Goal: Entertainment & Leisure: Browse casually

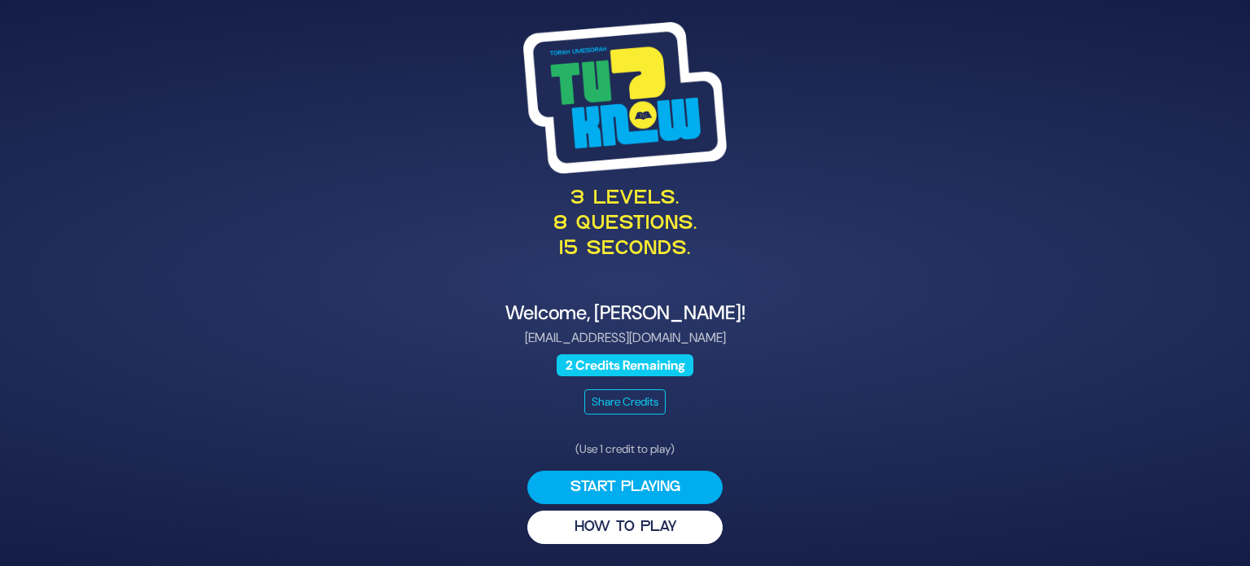
click at [642, 545] on div "3 levels. 8 questions. 15 seconds. Welcome, RIkki Davis! rivkyho@gmail.com 2 Cr…" at bounding box center [624, 282] width 833 height 561
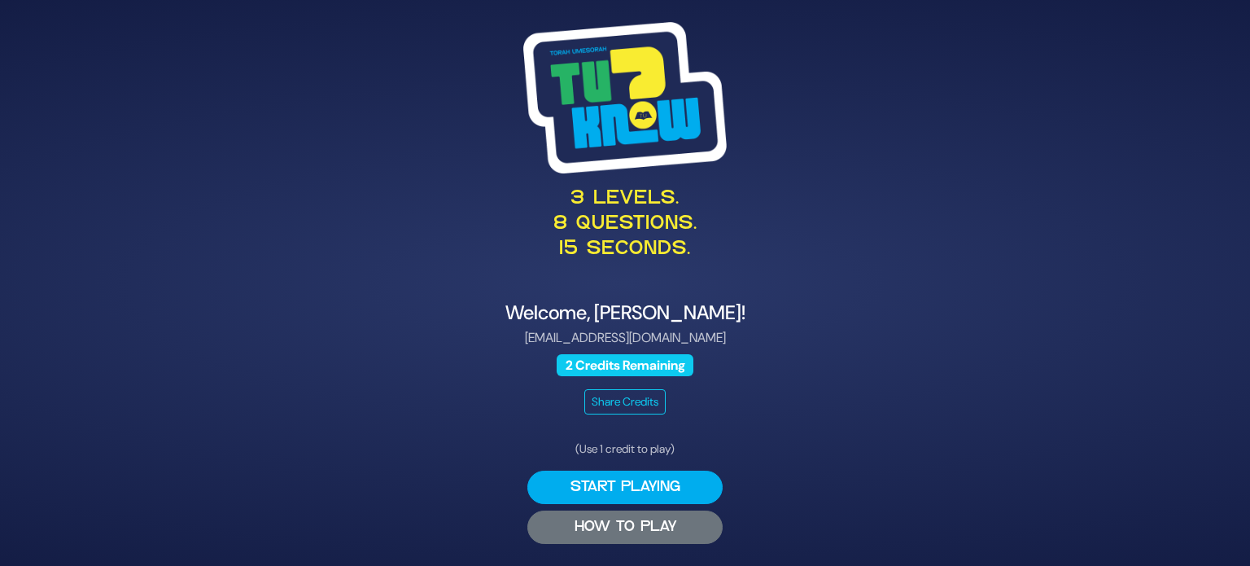
click at [636, 540] on button "HOW TO PLAY" at bounding box center [624, 526] width 195 height 33
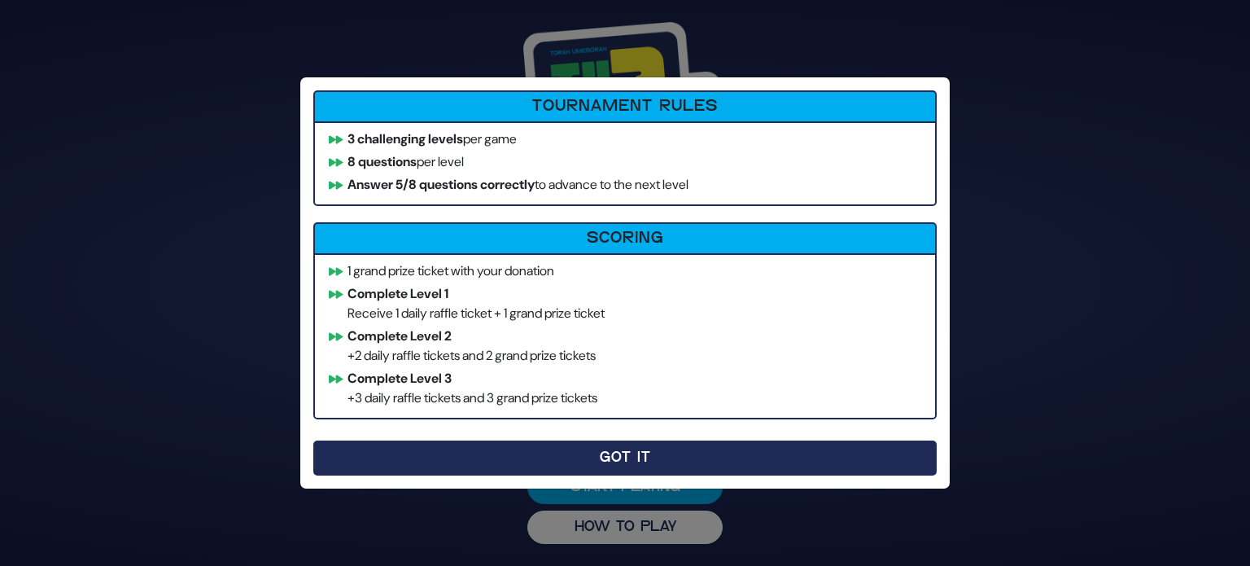
click at [622, 463] on button "Got It" at bounding box center [624, 457] width 623 height 35
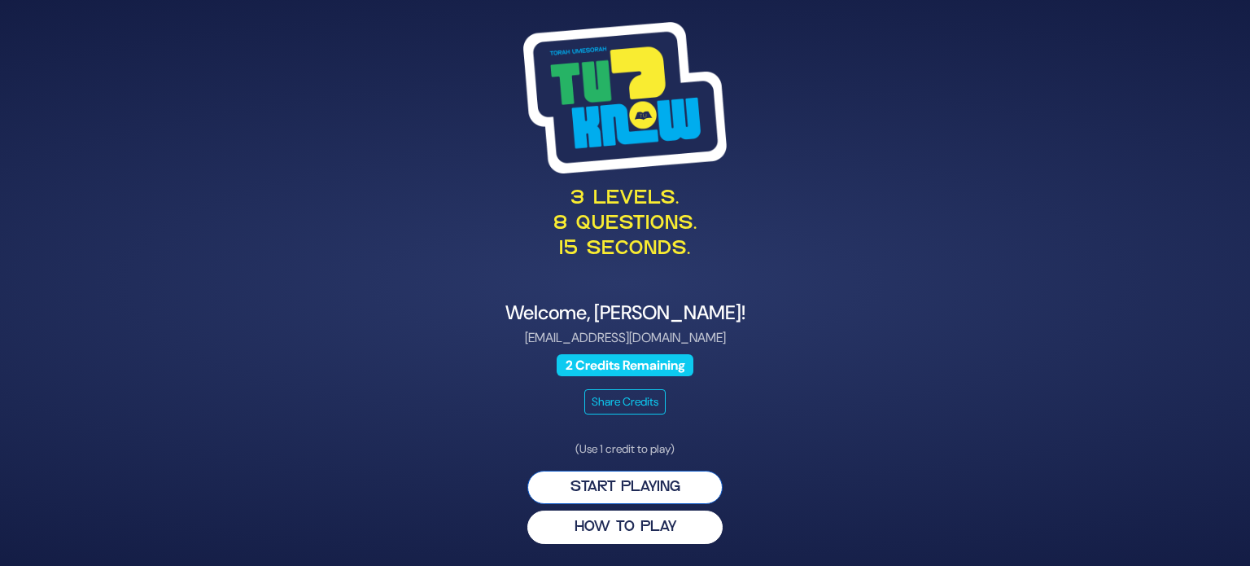
click at [693, 480] on button "Start Playing" at bounding box center [624, 486] width 195 height 33
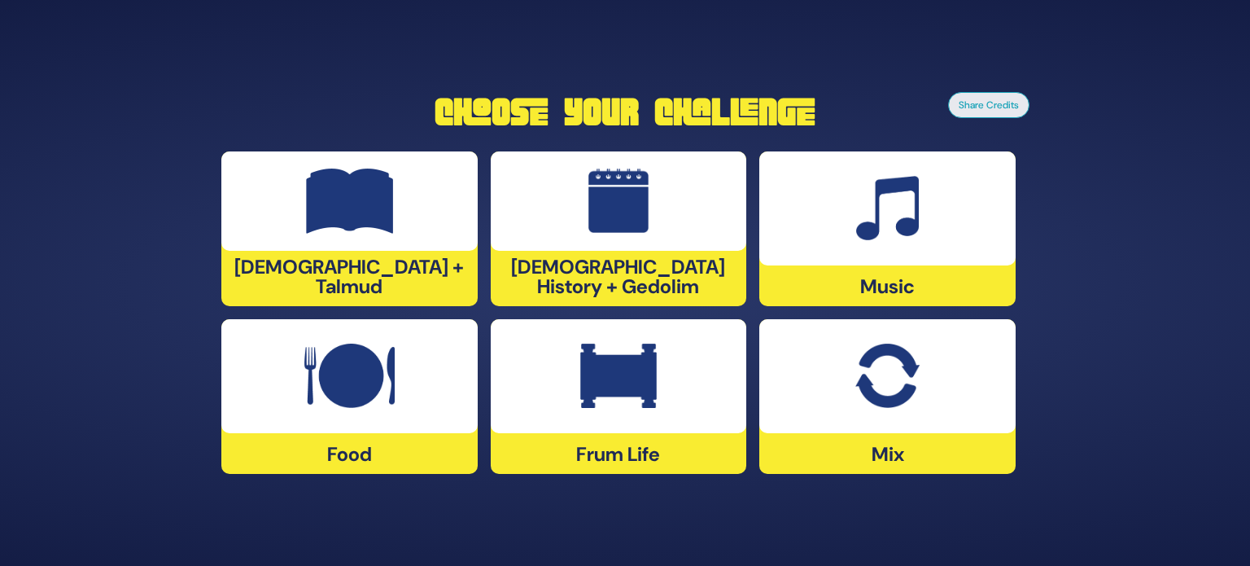
click at [811, 407] on div at bounding box center [887, 376] width 256 height 114
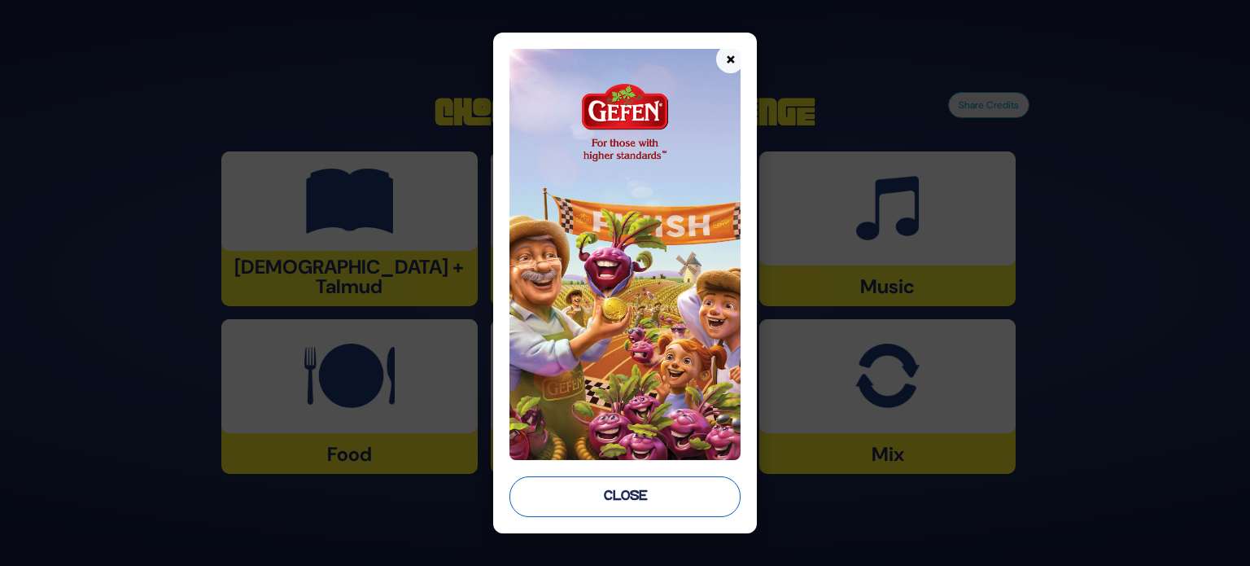
click at [627, 494] on button "Close" at bounding box center [624, 496] width 231 height 41
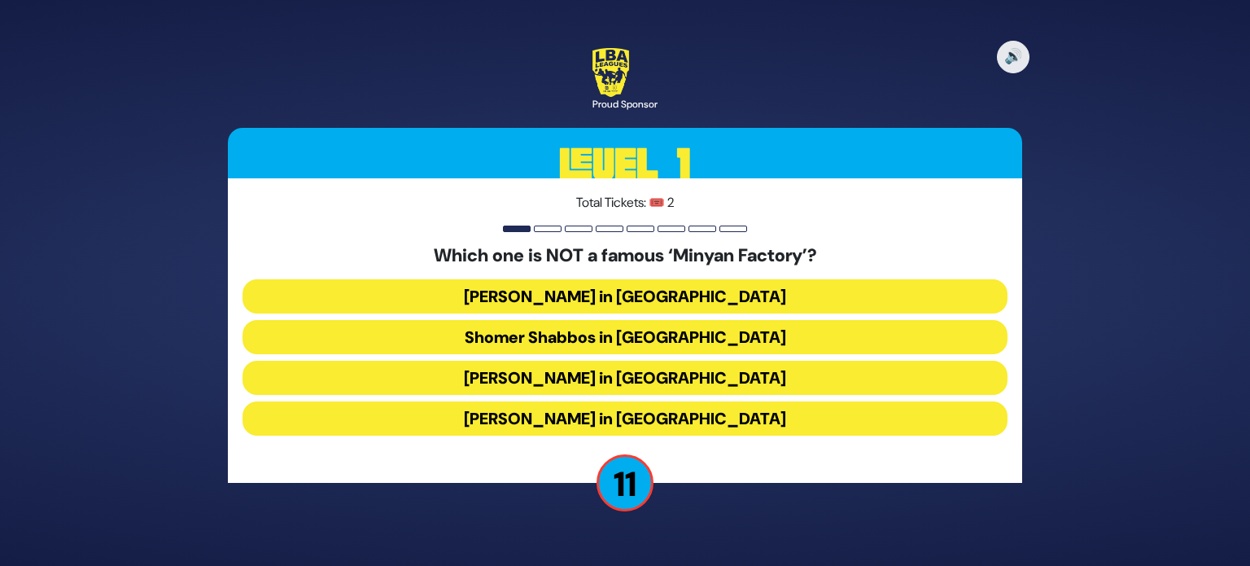
click at [715, 422] on button "Bais Dovid in Lakewood" at bounding box center [624, 418] width 765 height 34
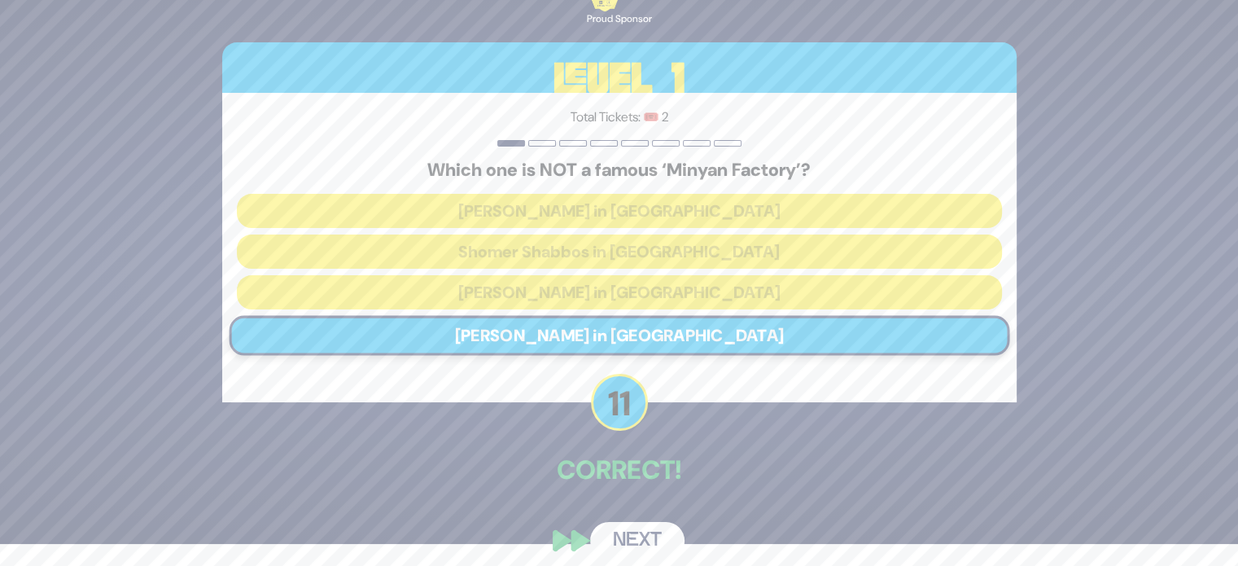
scroll to position [34, 0]
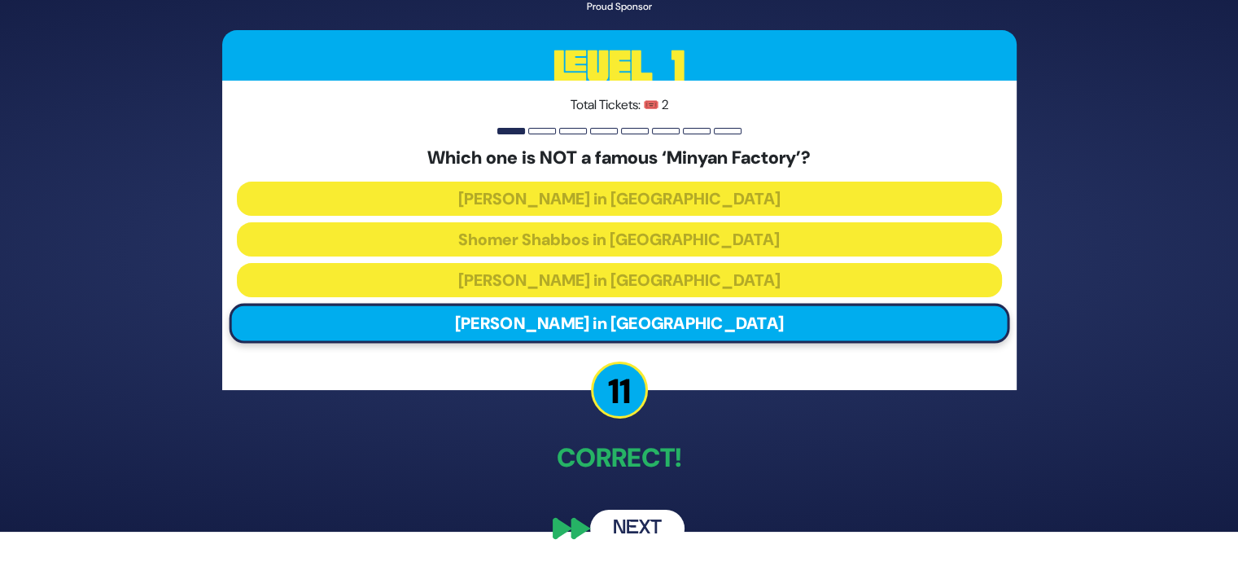
click at [658, 523] on button "Next" at bounding box center [637, 527] width 94 height 37
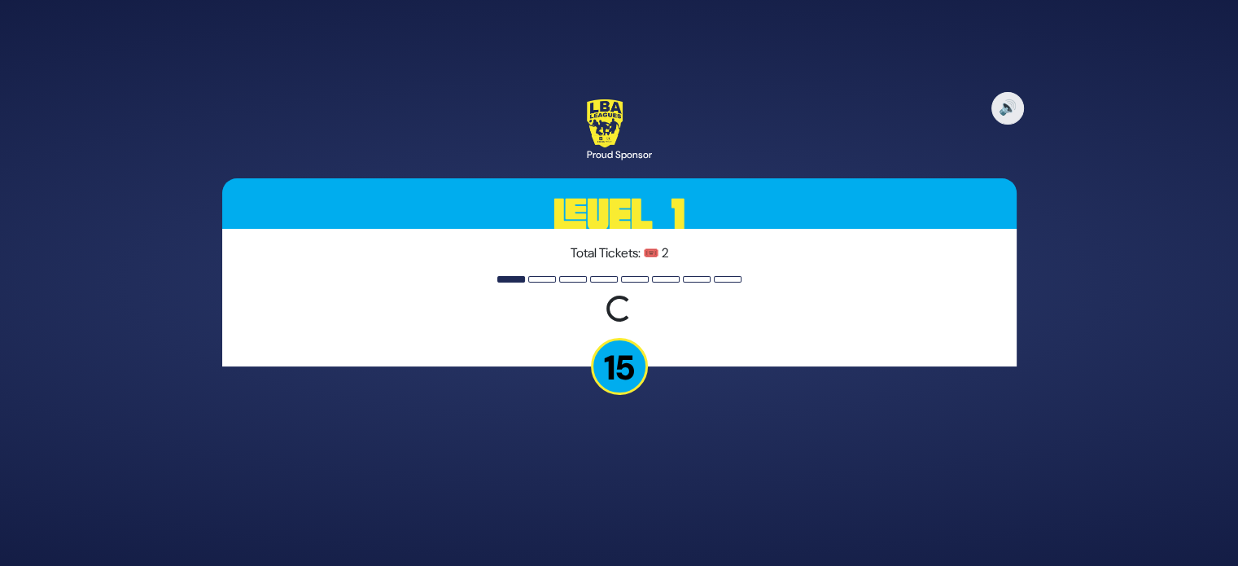
scroll to position [0, 0]
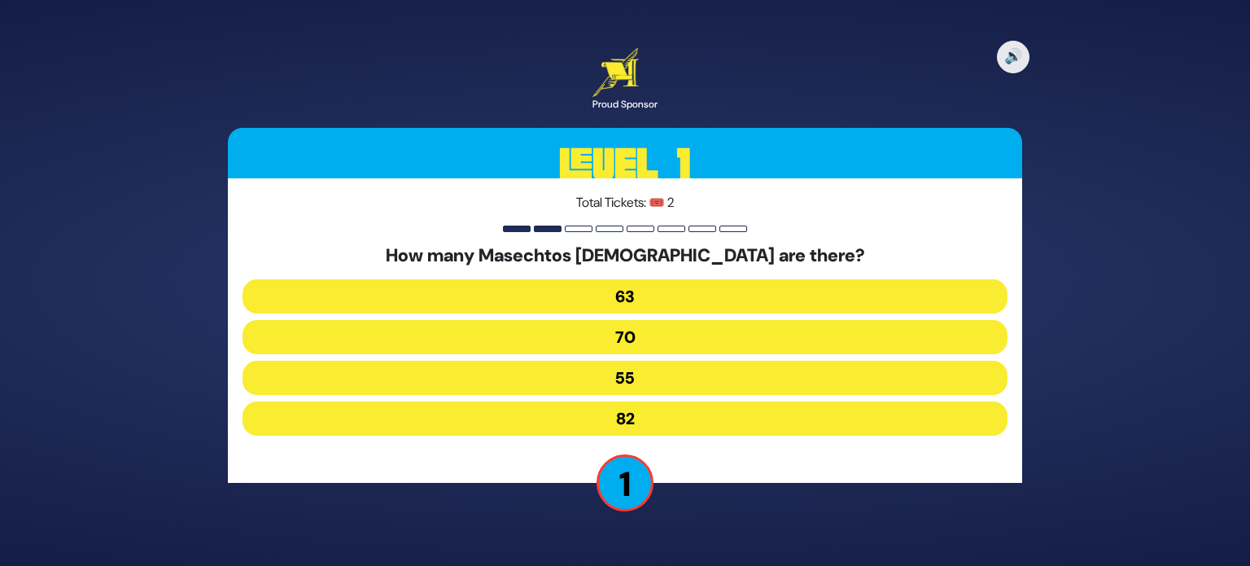
click at [665, 306] on button "63" at bounding box center [624, 296] width 765 height 34
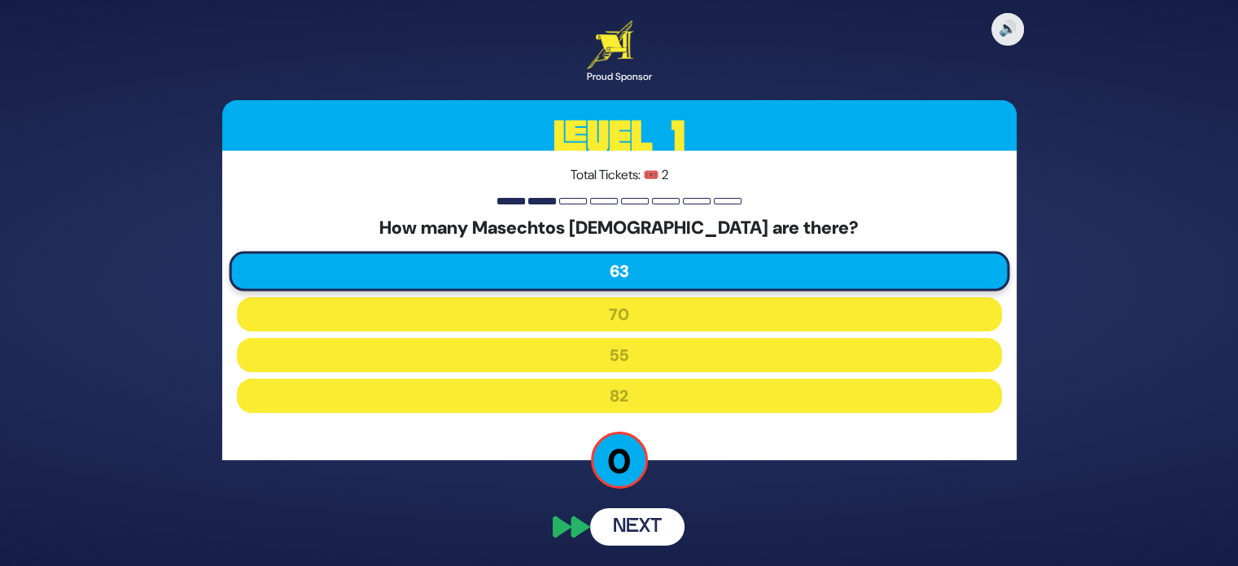
click at [636, 526] on div "🔊 Proud Sponsor Level 1 Total Tickets: 🎟️ 2 How many Masechtos Mishnayos are th…" at bounding box center [619, 283] width 833 height 564
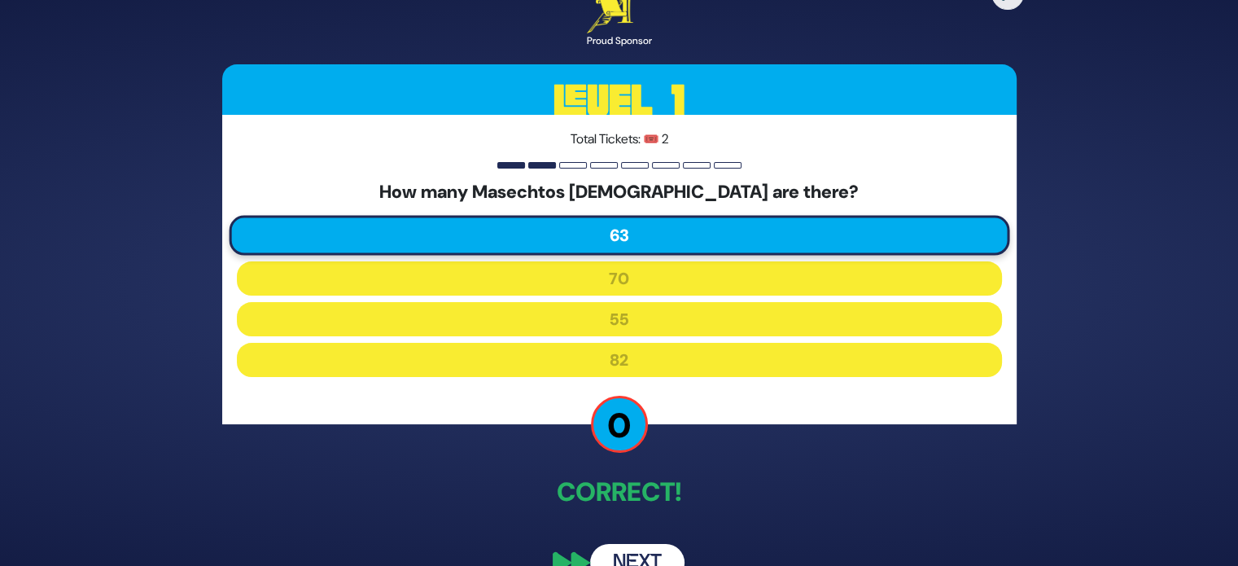
click at [644, 552] on button "Next" at bounding box center [637, 562] width 94 height 37
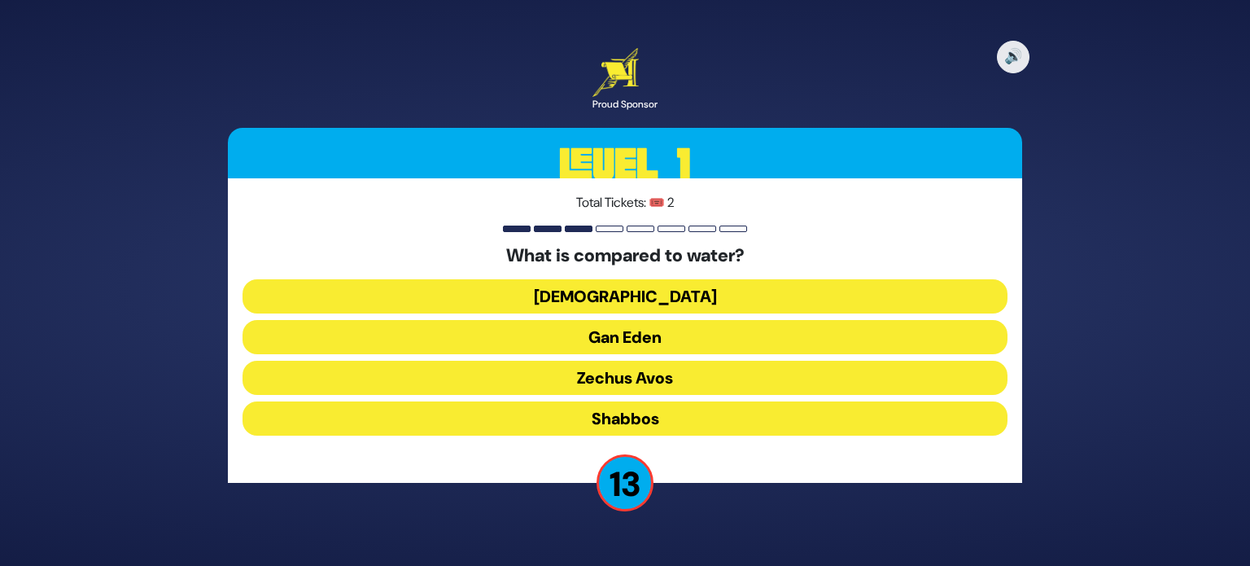
click at [650, 289] on button "Torah" at bounding box center [624, 296] width 765 height 34
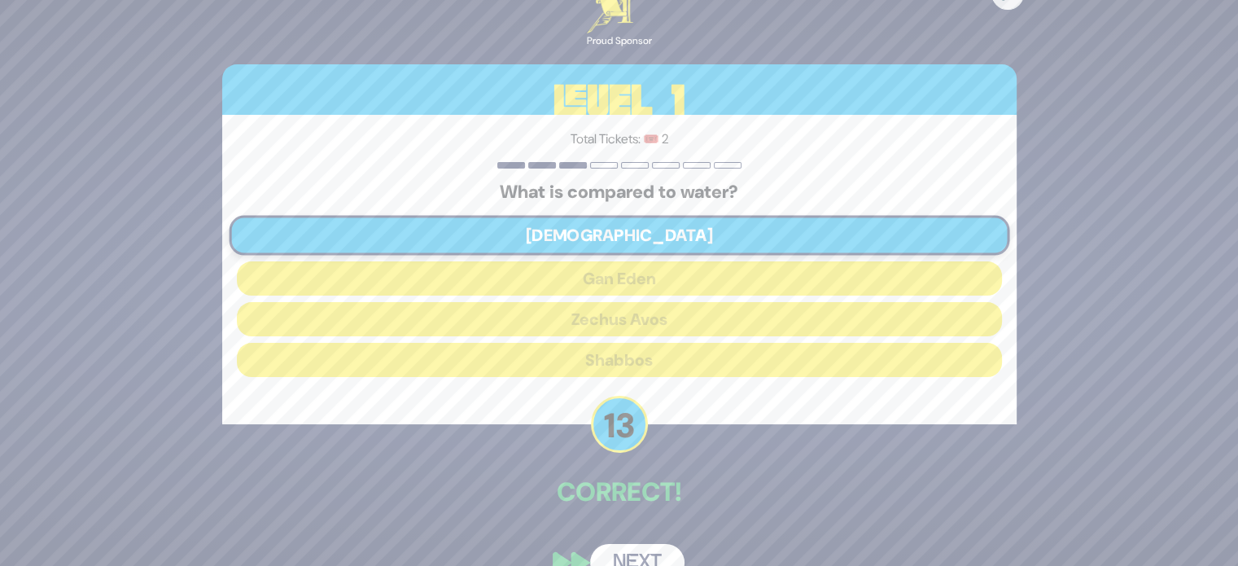
click at [644, 555] on button "Next" at bounding box center [637, 562] width 94 height 37
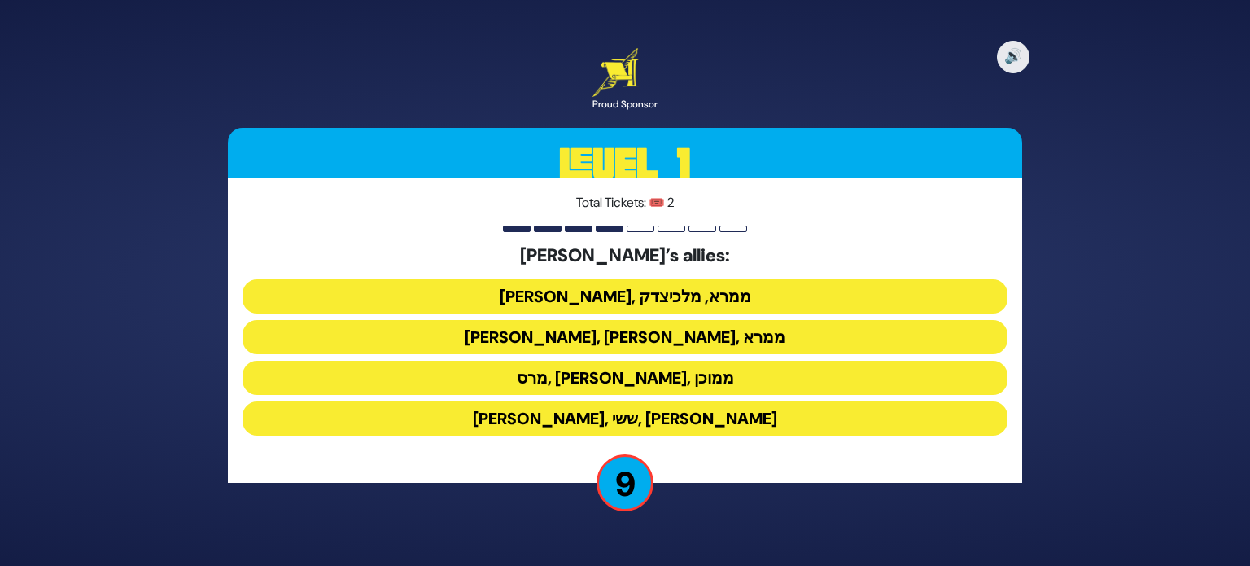
click at [684, 338] on button "ענר, אשכול, ממרא" at bounding box center [624, 337] width 765 height 34
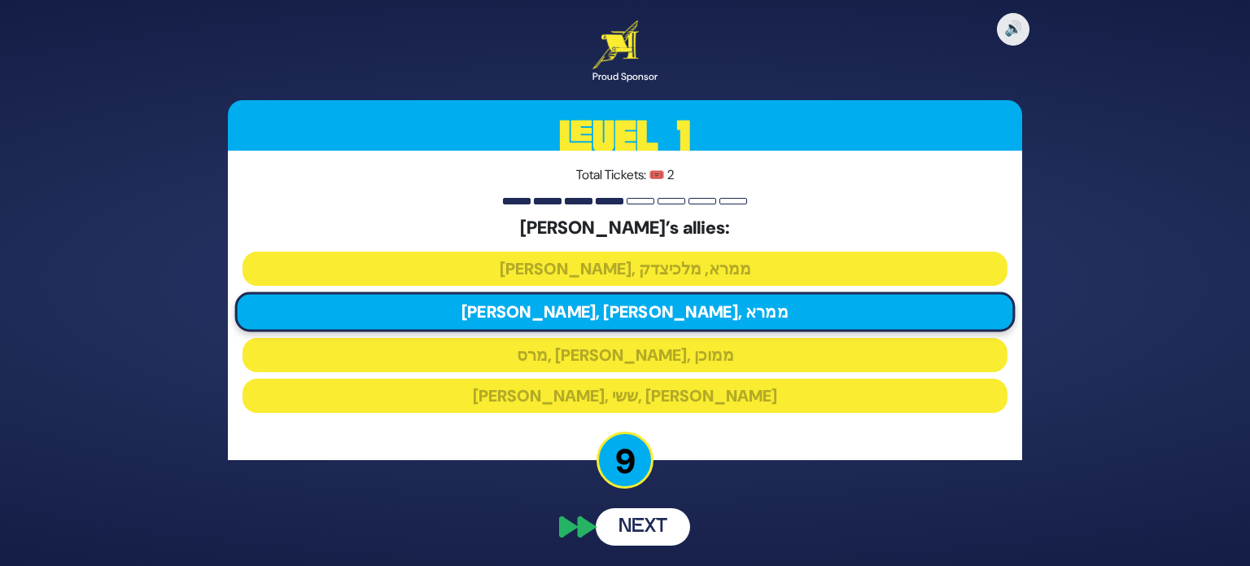
click at [641, 520] on button "Next" at bounding box center [643, 526] width 94 height 37
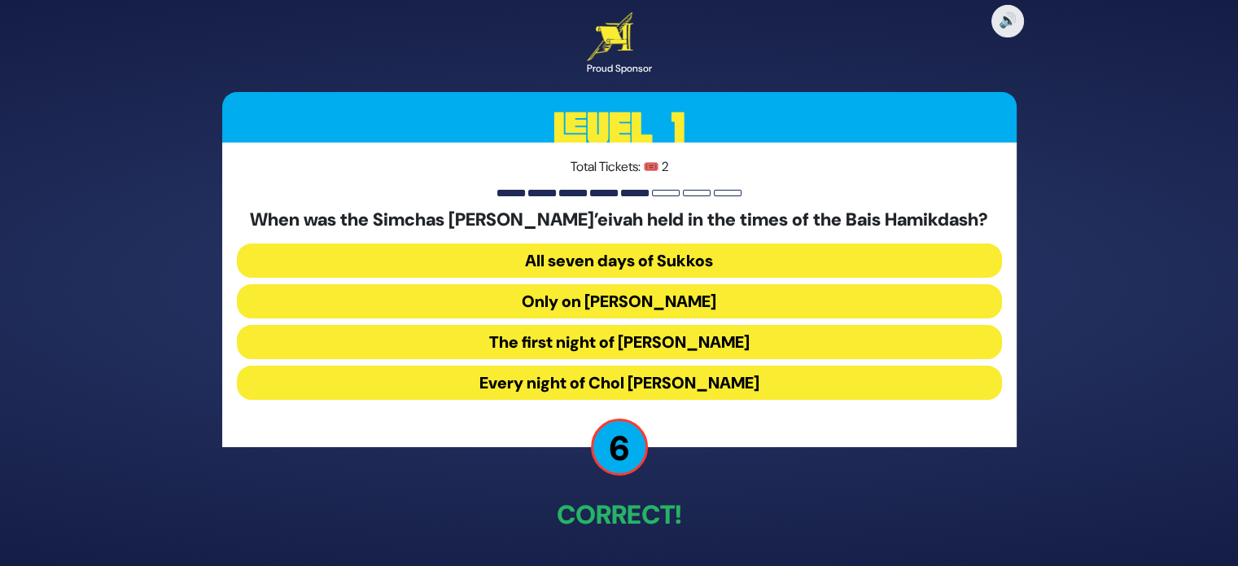
click at [677, 391] on button "Every night of Chol Hamoed Sukkos" at bounding box center [619, 382] width 765 height 34
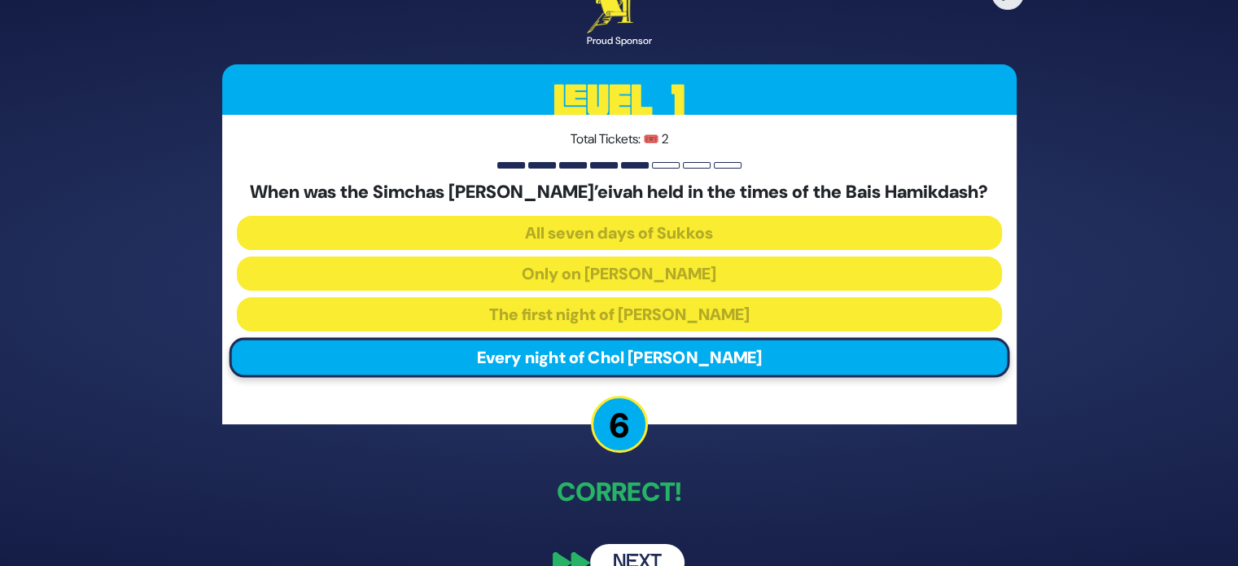
click at [648, 548] on button "Next" at bounding box center [637, 562] width 94 height 37
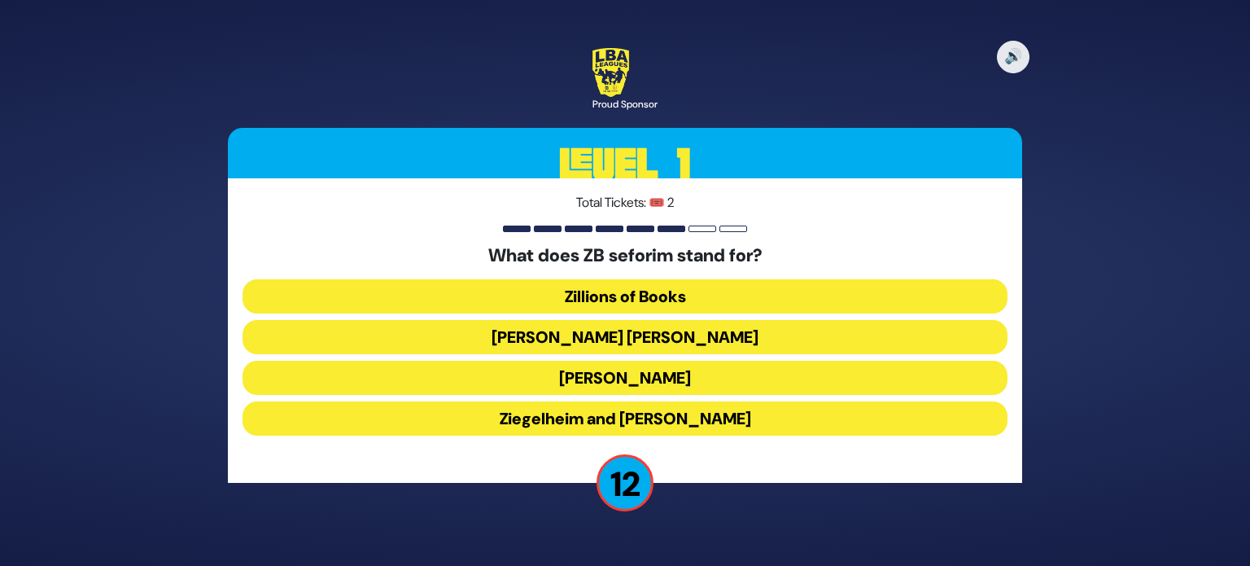
click at [701, 339] on button "Zundel Berman" at bounding box center [624, 337] width 765 height 34
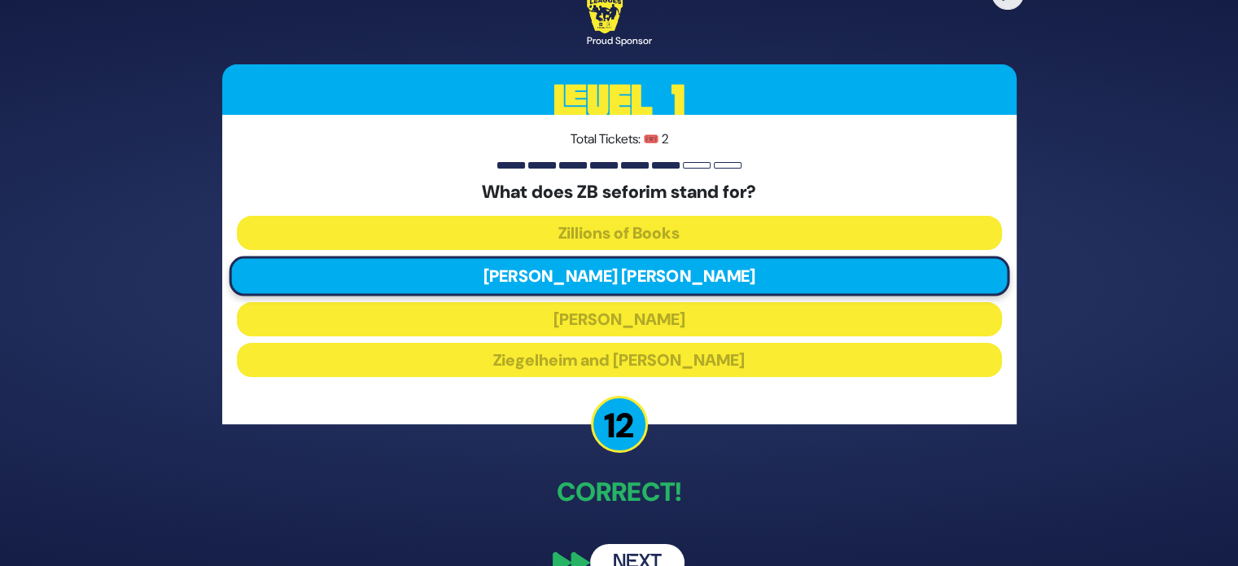
click at [617, 549] on button "Next" at bounding box center [637, 562] width 94 height 37
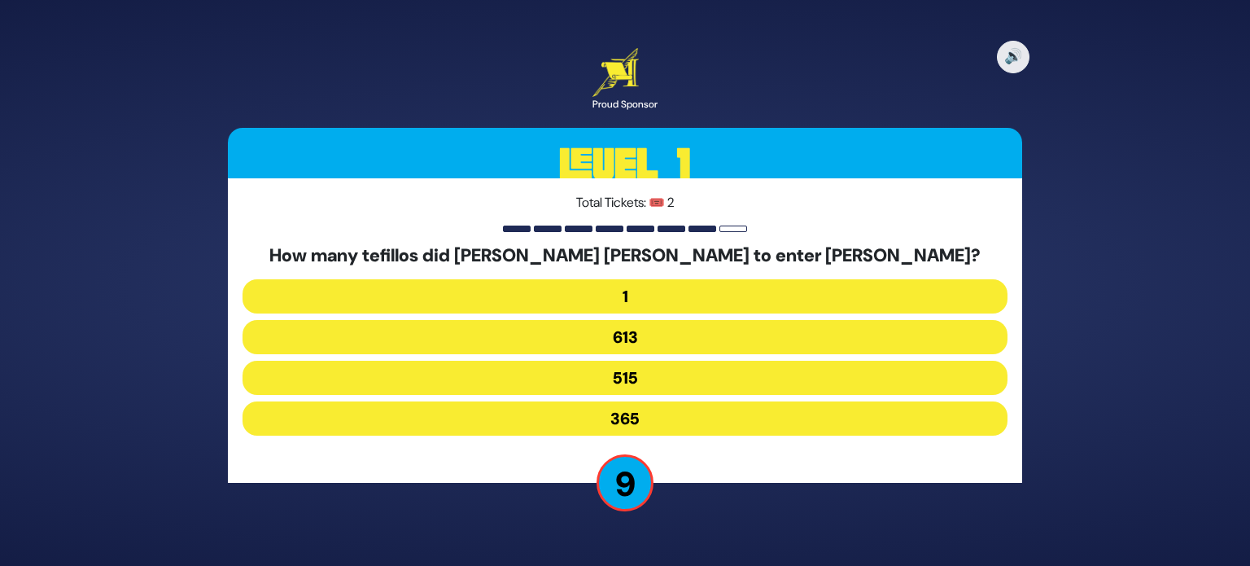
click at [659, 377] on button "515" at bounding box center [624, 377] width 765 height 34
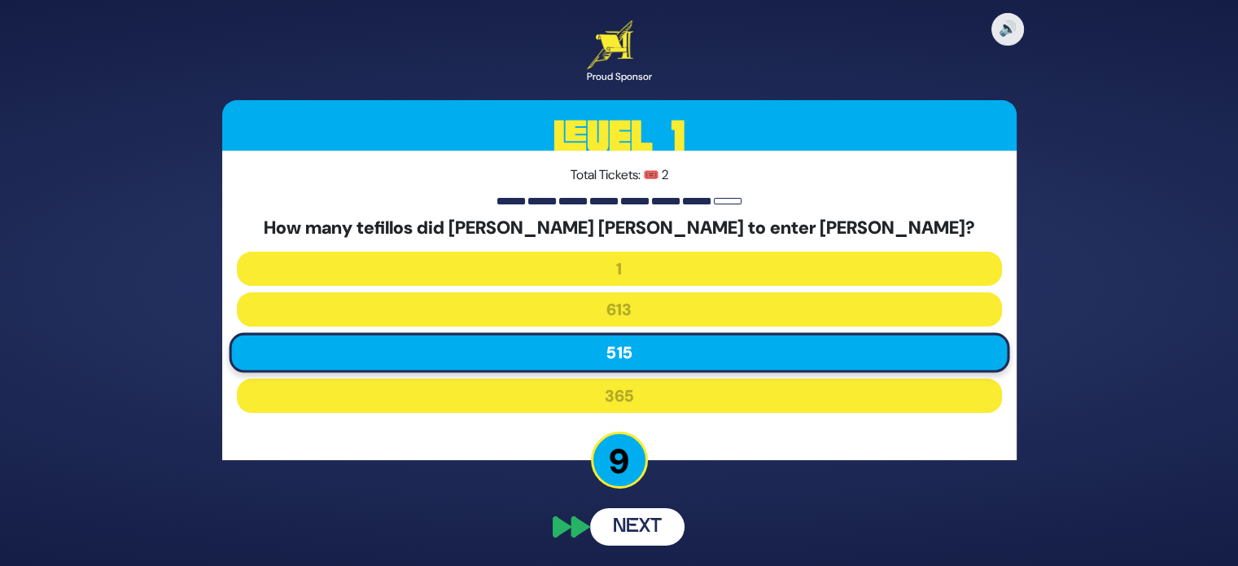
click at [626, 527] on div "🔊 Proud Sponsor Level 1 Total Tickets: 🎟️ 2 How many tefillos did Moshe Rabbein…" at bounding box center [619, 283] width 833 height 564
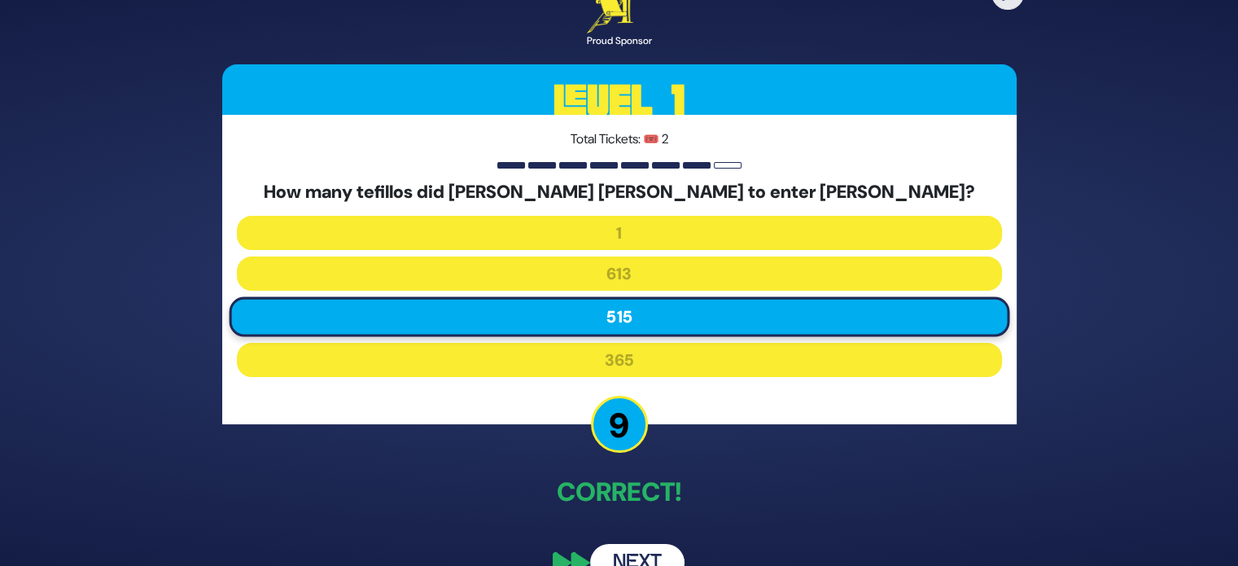
click at [635, 551] on button "Next" at bounding box center [637, 562] width 94 height 37
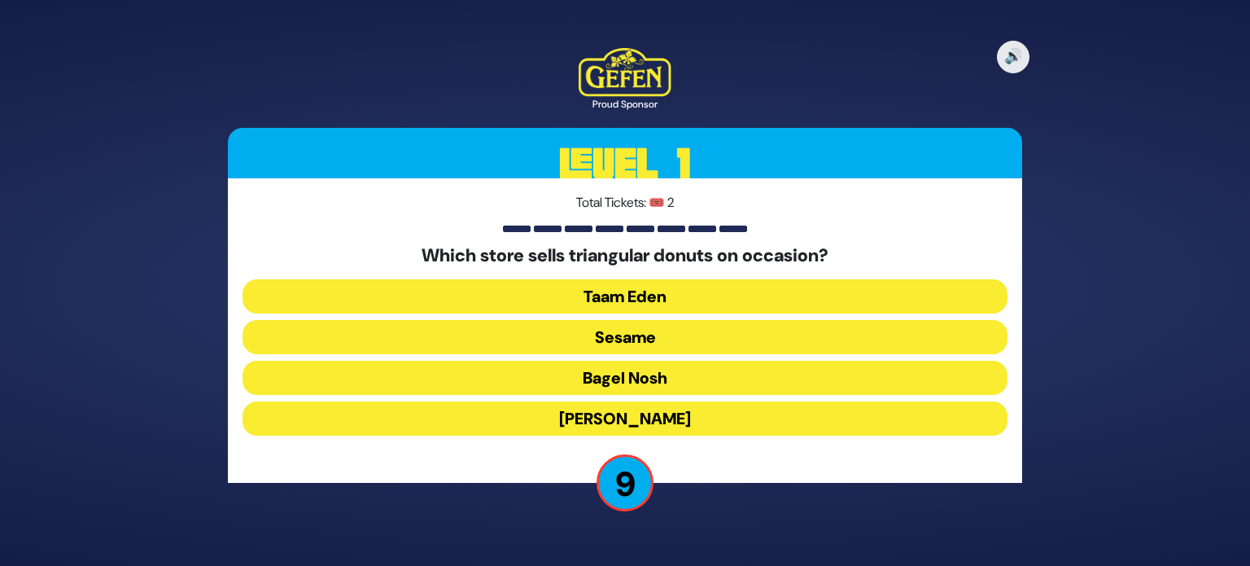
click at [706, 339] on button "Sesame" at bounding box center [624, 337] width 765 height 34
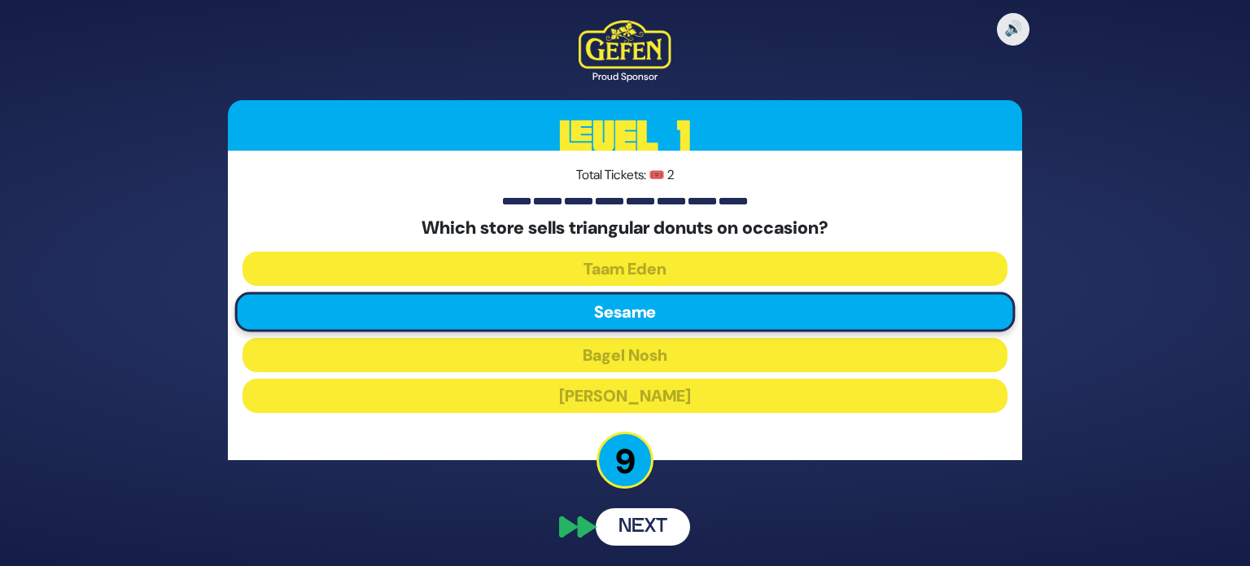
click at [626, 526] on button "Next" at bounding box center [643, 526] width 94 height 37
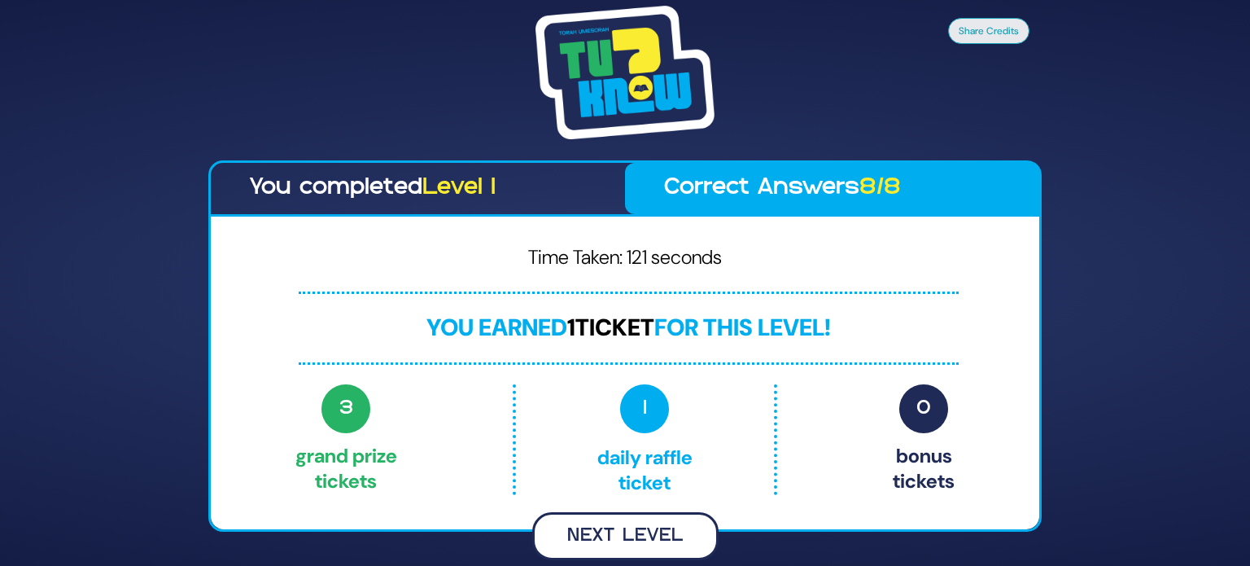
click at [616, 525] on button "Next Level" at bounding box center [625, 536] width 186 height 48
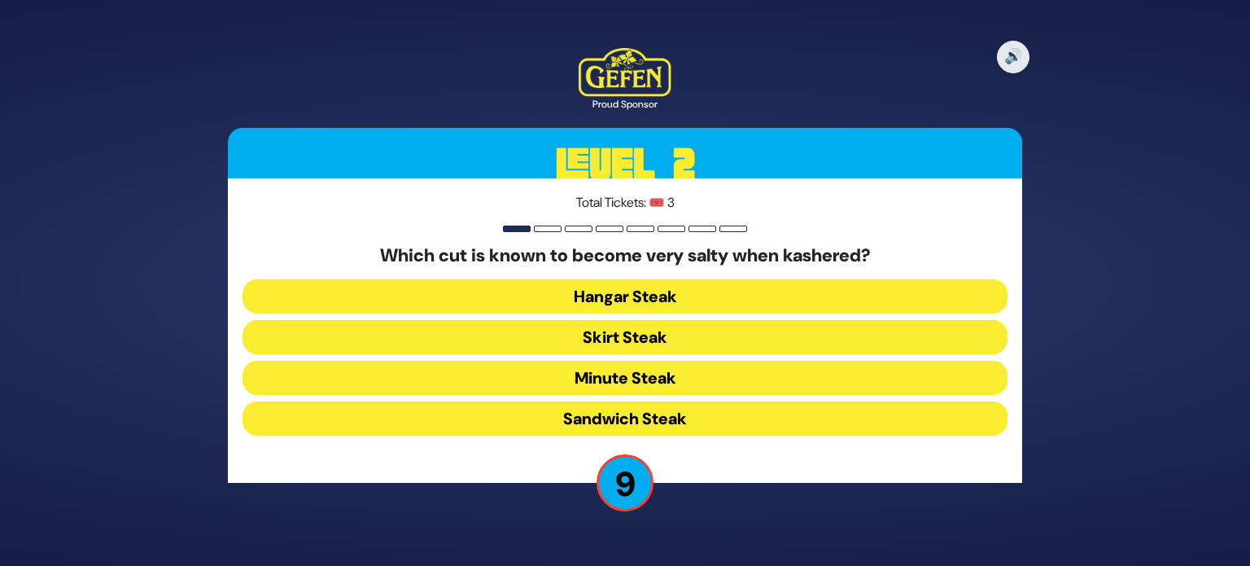
click at [676, 333] on button "Skirt Steak" at bounding box center [624, 337] width 765 height 34
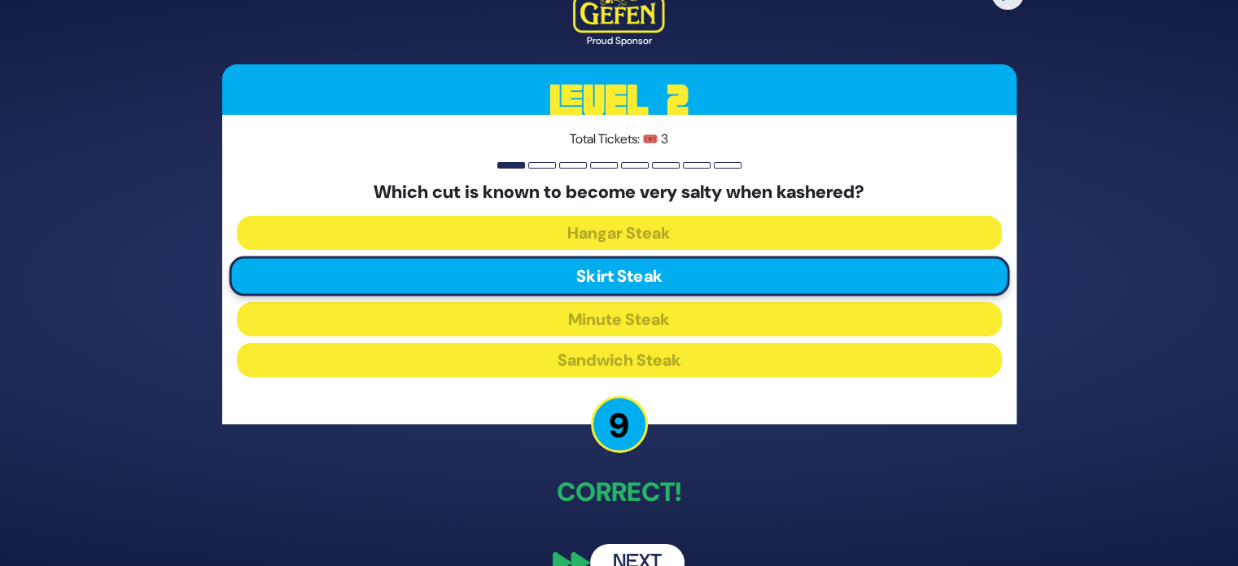
click at [635, 547] on button "Next" at bounding box center [637, 562] width 94 height 37
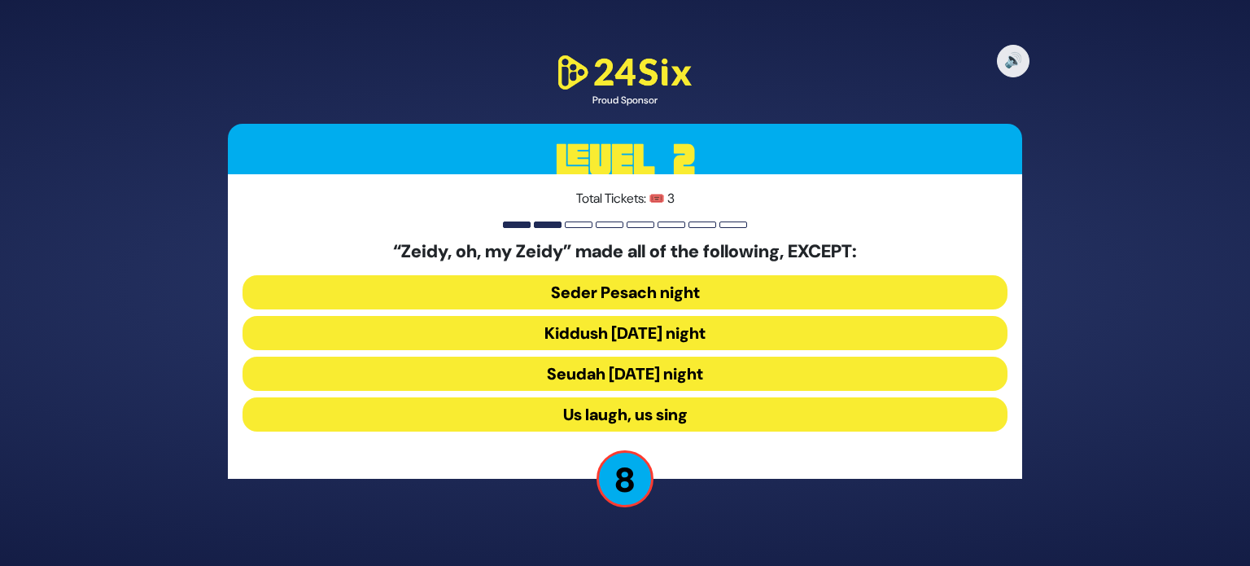
click at [710, 374] on button "Seudah Friday night" at bounding box center [624, 373] width 765 height 34
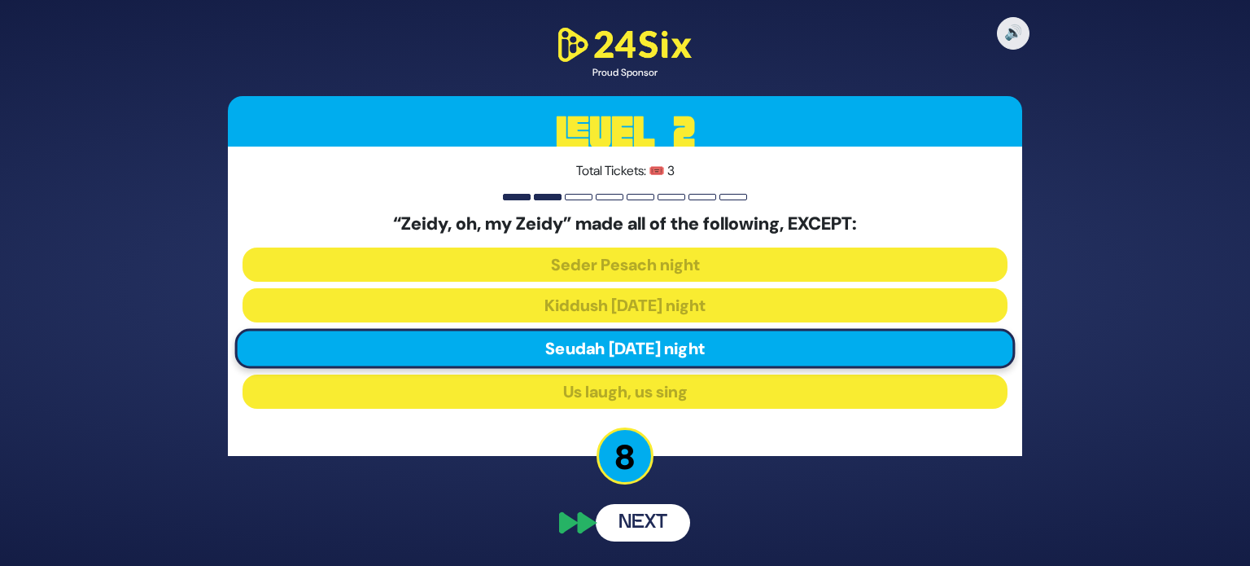
click at [710, 373] on div "“Zeidy, oh, my Zeidy” made all of the following, EXCEPT: Seder Pesach night Kid…" at bounding box center [624, 314] width 765 height 202
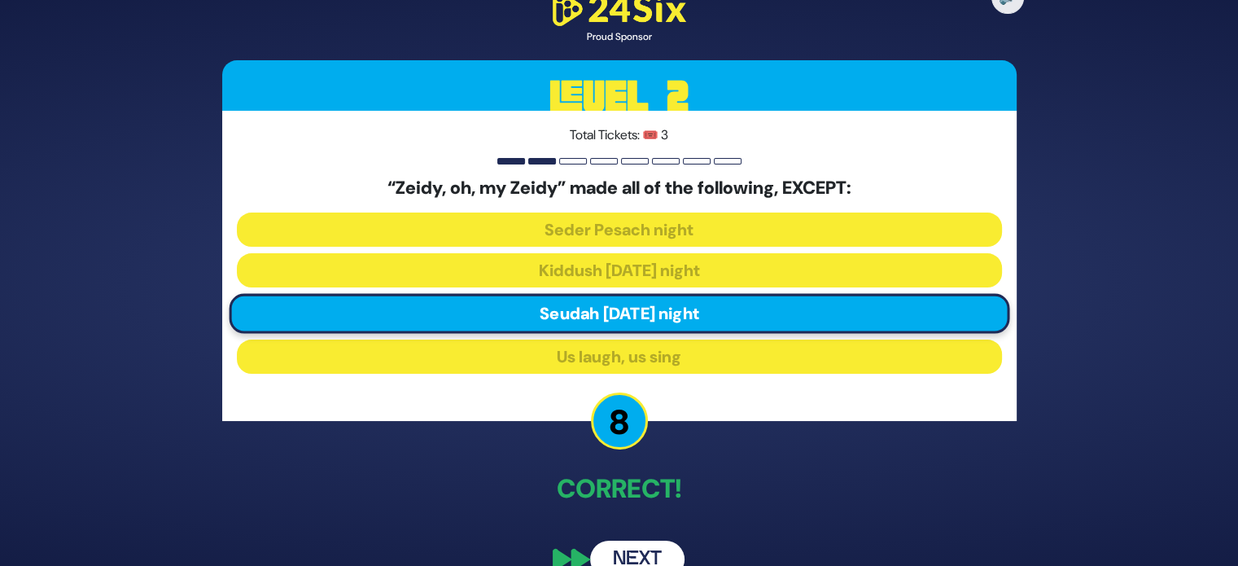
click at [661, 549] on button "Next" at bounding box center [637, 558] width 94 height 37
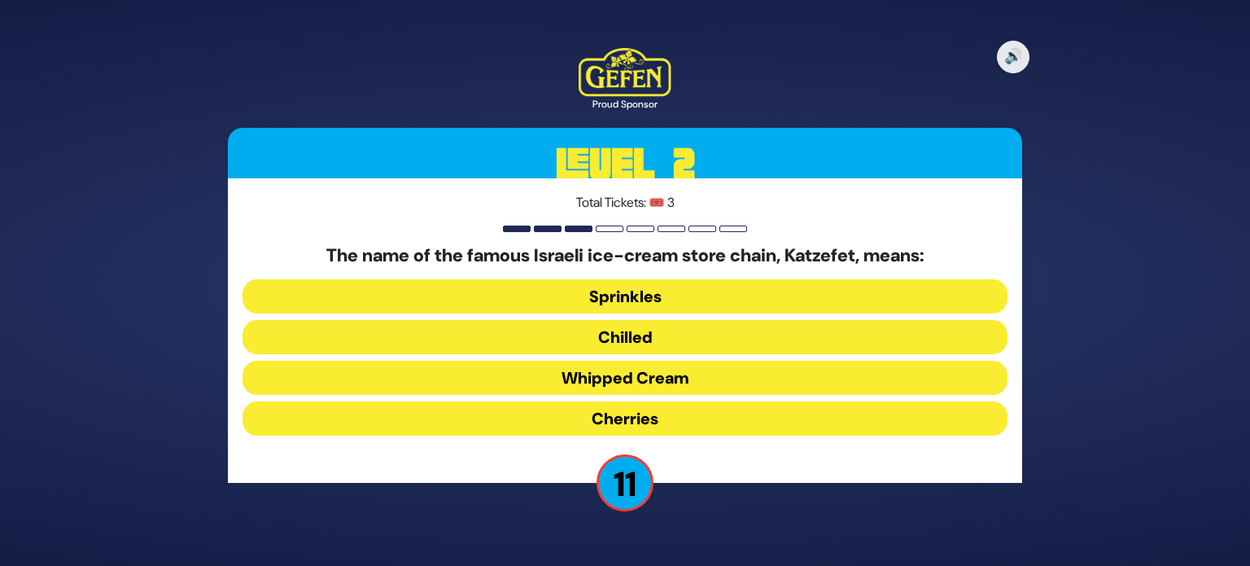
click at [690, 384] on button "Whipped Cream" at bounding box center [624, 377] width 765 height 34
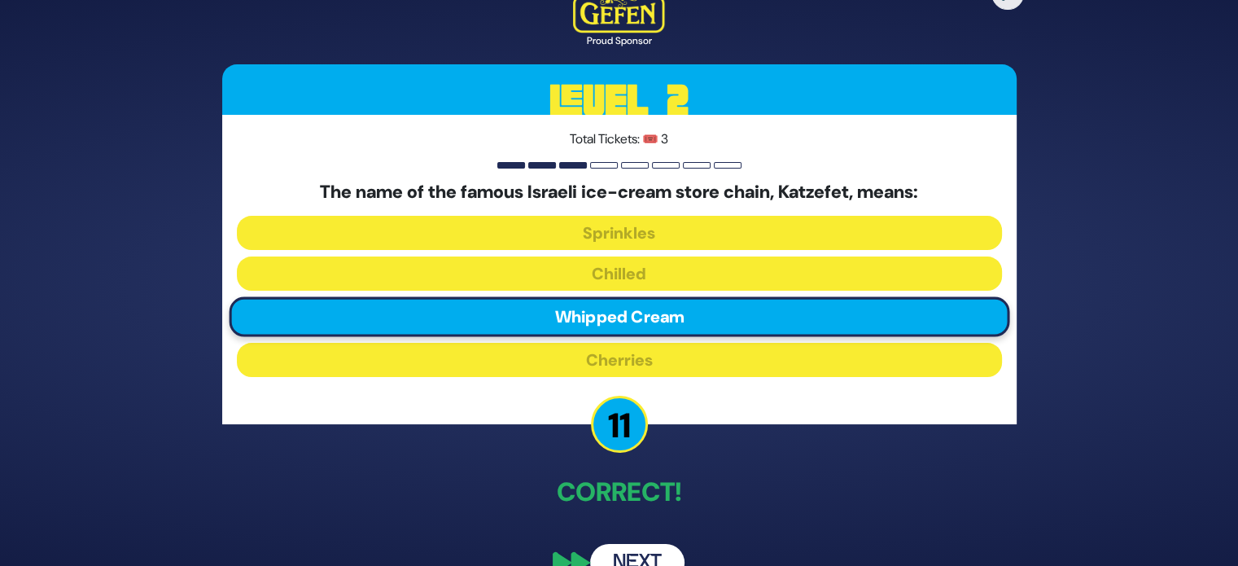
click at [625, 550] on button "Next" at bounding box center [637, 562] width 94 height 37
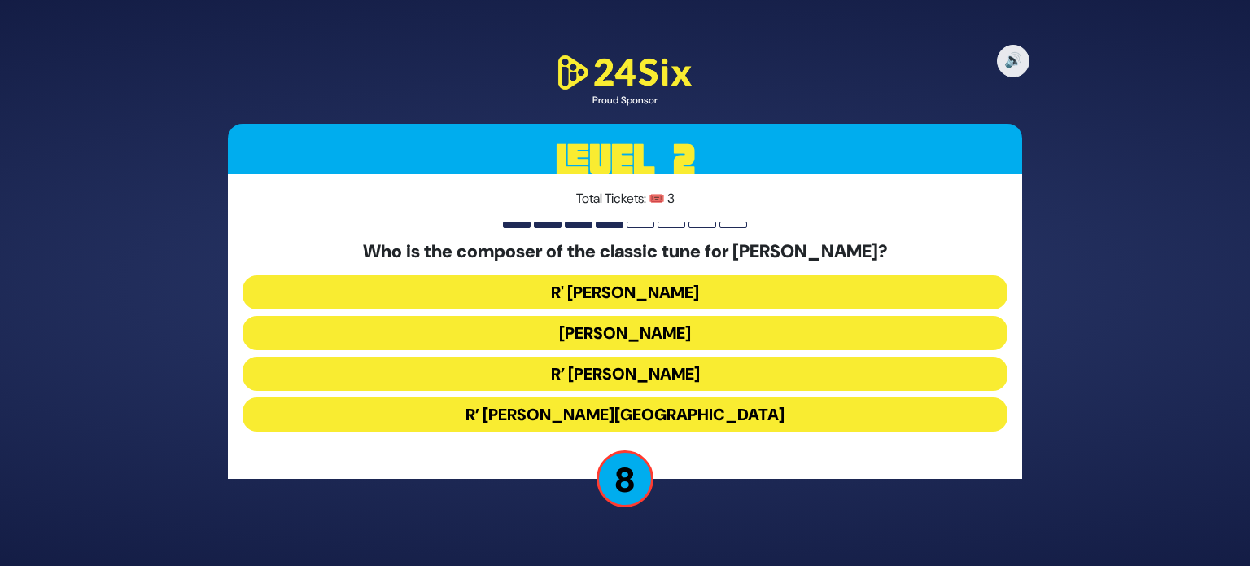
click at [749, 367] on button "R’ Moshe Goldman" at bounding box center [624, 373] width 765 height 34
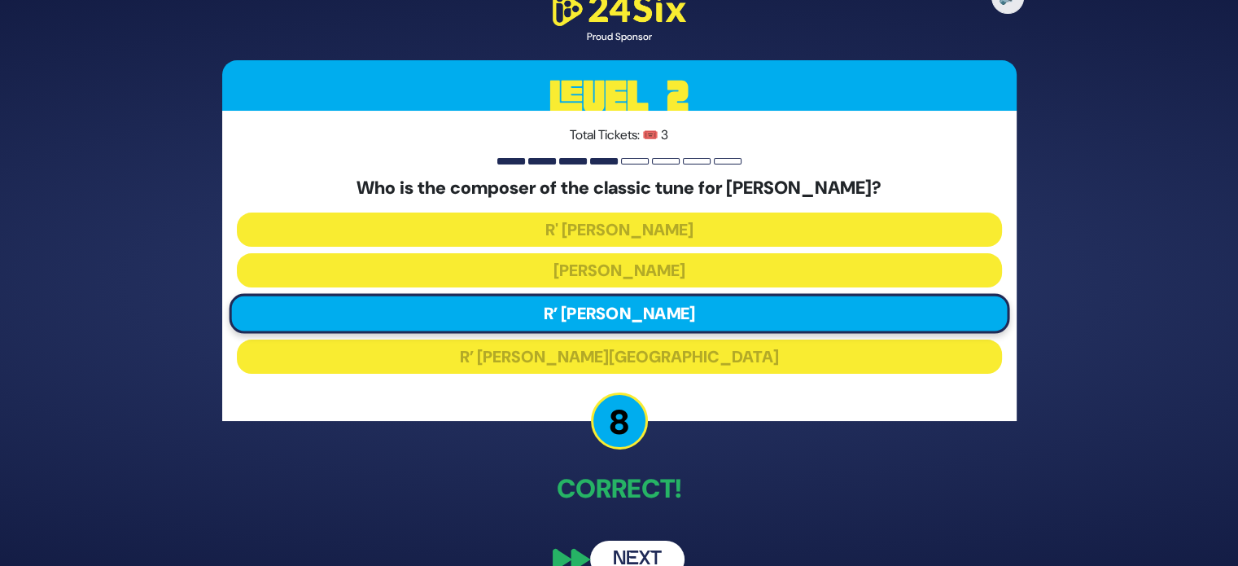
click at [631, 553] on button "Next" at bounding box center [637, 558] width 94 height 37
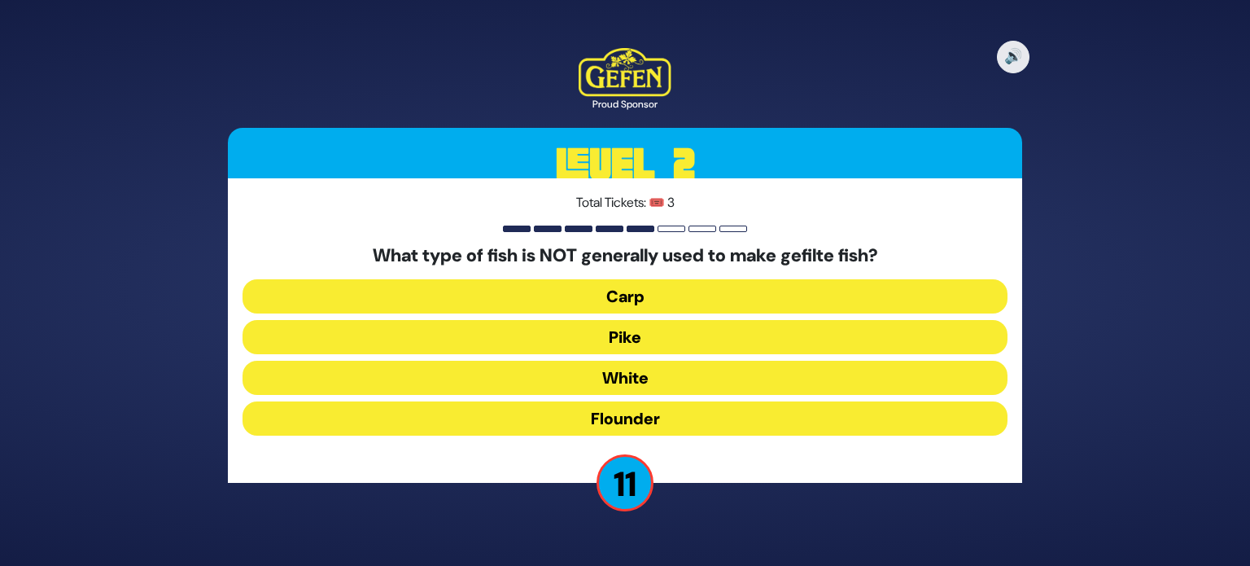
click at [658, 420] on button "Flounder" at bounding box center [624, 418] width 765 height 34
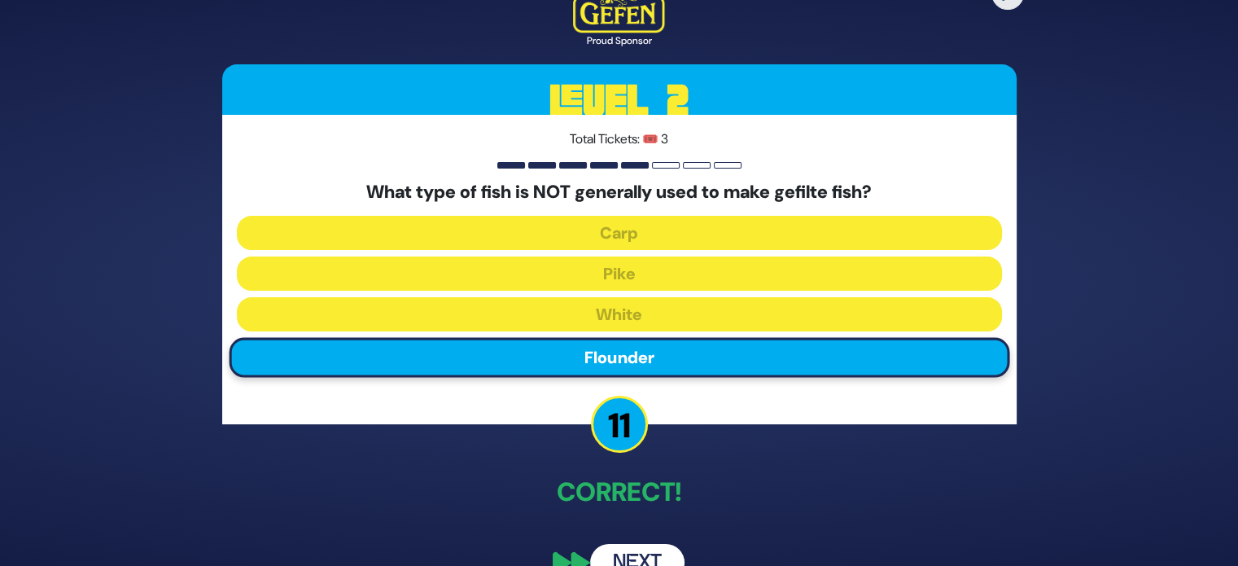
click at [651, 549] on button "Next" at bounding box center [637, 562] width 94 height 37
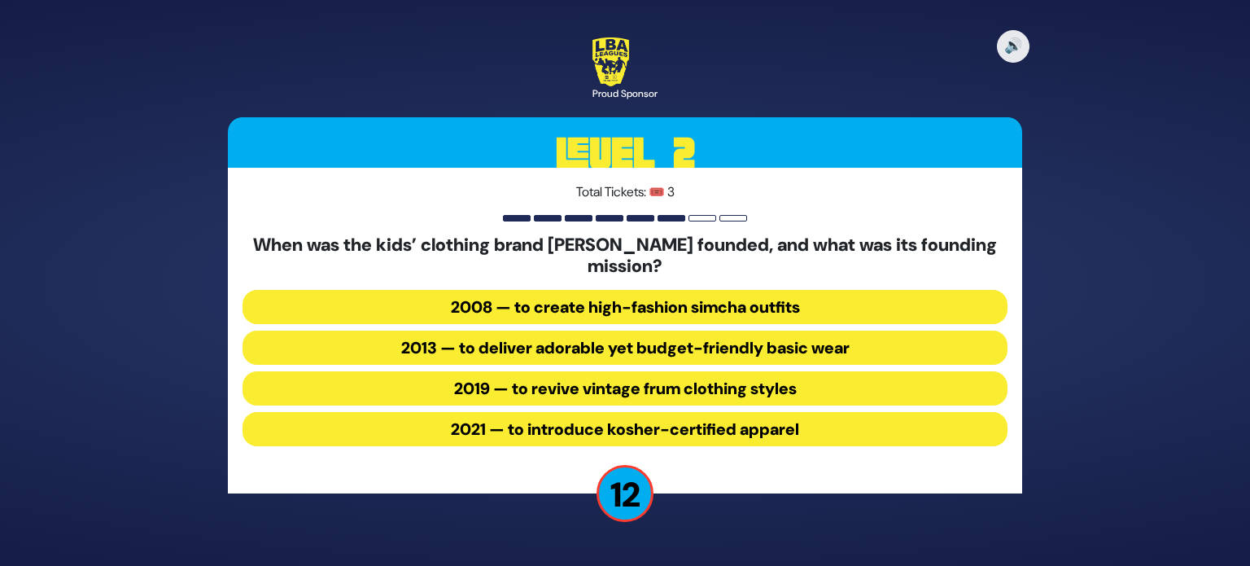
click at [760, 357] on button "2013 — to deliver adorable yet budget-friendly basic wear" at bounding box center [624, 347] width 765 height 34
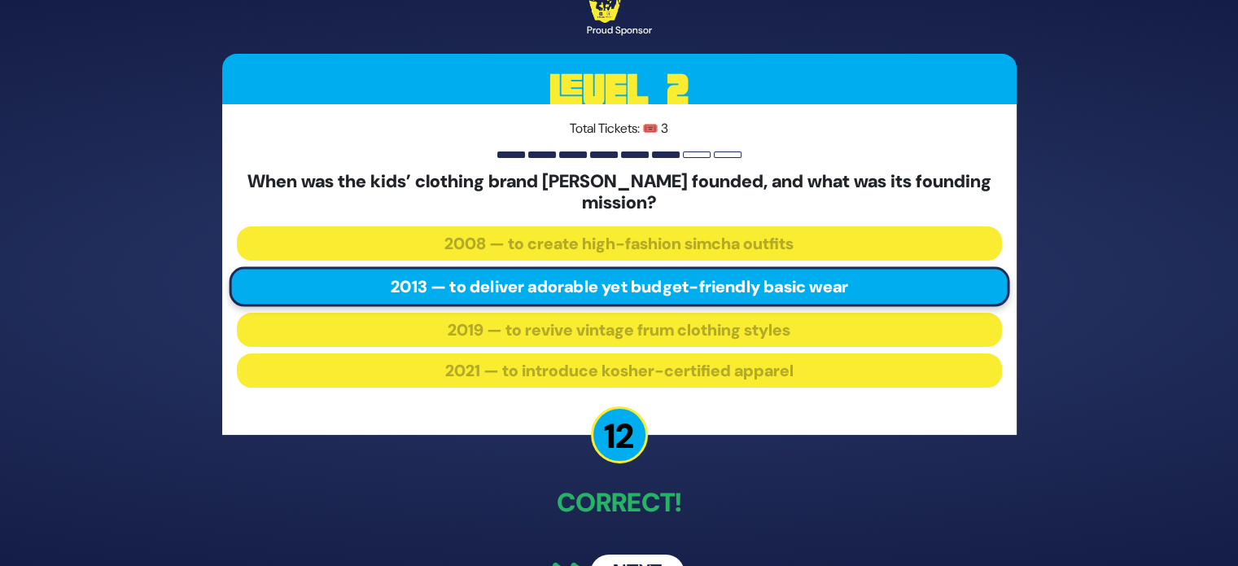
click at [651, 561] on button "Next" at bounding box center [637, 572] width 94 height 37
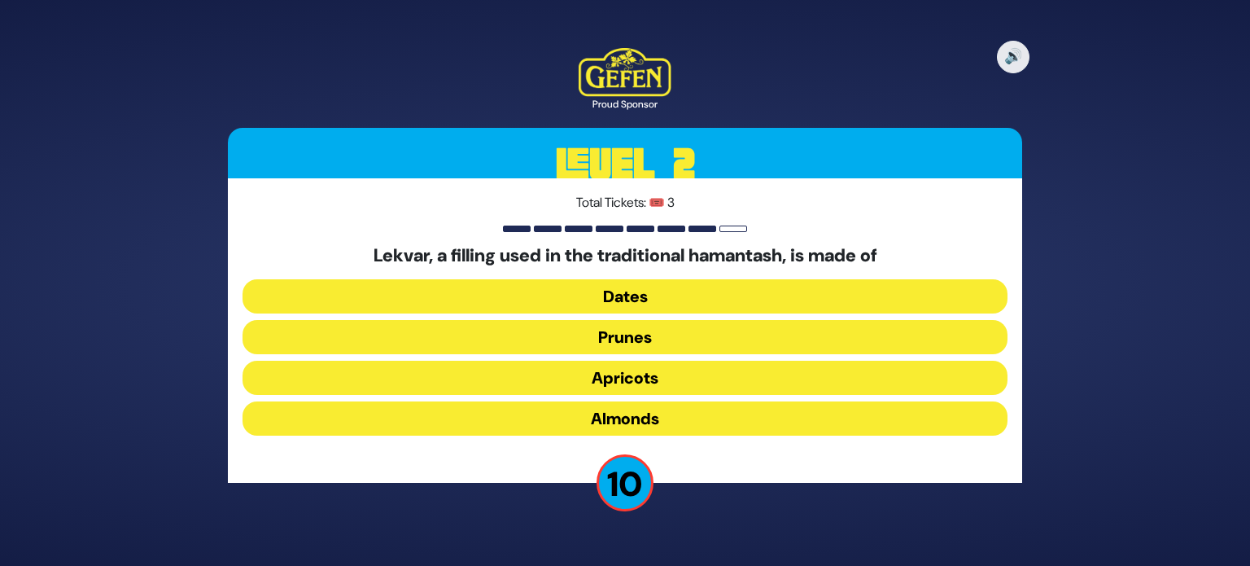
click at [674, 339] on button "Prunes" at bounding box center [624, 337] width 765 height 34
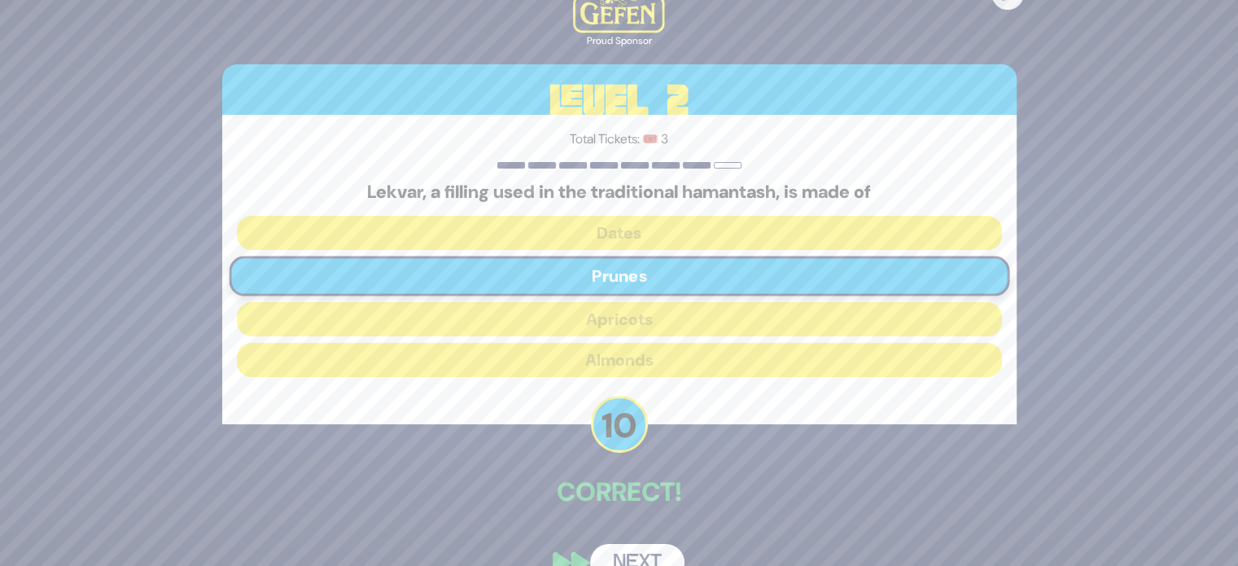
drag, startPoint x: 631, startPoint y: 556, endPoint x: 656, endPoint y: 543, distance: 27.7
click at [656, 550] on button "Next" at bounding box center [637, 562] width 94 height 37
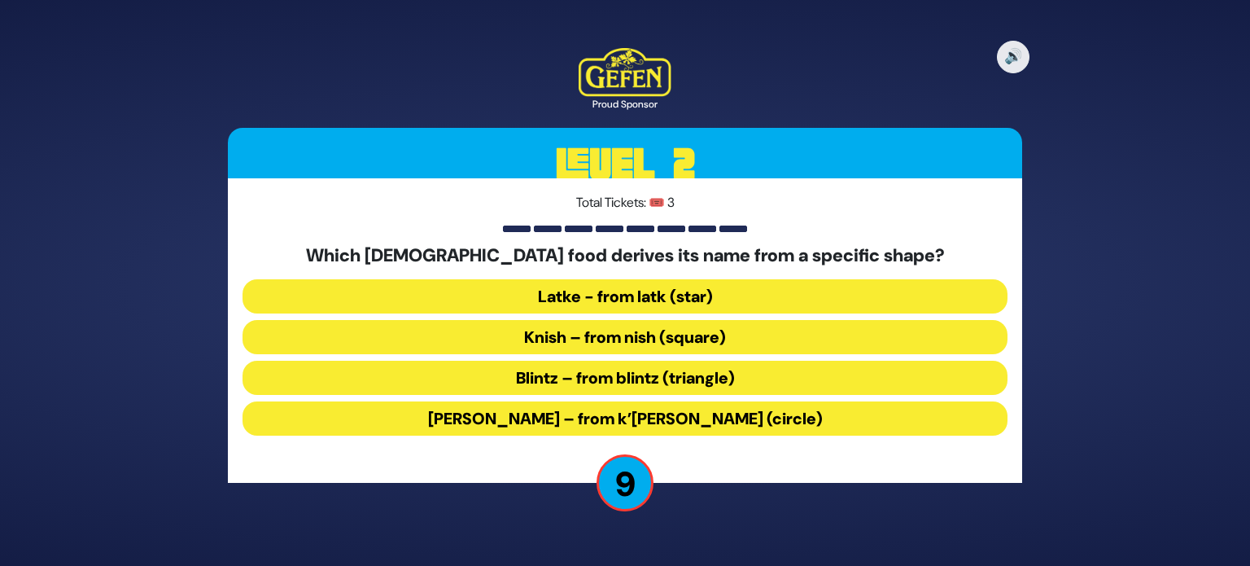
click at [732, 427] on button "Kugel – from k’igel (circle)" at bounding box center [624, 418] width 765 height 34
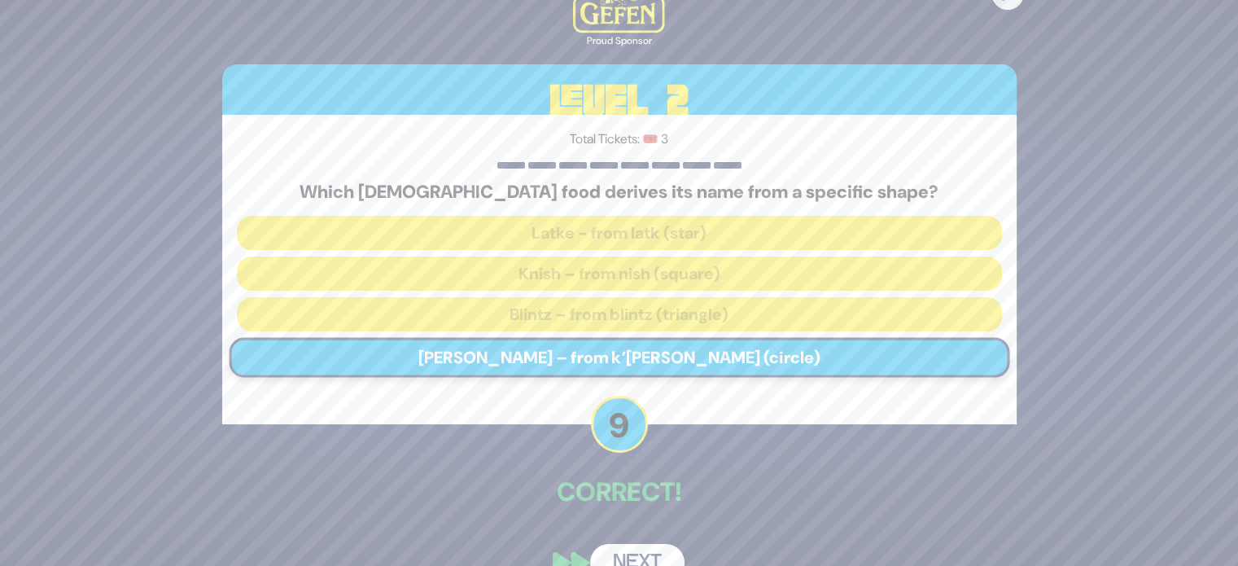
click at [641, 514] on div "🔊 Proud Sponsor Level 2 Total Tickets: 🎟️ 3 Which Jewish food derives its name …" at bounding box center [619, 283] width 833 height 636
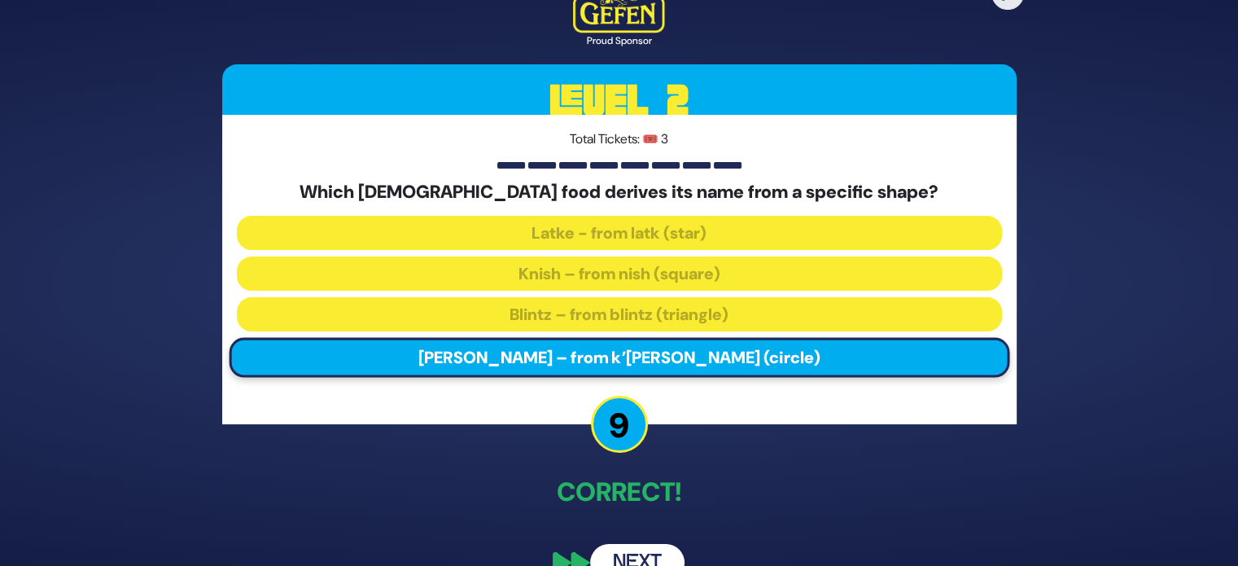
click at [637, 553] on button "Next" at bounding box center [637, 562] width 94 height 37
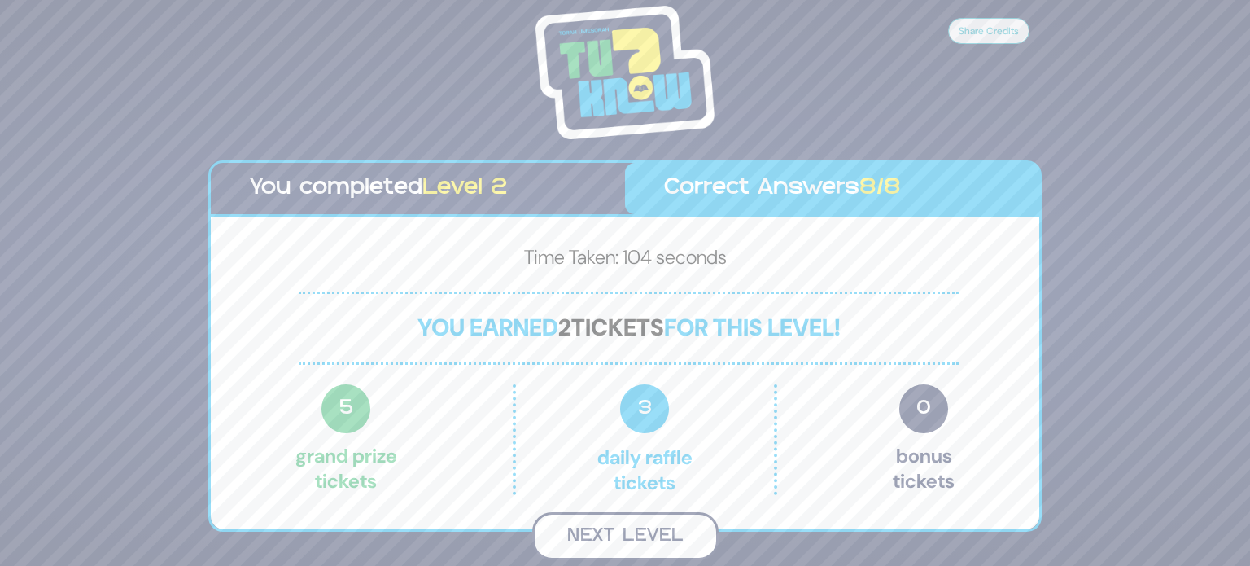
click at [643, 533] on button "Next Level" at bounding box center [625, 536] width 186 height 48
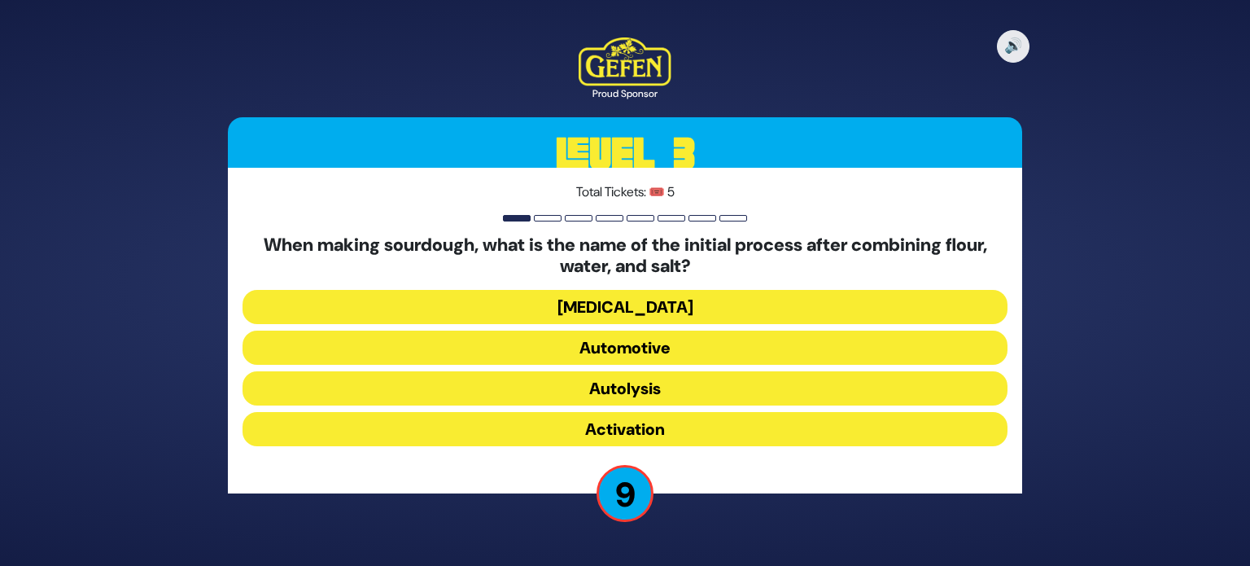
click at [684, 387] on button "Autolysis" at bounding box center [624, 388] width 765 height 34
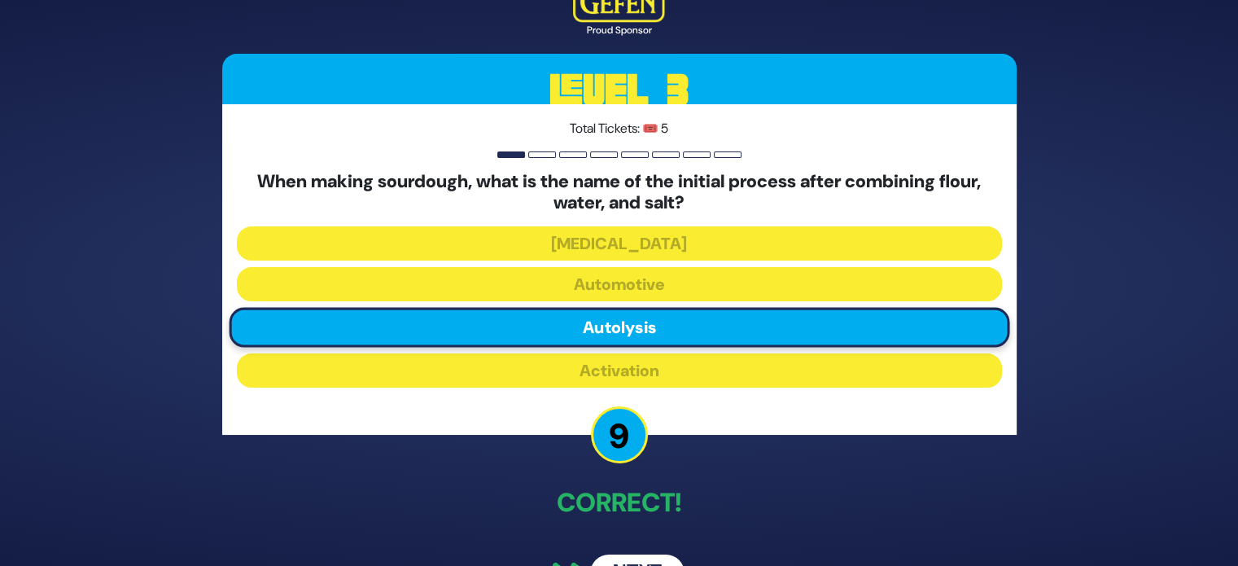
click at [650, 557] on button "Next" at bounding box center [637, 572] width 94 height 37
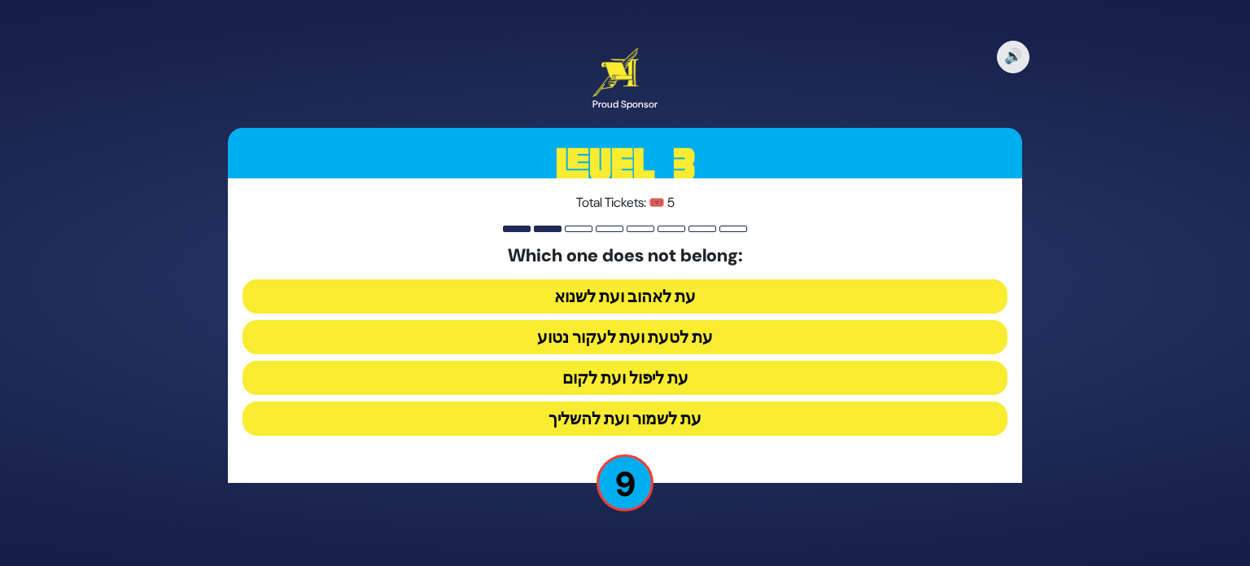
click at [723, 333] on button "עת לטעת ועת לעקור נטוע" at bounding box center [624, 337] width 765 height 34
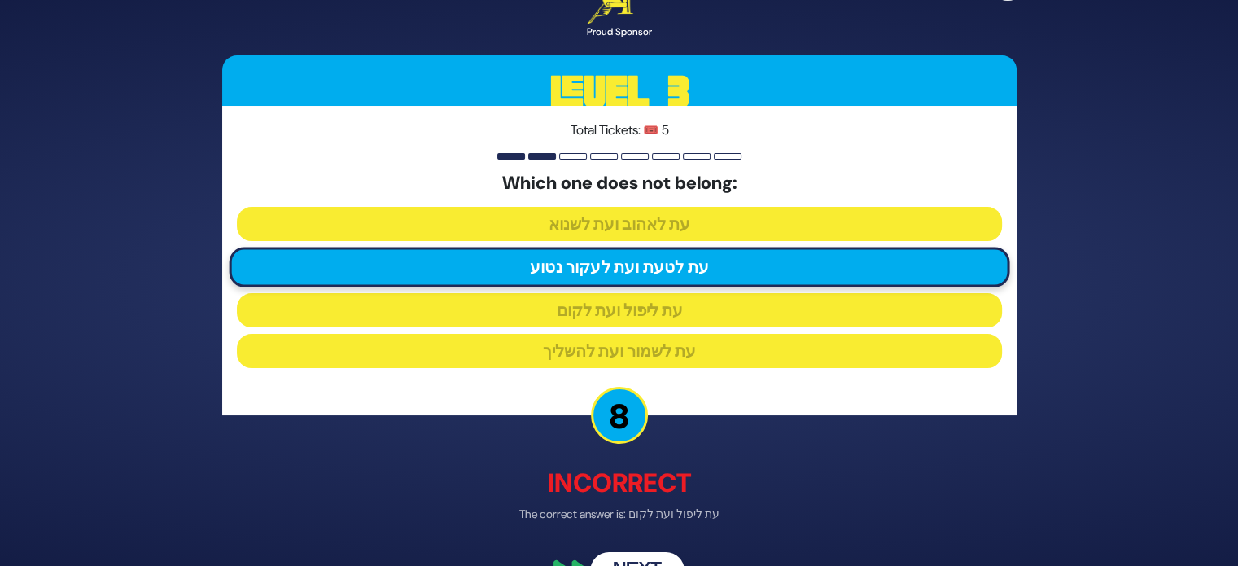
click at [648, 554] on button "Next" at bounding box center [637, 571] width 94 height 37
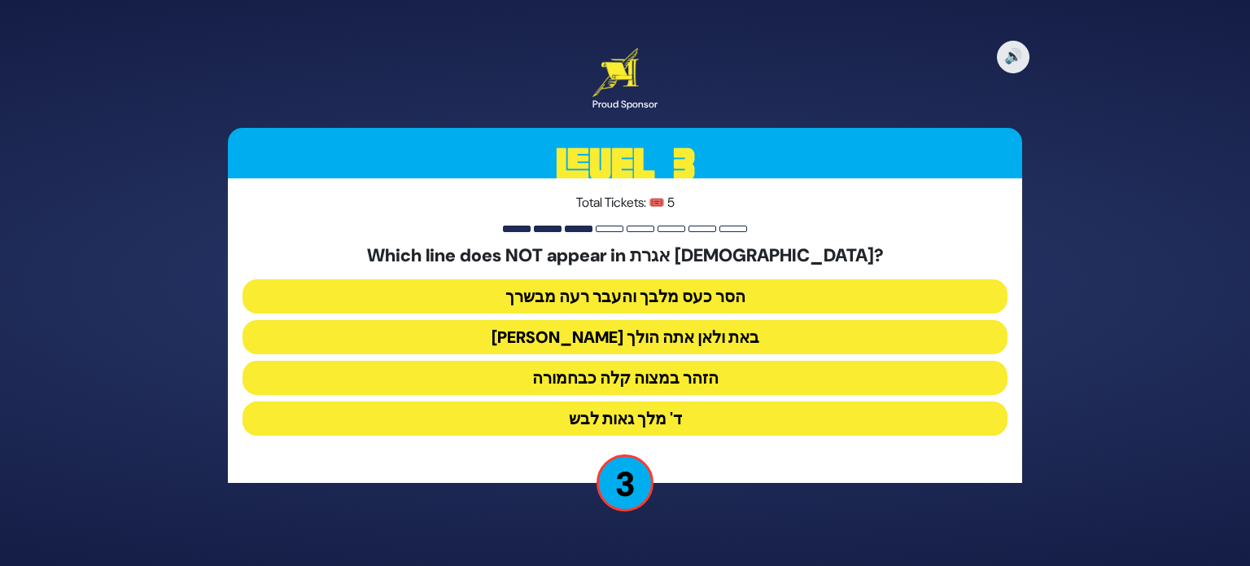
click at [693, 417] on button "ד' מלך גאות לבש" at bounding box center [624, 418] width 765 height 34
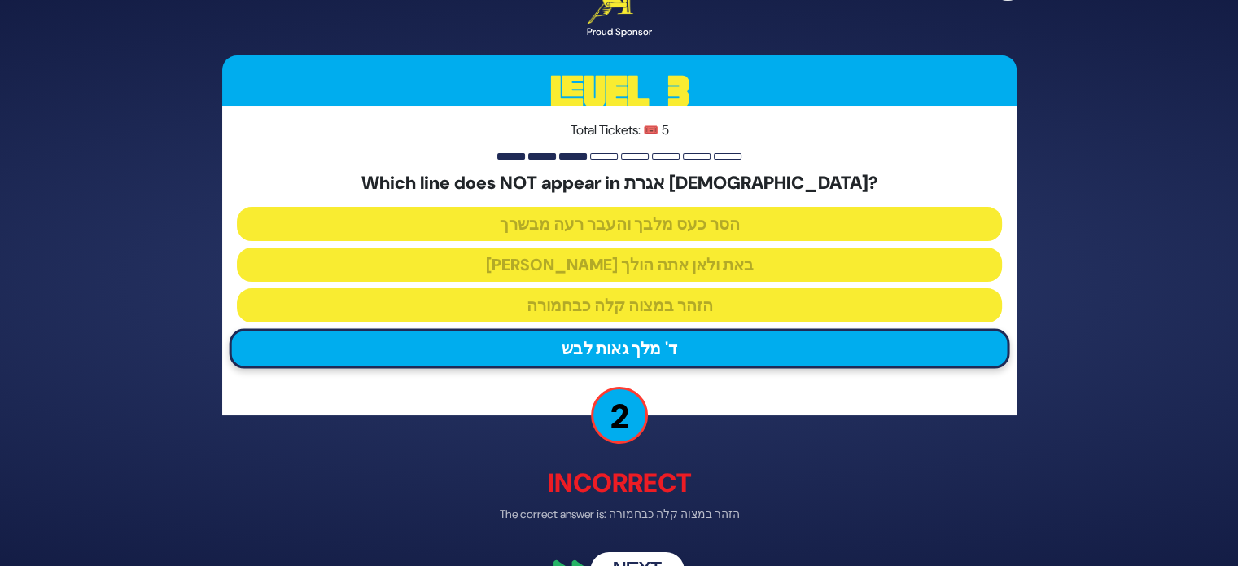
drag, startPoint x: 648, startPoint y: 552, endPoint x: 746, endPoint y: 498, distance: 112.2
click at [748, 500] on div "🔊 Proud Sponsor Level 3 Total Tickets: 🎟️ 5 Which line does NOT appear in אגרת …" at bounding box center [619, 282] width 833 height 653
click at [653, 555] on button "Next" at bounding box center [637, 571] width 94 height 37
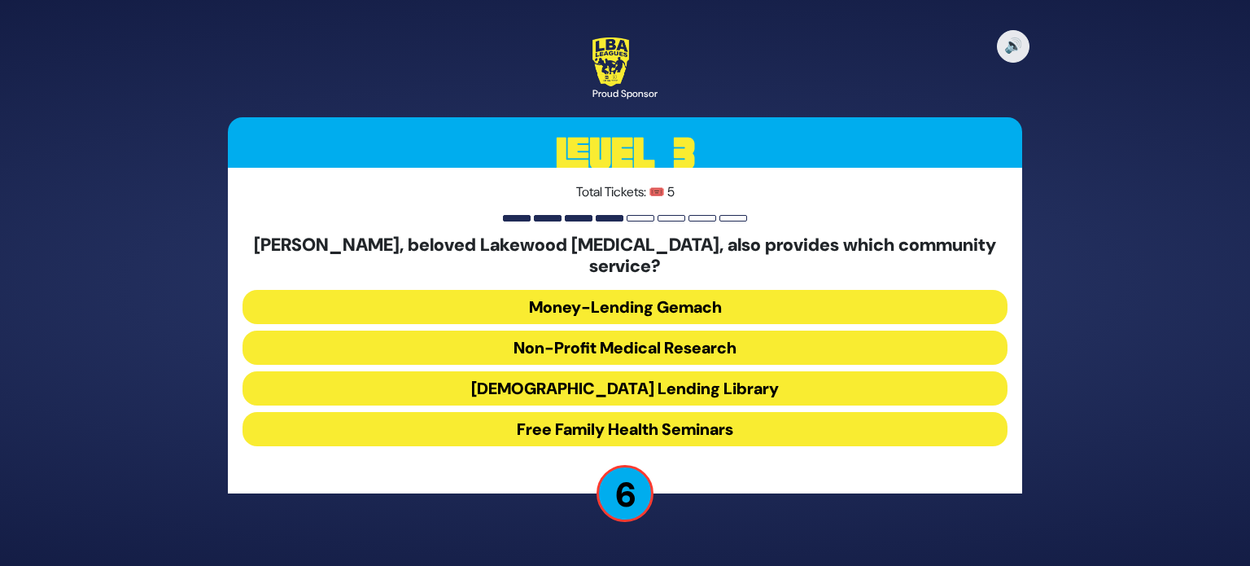
click at [732, 385] on button "Jewish Lending Library" at bounding box center [624, 388] width 765 height 34
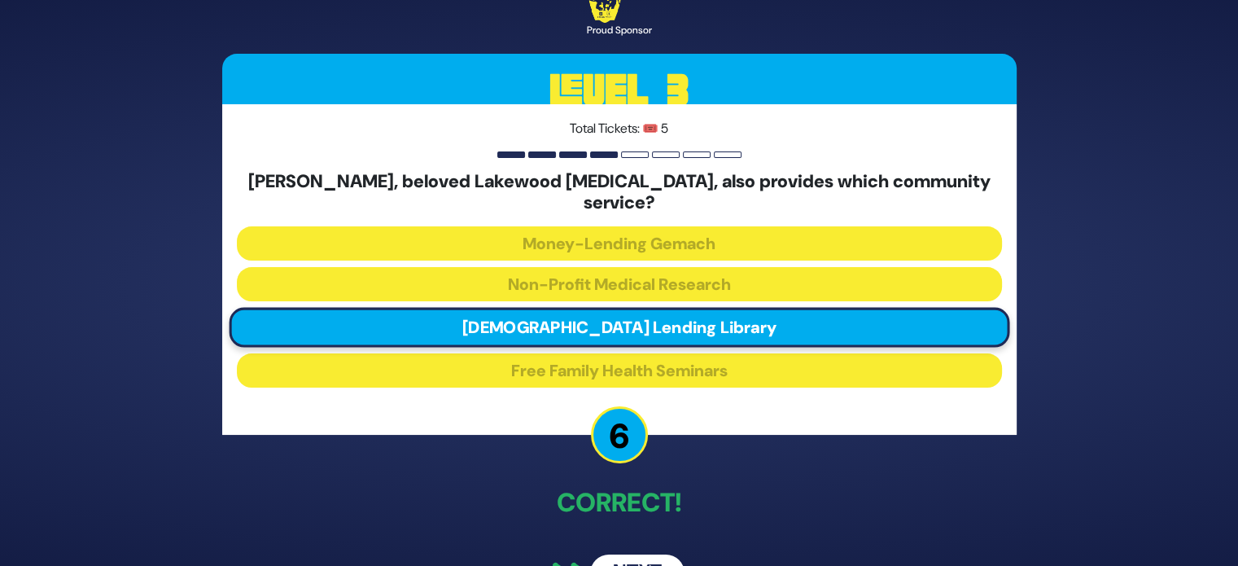
click at [633, 554] on button "Next" at bounding box center [637, 572] width 94 height 37
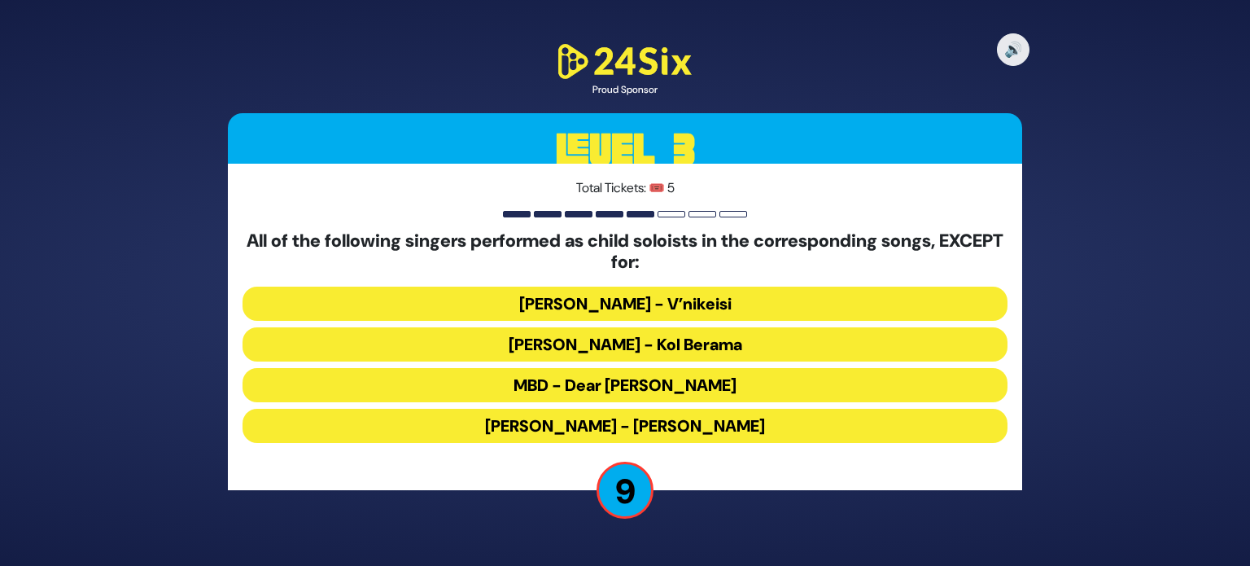
click at [701, 384] on button "MBD - Dear Nikolai" at bounding box center [624, 385] width 765 height 34
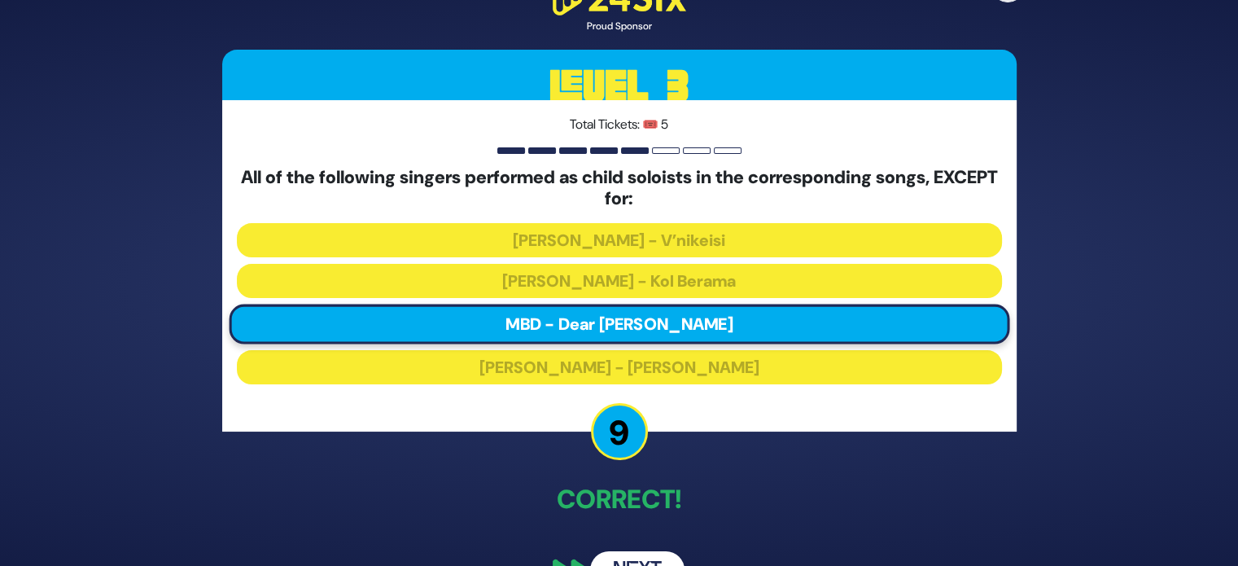
click at [648, 559] on button "Next" at bounding box center [637, 569] width 94 height 37
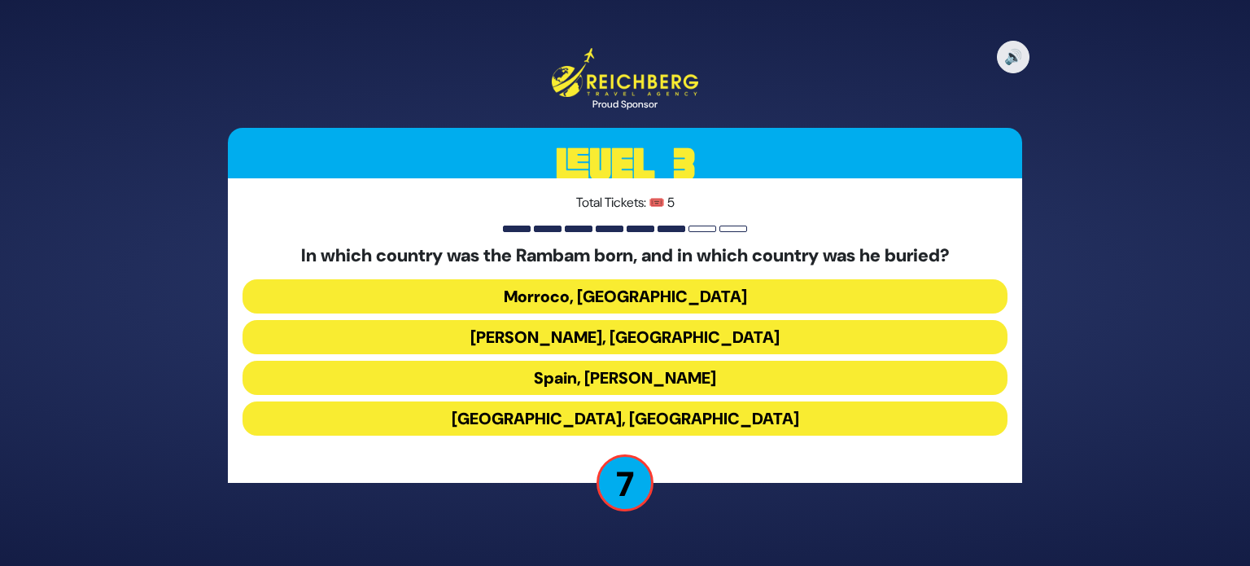
click at [674, 381] on button "Spain, Eretz Yisroel" at bounding box center [624, 377] width 765 height 34
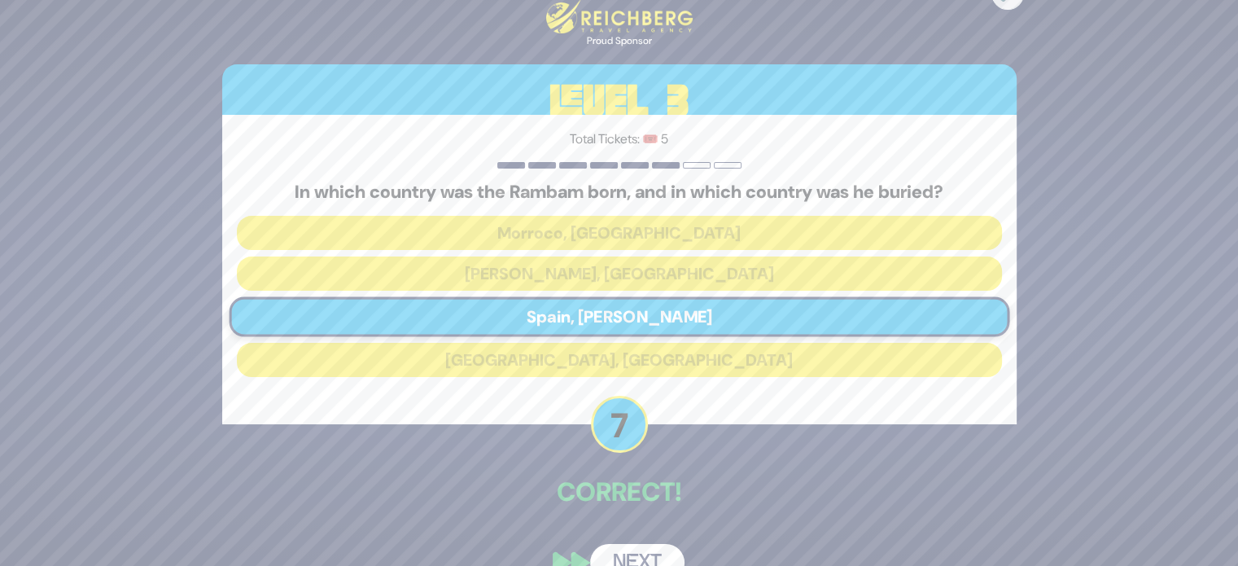
click at [651, 542] on div "🔊 Proud Sponsor Level 3 Total Tickets: 🎟️ 5 In which country was the Rambam bor…" at bounding box center [619, 283] width 833 height 636
click at [664, 553] on button "Next" at bounding box center [637, 562] width 94 height 37
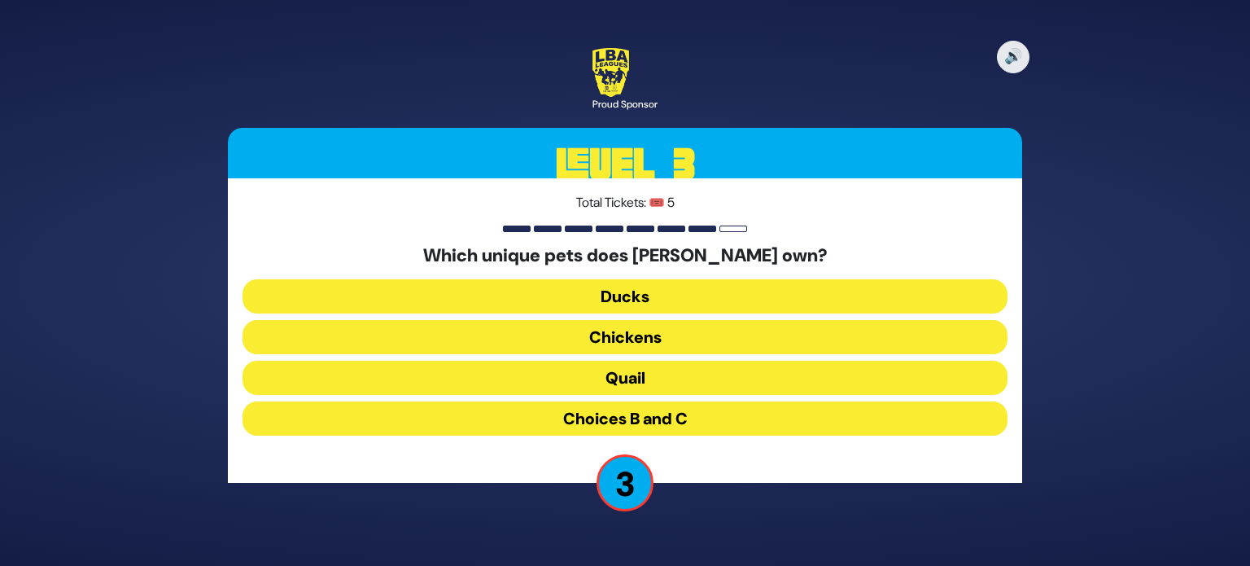
click at [716, 419] on button "Choices B and C" at bounding box center [624, 418] width 765 height 34
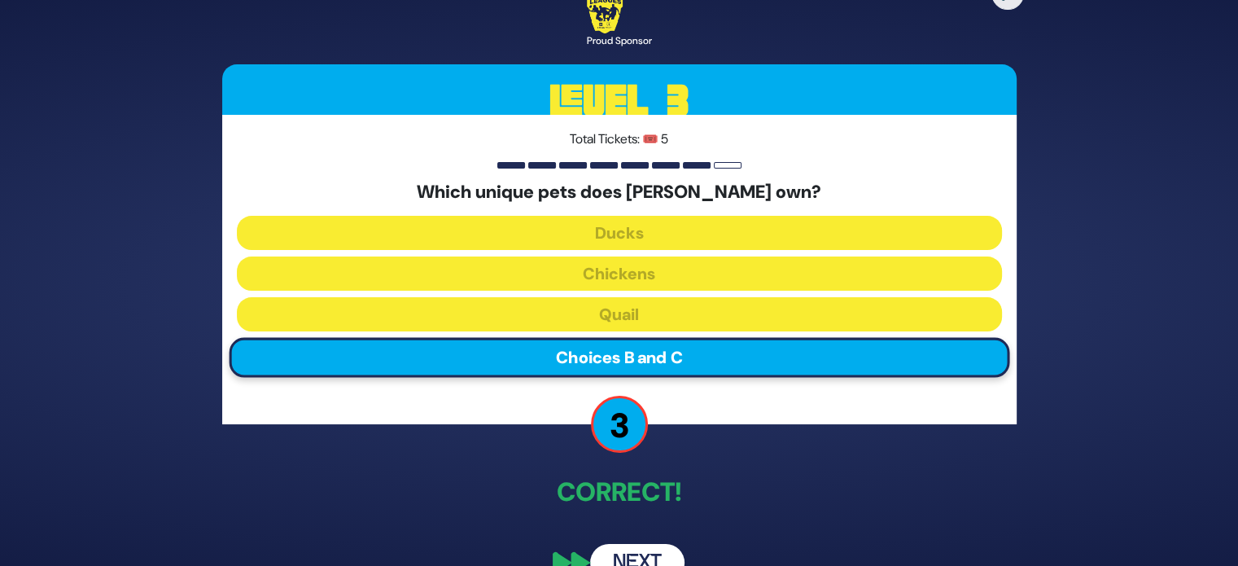
click at [640, 546] on button "Next" at bounding box center [637, 562] width 94 height 37
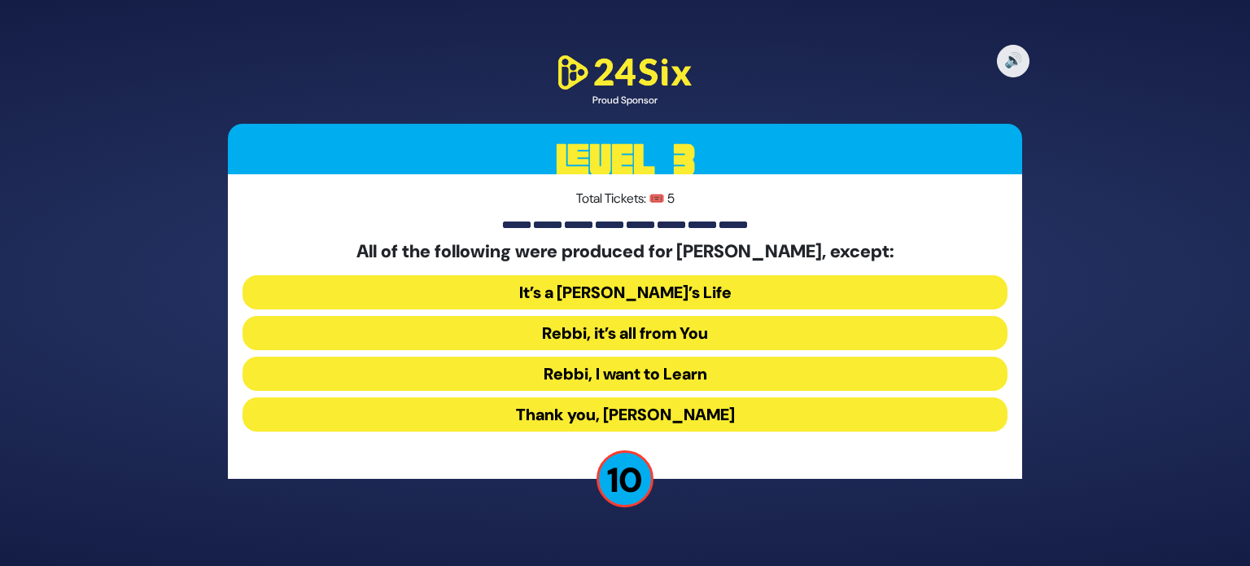
click at [696, 377] on button "Rebbi, I want to Learn" at bounding box center [624, 373] width 765 height 34
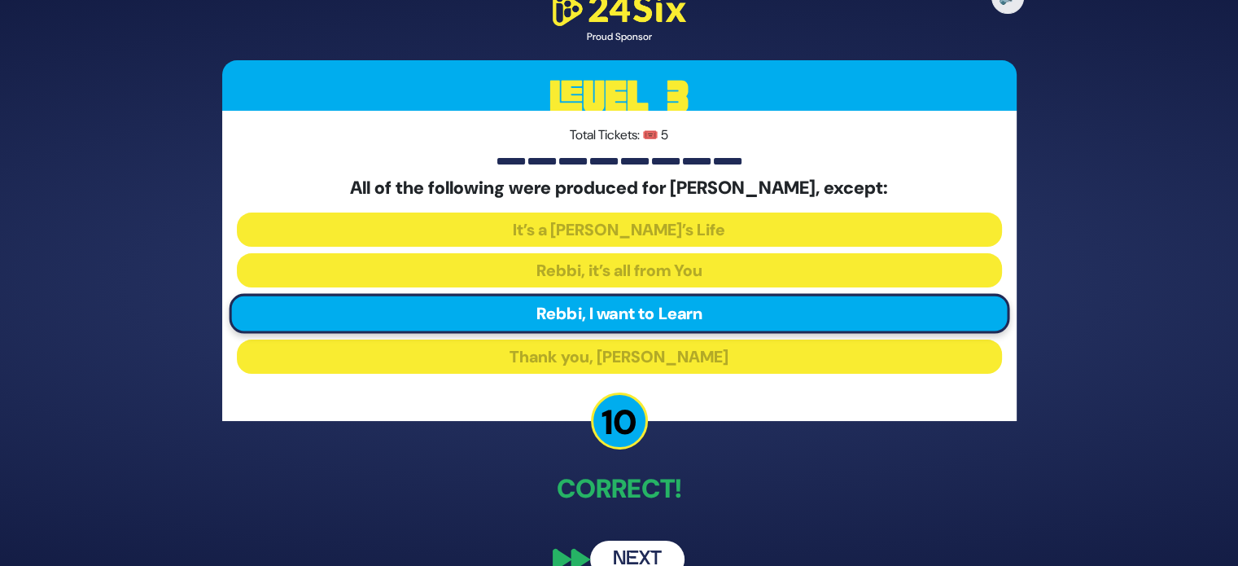
drag, startPoint x: 615, startPoint y: 552, endPoint x: 704, endPoint y: 484, distance: 111.5
click at [704, 487] on div "🔊 Proud Sponsor Level 3 Total Tickets: 🎟️ 5 All of the following were produced …" at bounding box center [619, 283] width 833 height 628
click at [655, 553] on button "Next" at bounding box center [637, 558] width 94 height 37
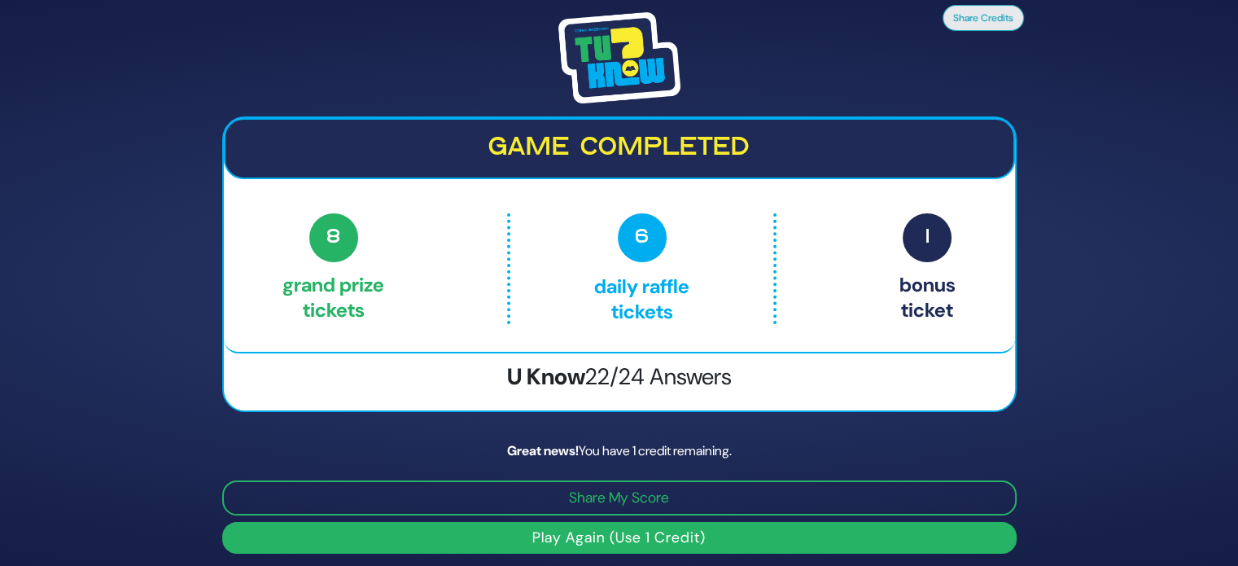
scroll to position [6, 0]
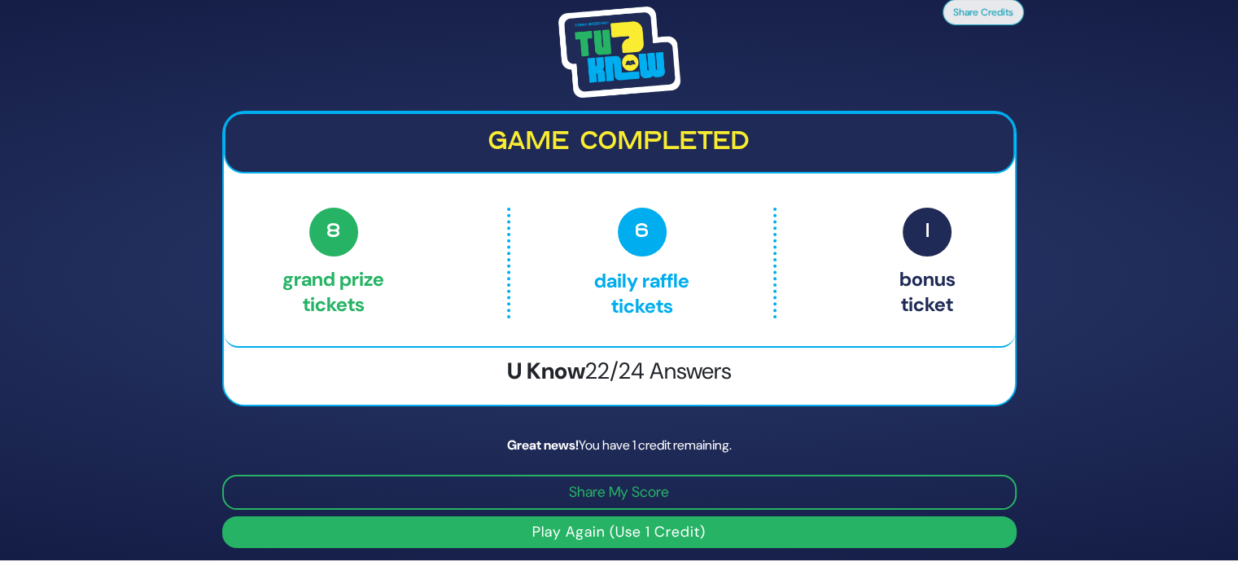
click at [707, 536] on button "Play Again (Use 1 Credit)" at bounding box center [619, 532] width 794 height 32
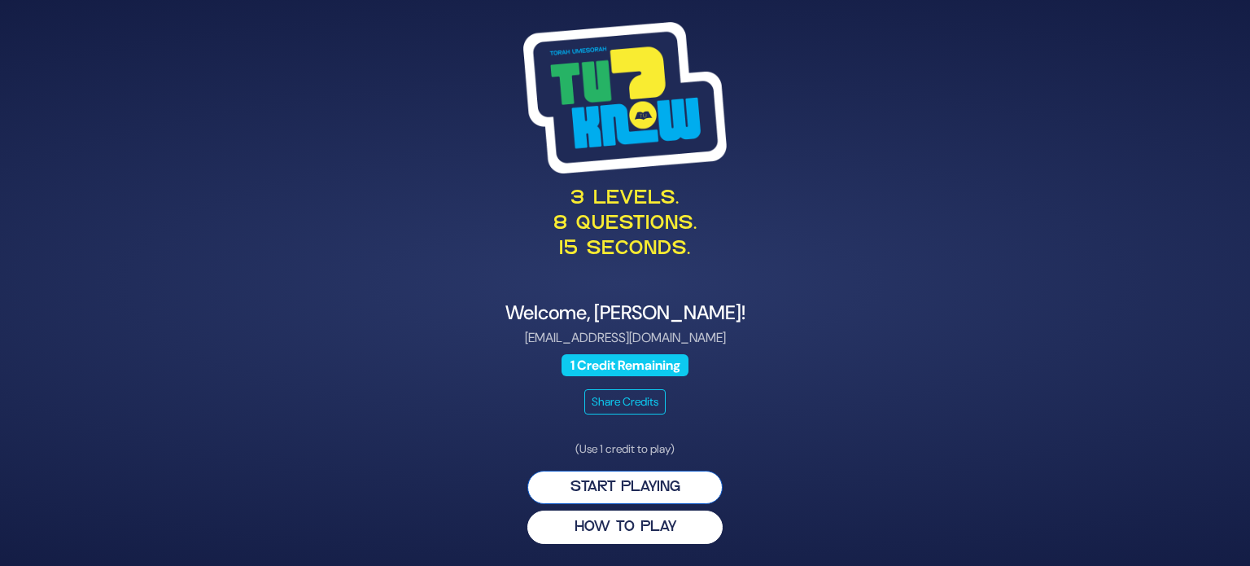
click at [638, 483] on button "Start Playing" at bounding box center [624, 486] width 195 height 33
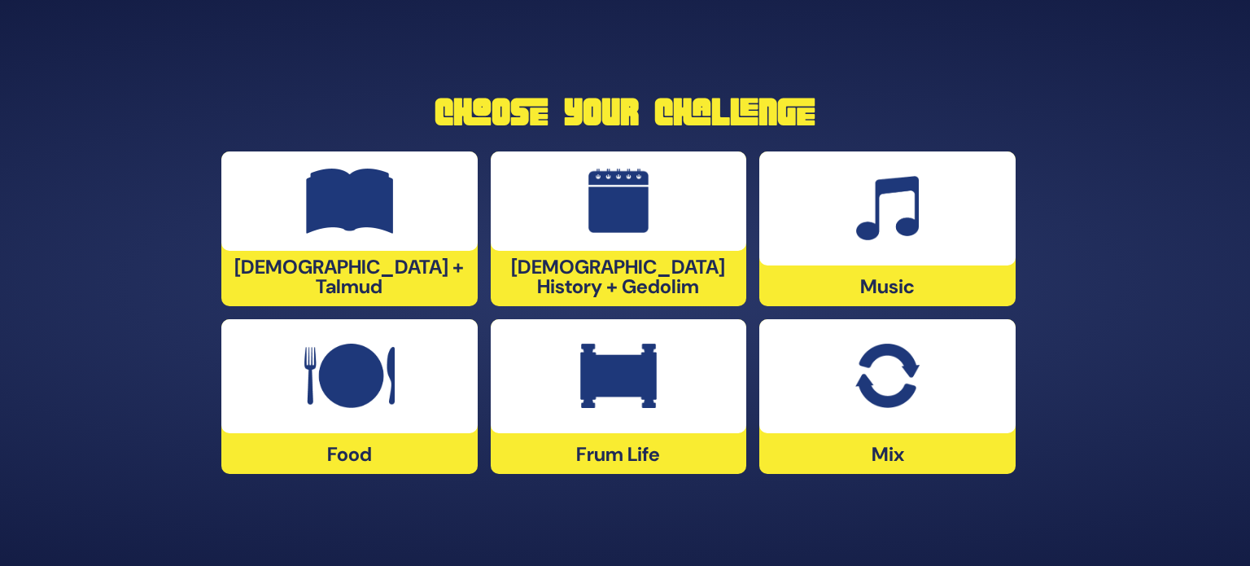
click at [870, 428] on div at bounding box center [887, 376] width 256 height 114
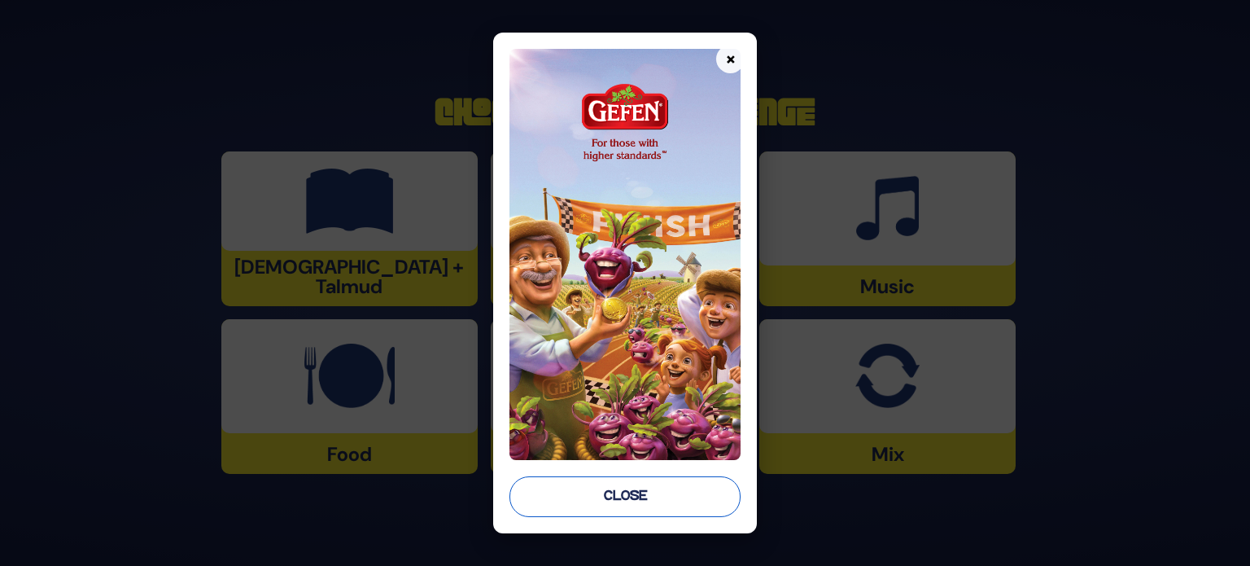
click at [647, 491] on button "Close" at bounding box center [624, 496] width 231 height 41
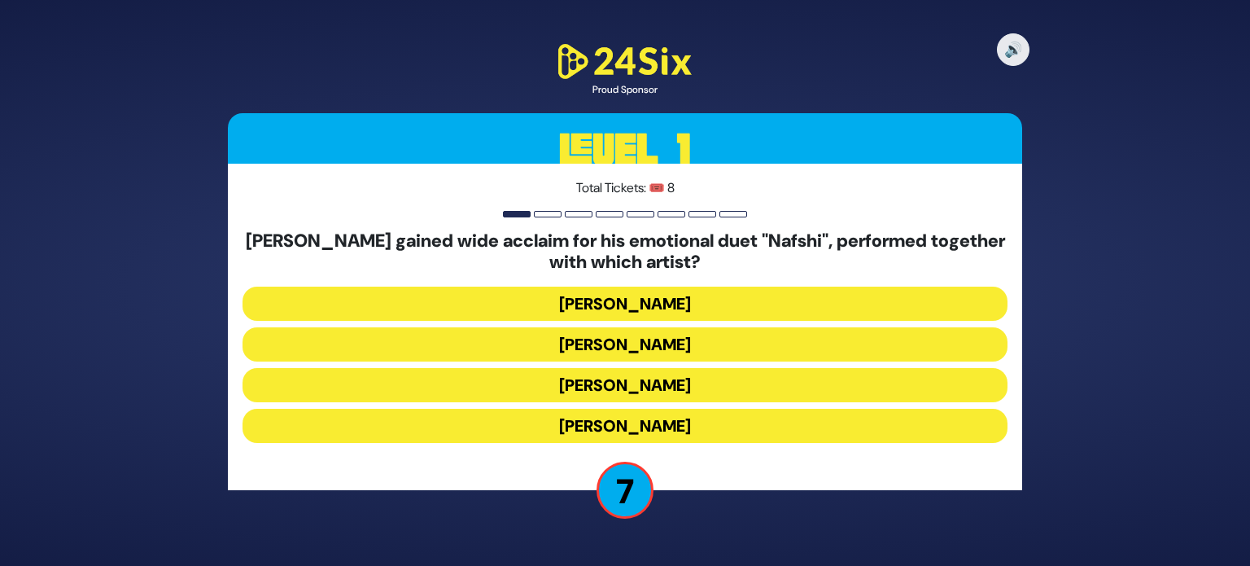
click at [686, 344] on button "Ishay Ribo" at bounding box center [624, 344] width 765 height 34
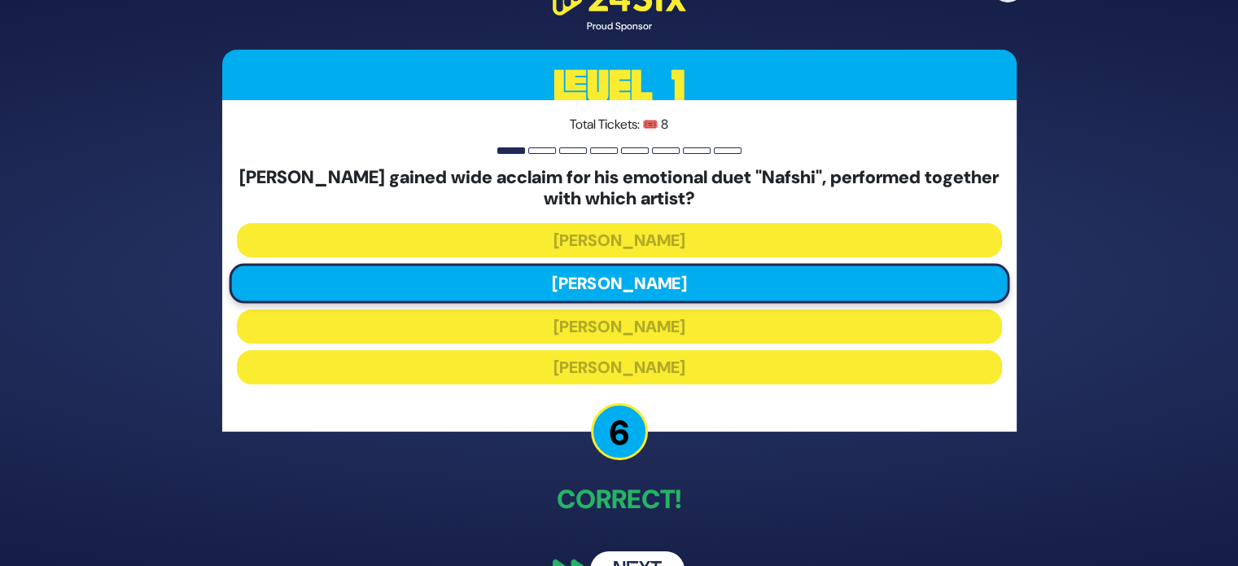
click at [669, 561] on button "Next" at bounding box center [637, 569] width 94 height 37
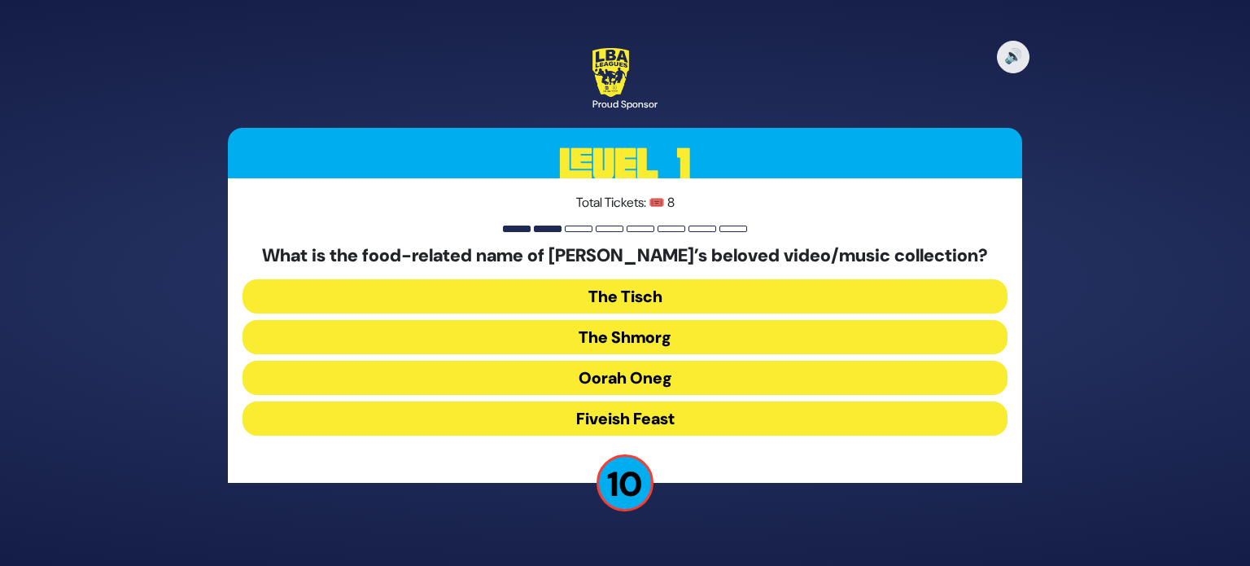
click at [670, 333] on button "The Shmorg" at bounding box center [624, 337] width 765 height 34
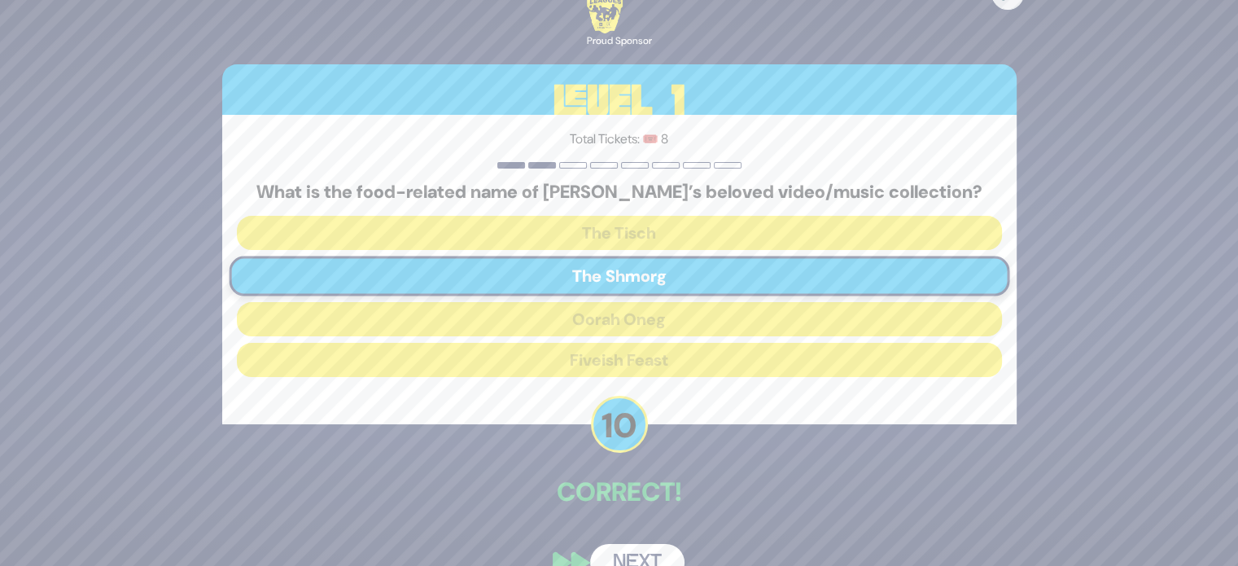
click at [647, 553] on button "Next" at bounding box center [637, 562] width 94 height 37
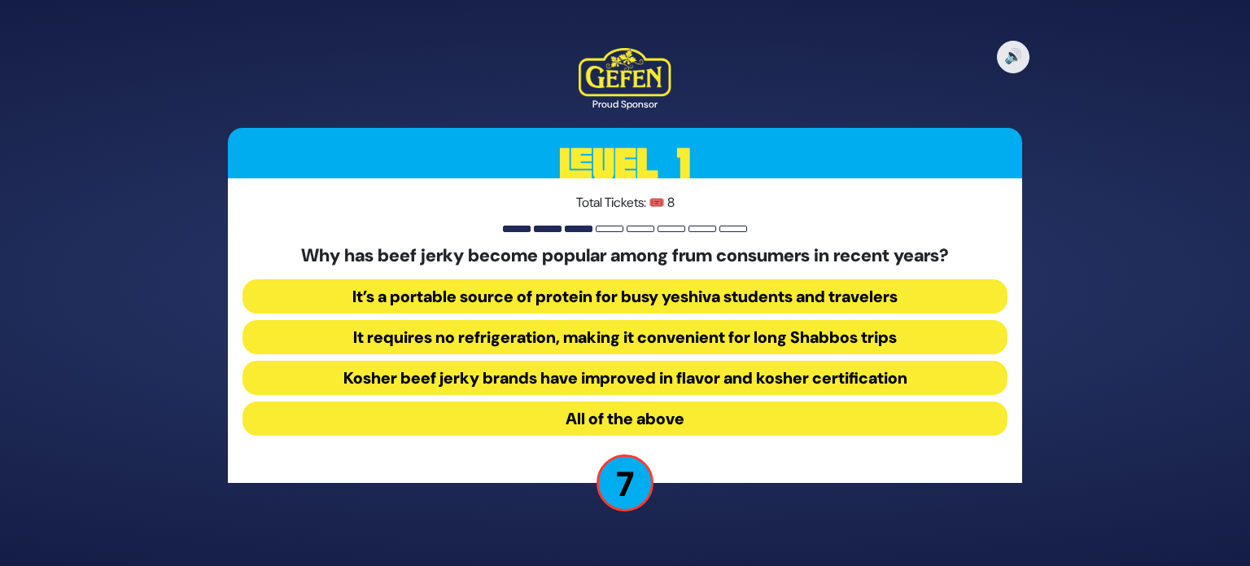
click at [681, 416] on button "All of the above" at bounding box center [624, 418] width 765 height 34
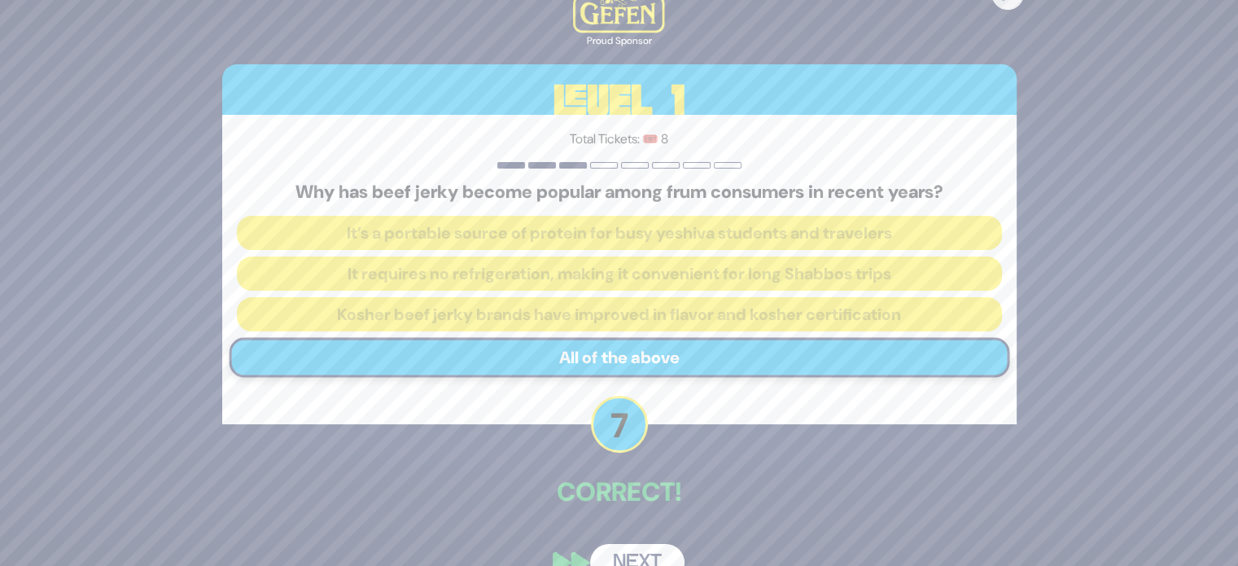
click at [660, 561] on button "Next" at bounding box center [637, 562] width 94 height 37
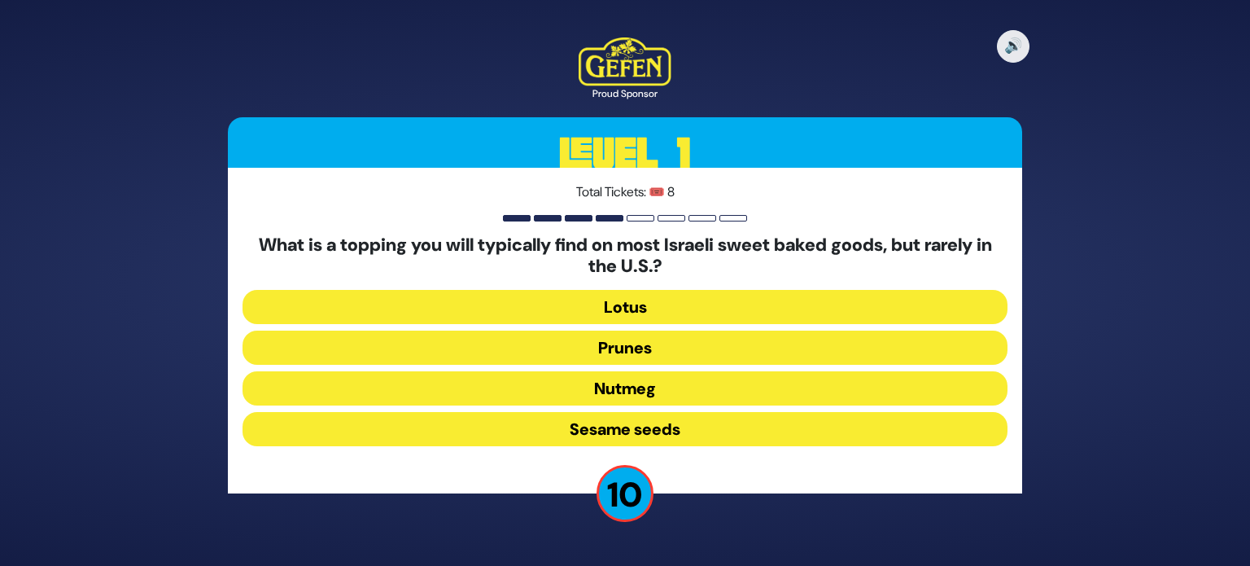
click at [642, 430] on button "Sesame seeds" at bounding box center [624, 429] width 765 height 34
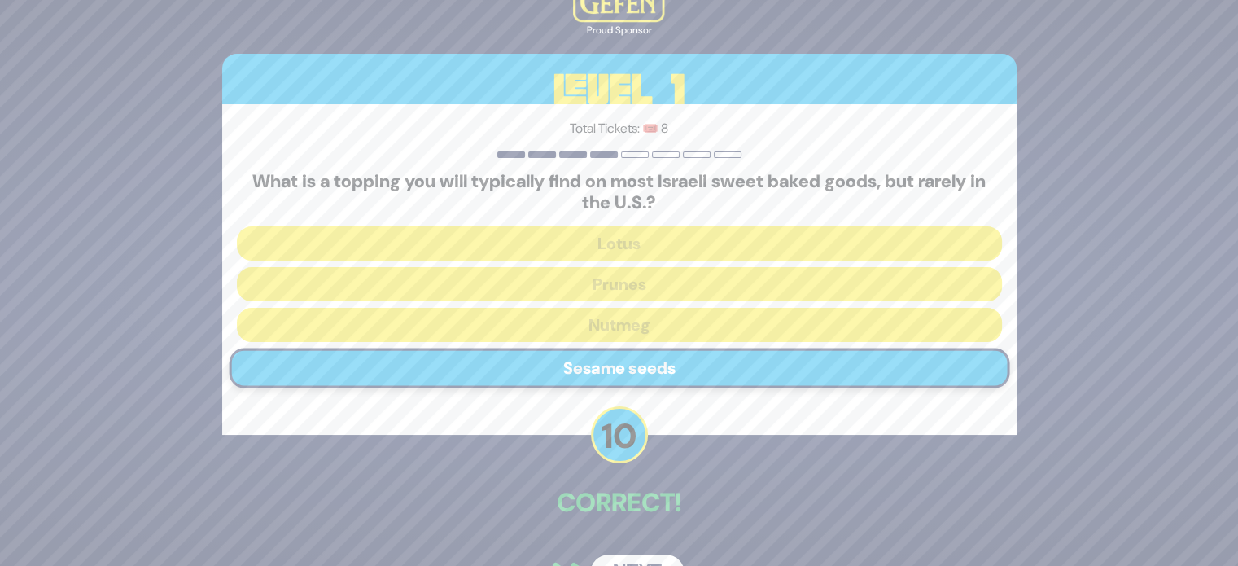
click at [658, 551] on div "🔊 Proud Sponsor Level 1 Total Tickets: 🎟️ 8 What is a topping you will typicall…" at bounding box center [619, 283] width 833 height 658
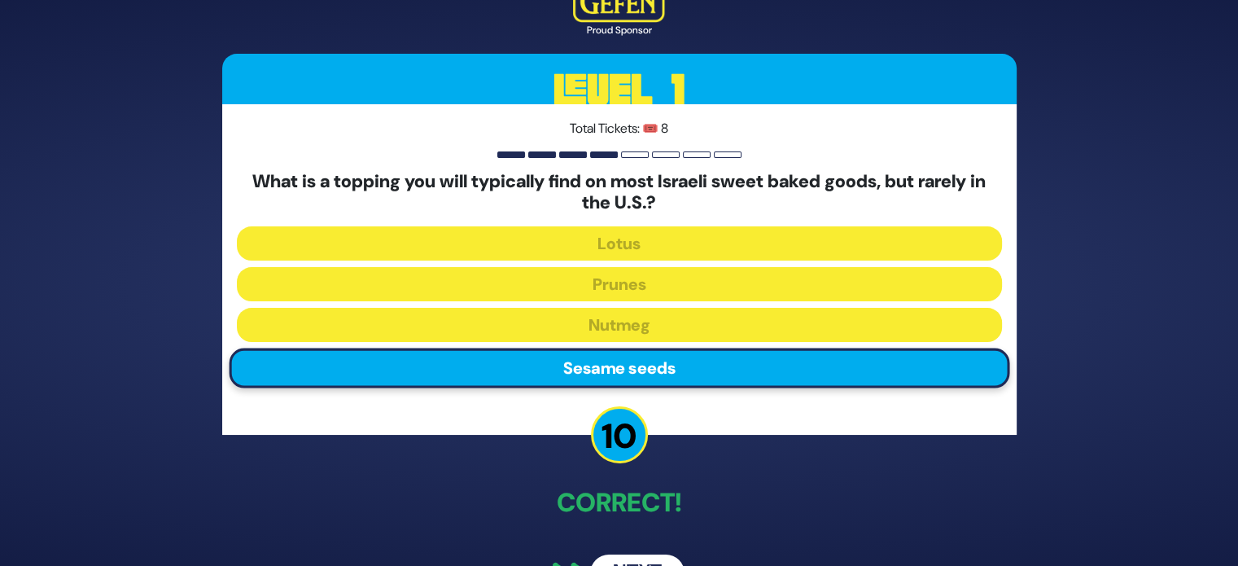
click at [610, 554] on button "Next" at bounding box center [637, 572] width 94 height 37
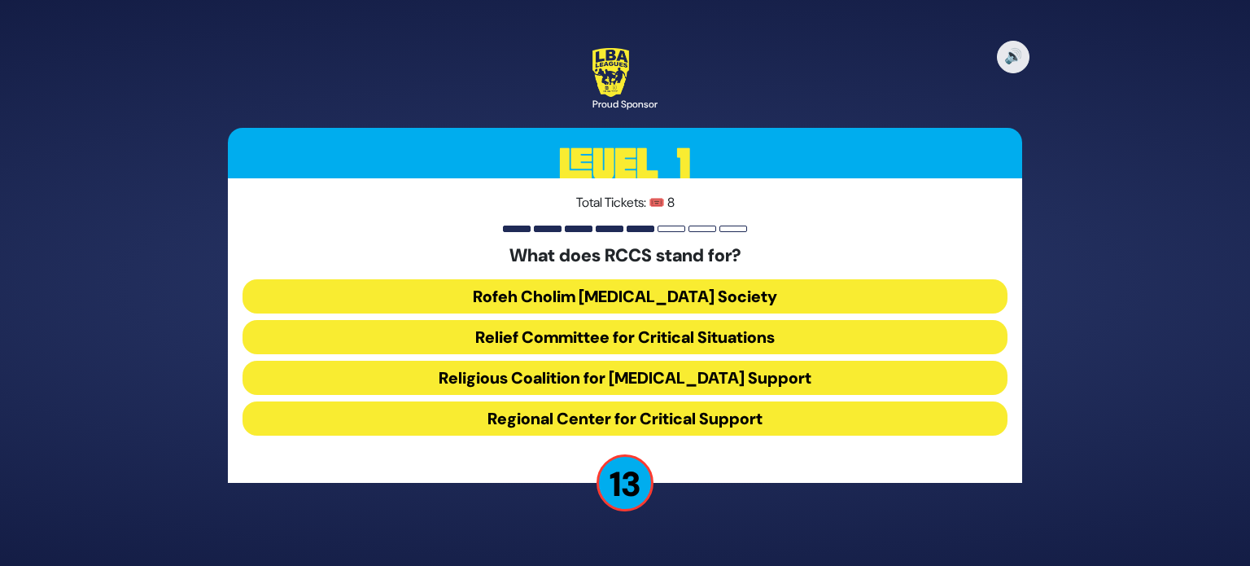
click at [759, 299] on button "Rofeh Cholim Cancer Society" at bounding box center [624, 296] width 765 height 34
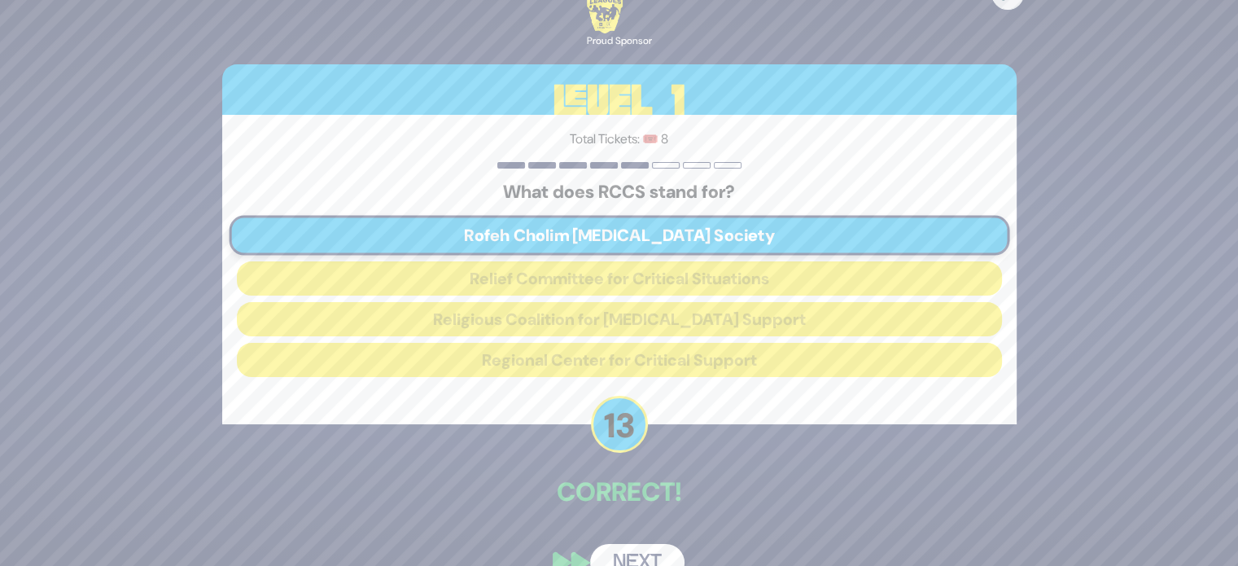
click at [649, 551] on button "Next" at bounding box center [637, 562] width 94 height 37
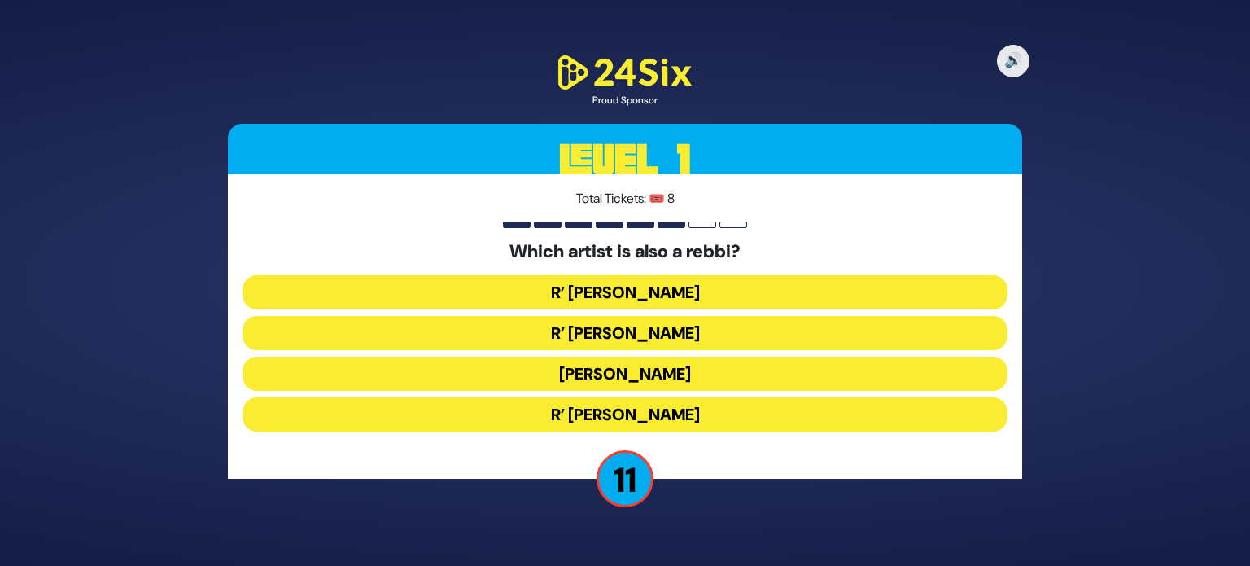
click at [700, 409] on button "R’ Baruch Levine" at bounding box center [624, 414] width 765 height 34
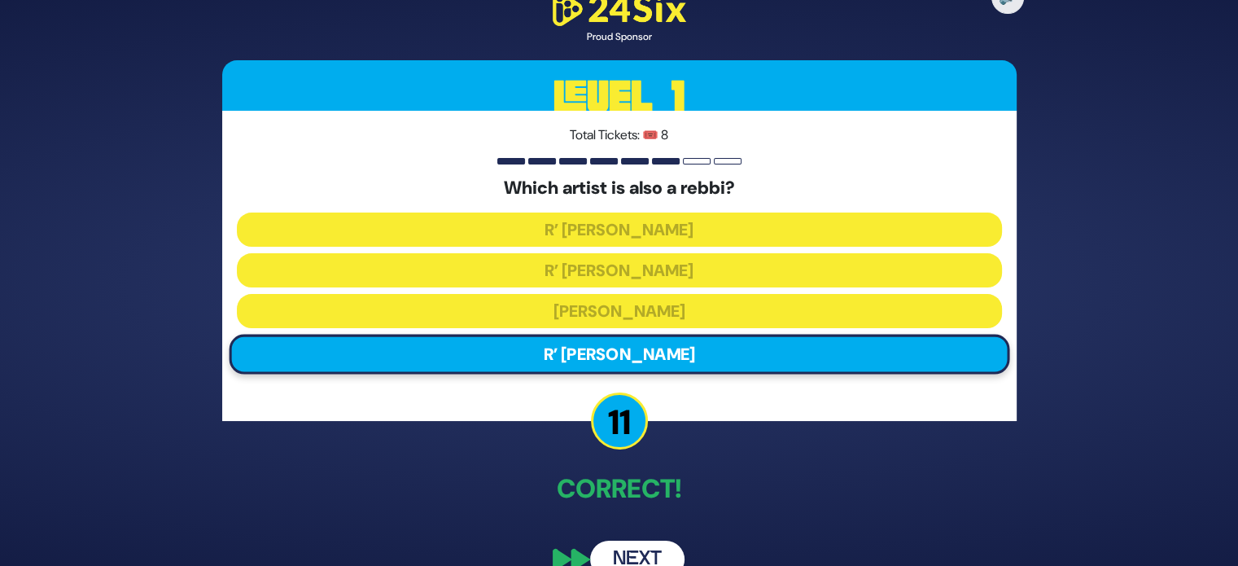
click at [610, 546] on button "Next" at bounding box center [637, 558] width 94 height 37
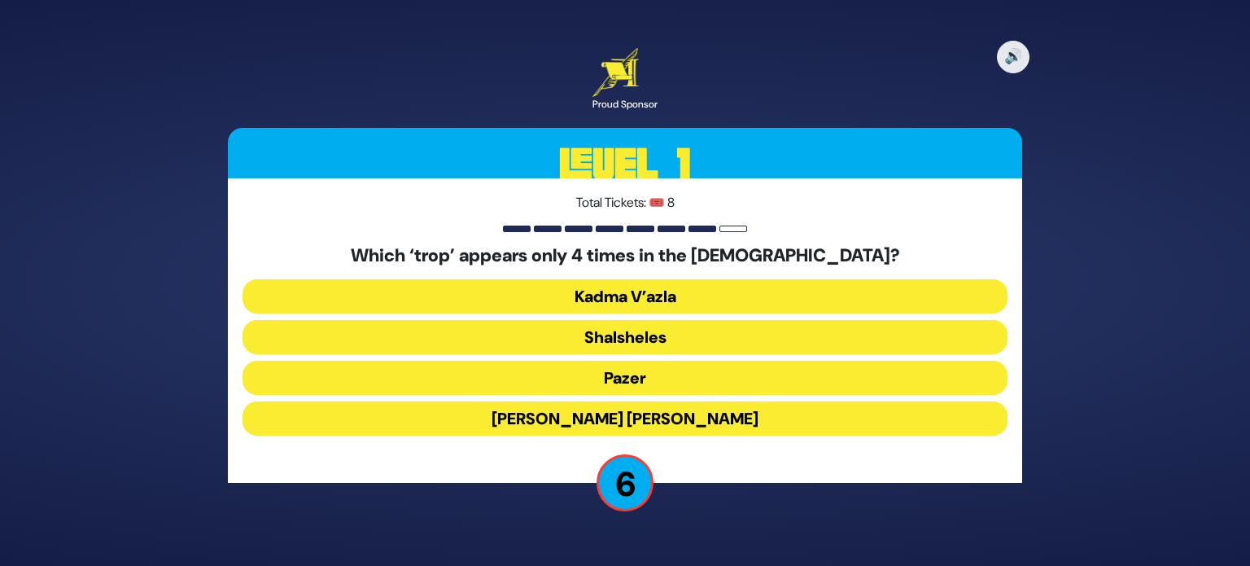
click at [705, 331] on button "Shalsheles" at bounding box center [624, 337] width 765 height 34
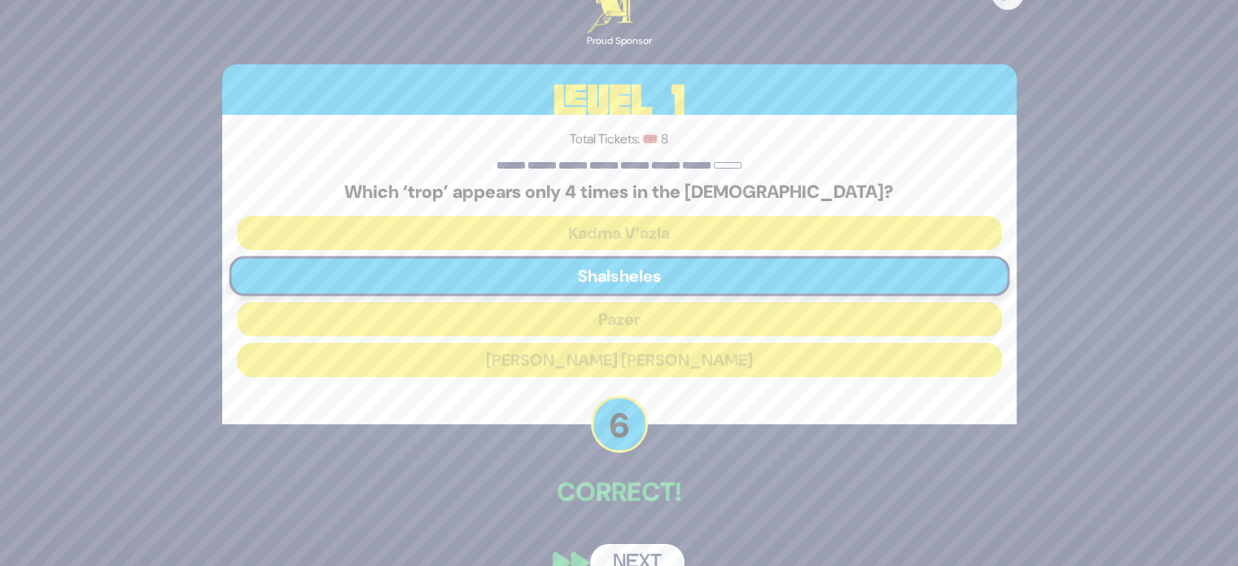
click at [646, 548] on button "Next" at bounding box center [637, 562] width 94 height 37
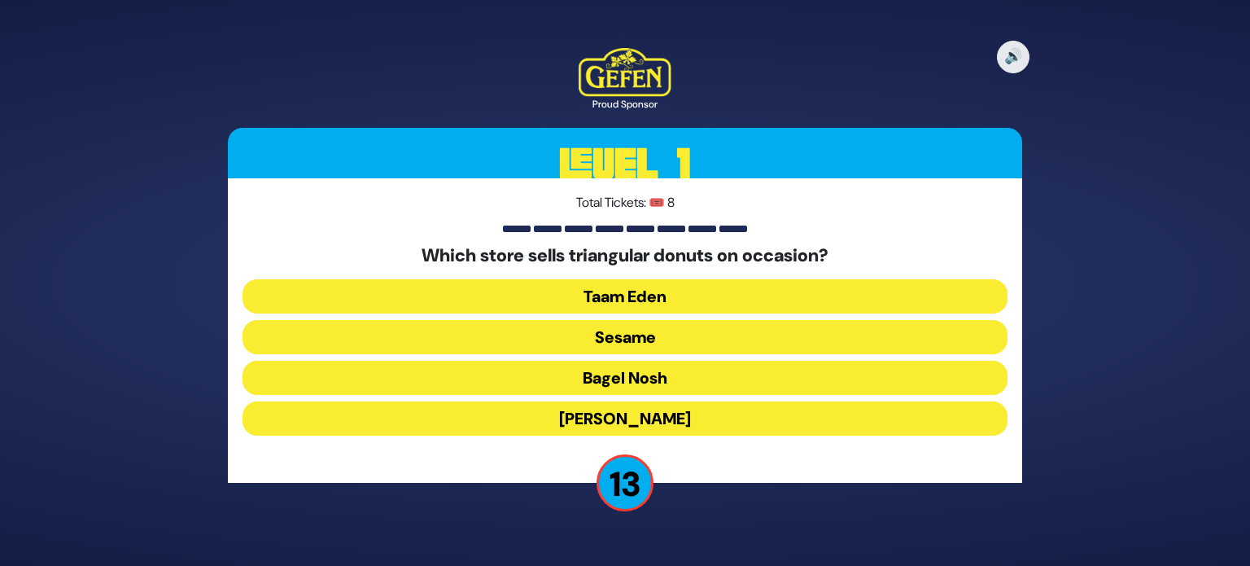
click at [674, 334] on button "Sesame" at bounding box center [624, 337] width 765 height 34
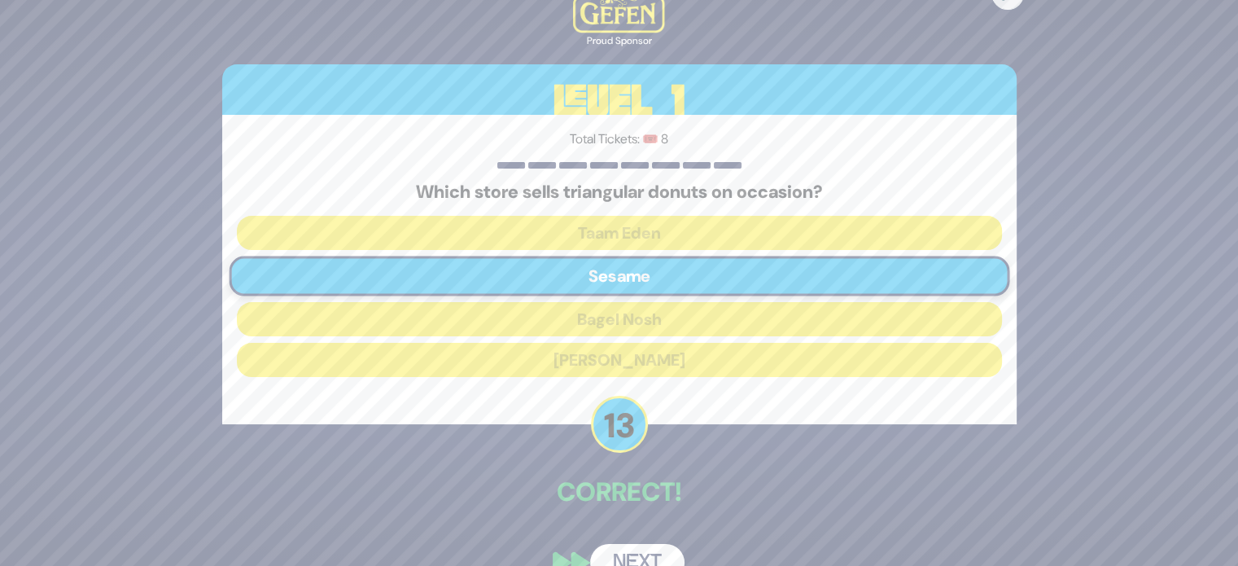
click at [658, 528] on div "🔊 Proud Sponsor Level 1 Total Tickets: 🎟️ 8 Which store sells triangular donuts…" at bounding box center [619, 283] width 833 height 636
click at [670, 549] on button "Next" at bounding box center [637, 562] width 94 height 37
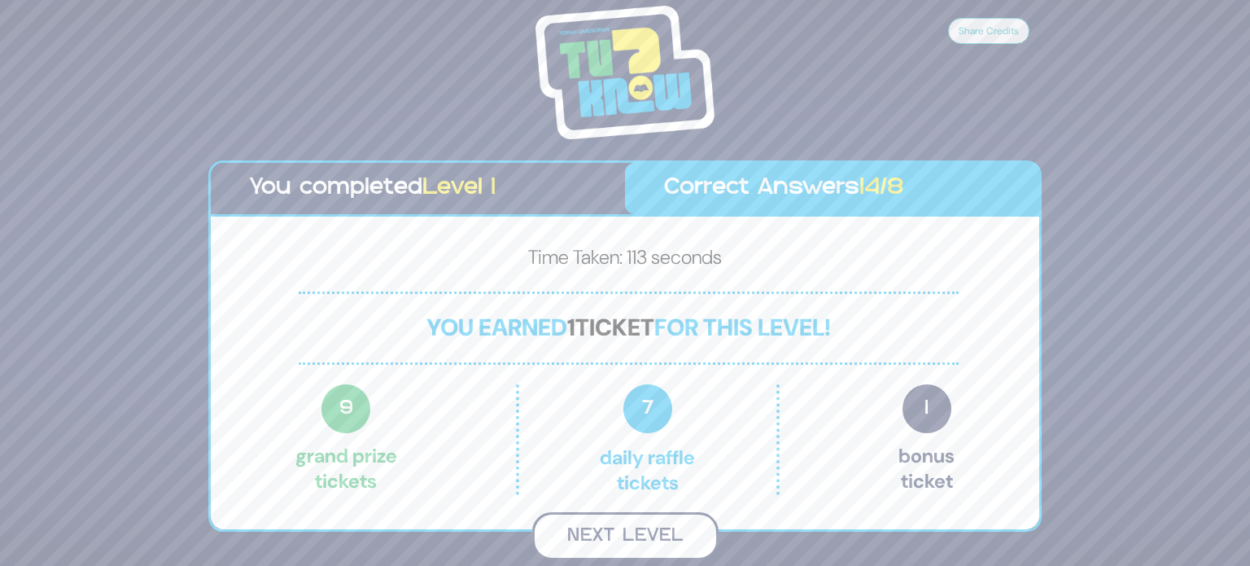
click at [668, 533] on button "Next Level" at bounding box center [625, 536] width 186 height 48
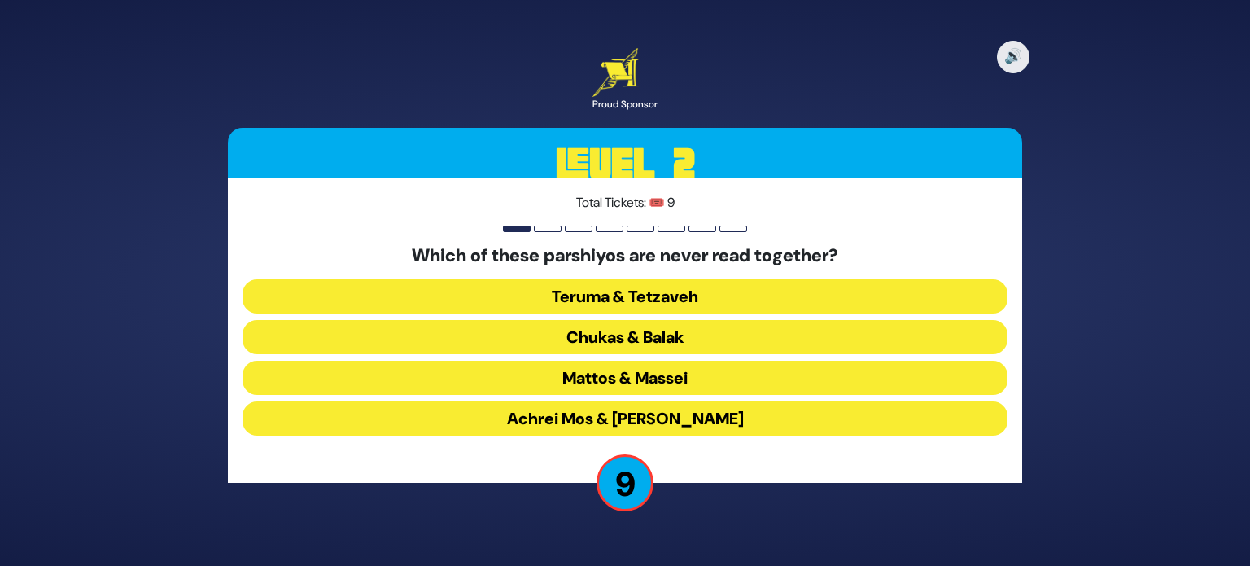
drag, startPoint x: 716, startPoint y: 302, endPoint x: 706, endPoint y: 311, distance: 13.2
click at [715, 302] on button "Teruma & Tetzaveh" at bounding box center [624, 296] width 765 height 34
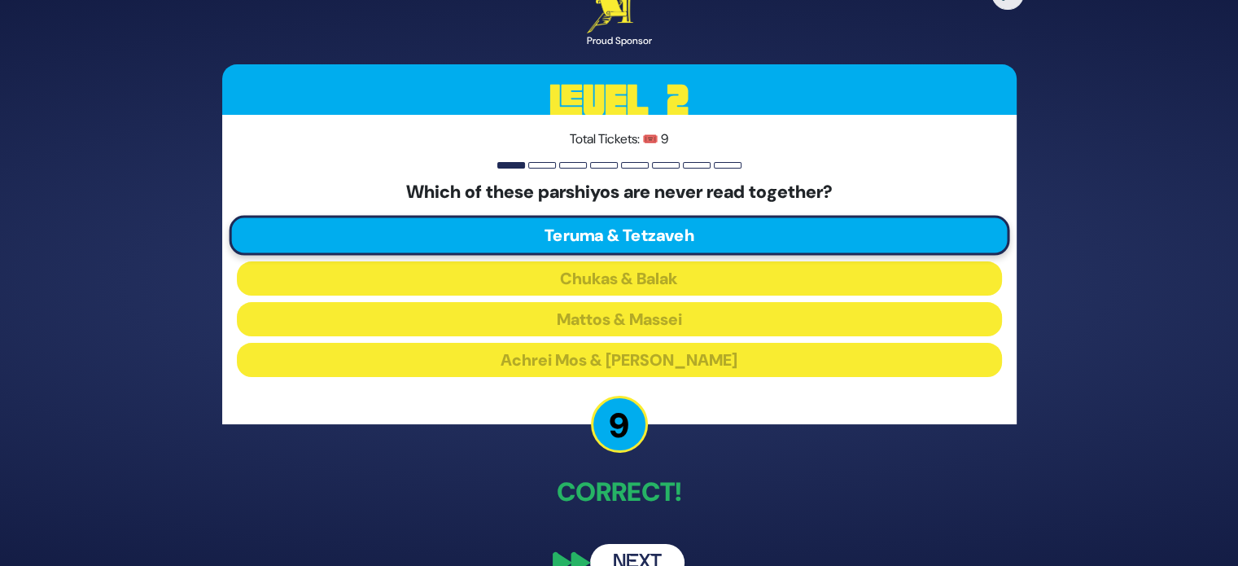
click at [648, 548] on button "Next" at bounding box center [637, 562] width 94 height 37
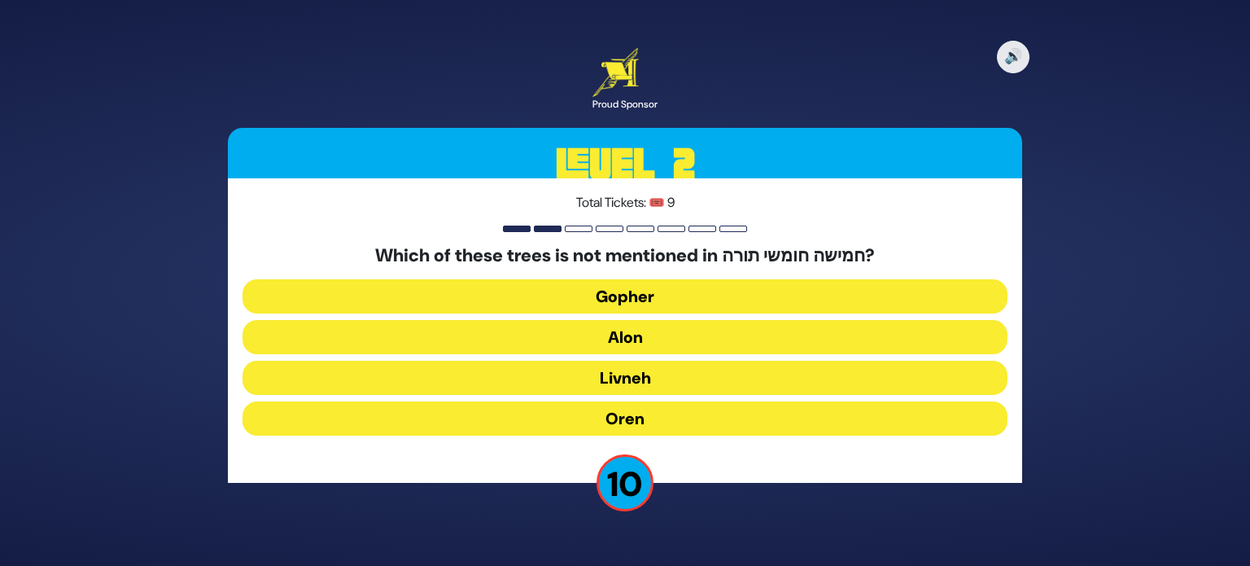
click at [654, 425] on button "Oren" at bounding box center [624, 418] width 765 height 34
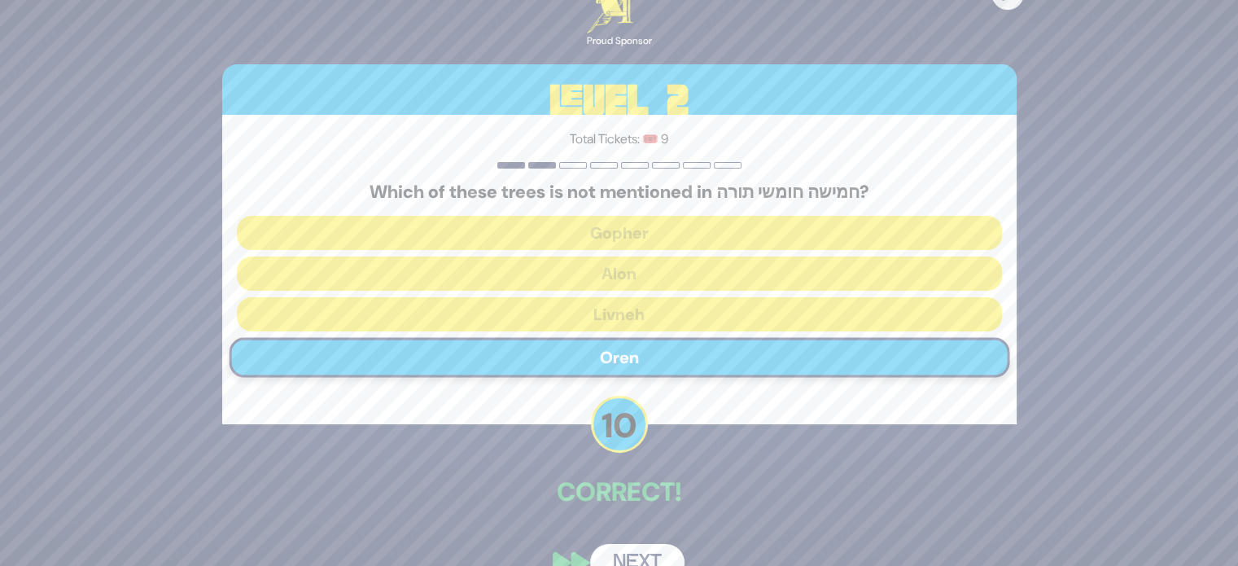
click at [658, 559] on button "Next" at bounding box center [637, 562] width 94 height 37
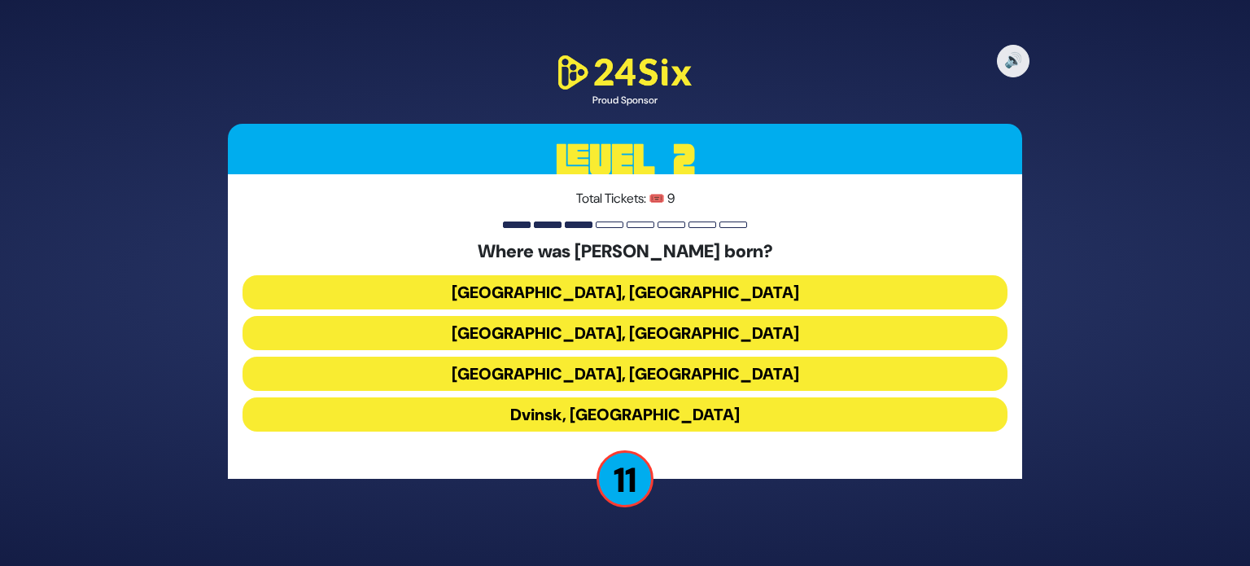
click at [701, 304] on button "Berlin, Germany" at bounding box center [624, 292] width 765 height 34
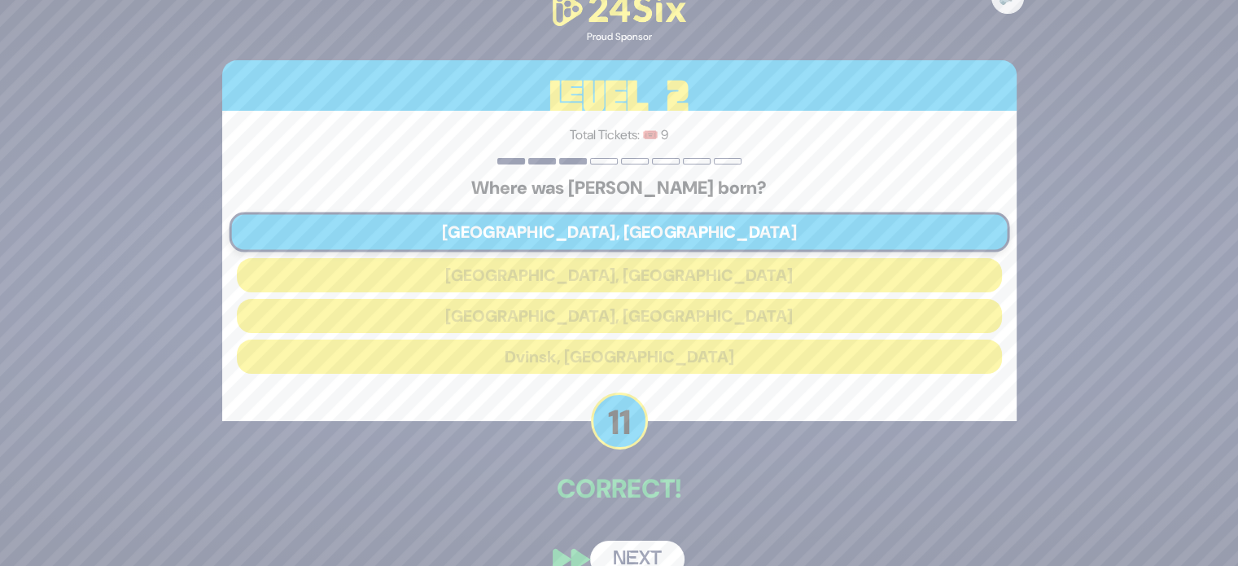
click at [662, 559] on button "Next" at bounding box center [637, 558] width 94 height 37
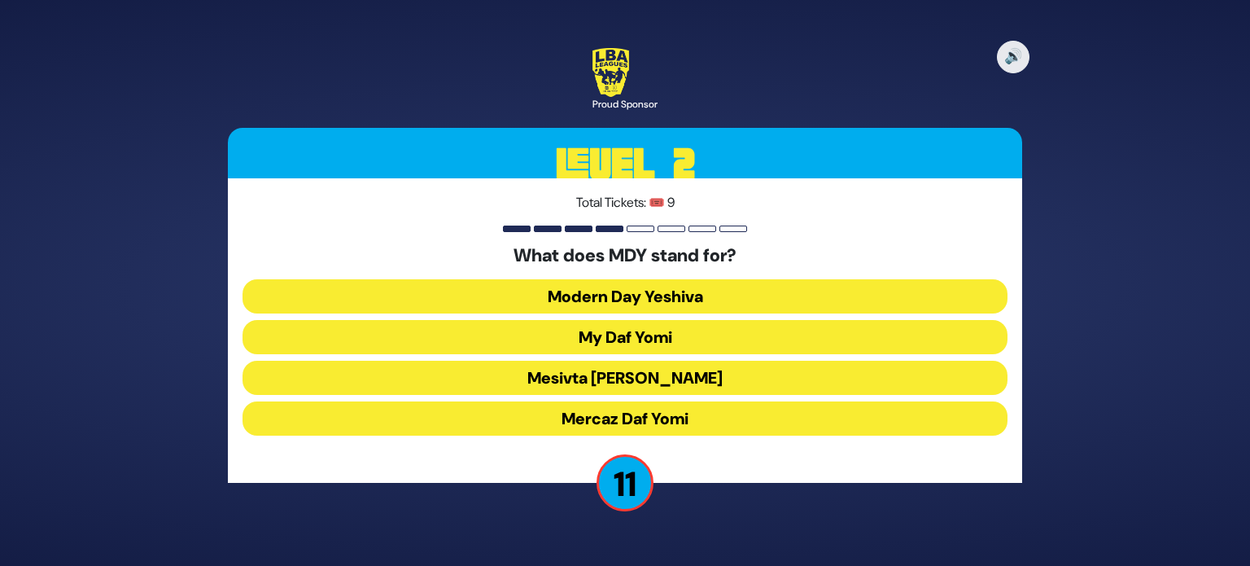
drag, startPoint x: 684, startPoint y: 434, endPoint x: 674, endPoint y: 431, distance: 10.1
click at [674, 434] on button "Mercaz Daf Yomi" at bounding box center [624, 418] width 765 height 34
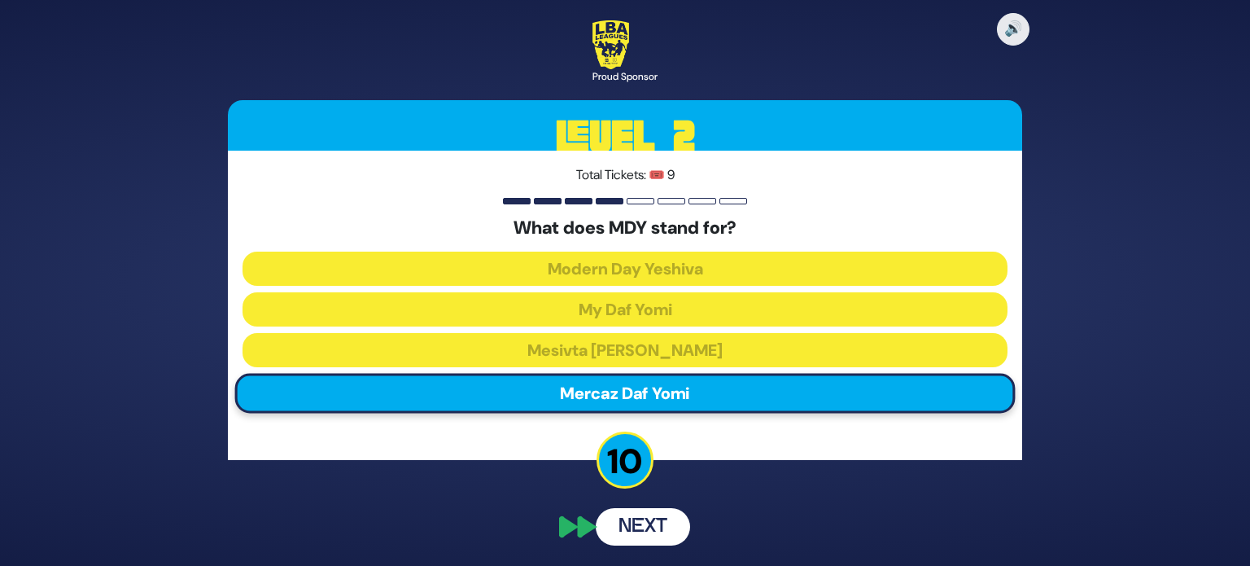
click at [675, 429] on div "Total Tickets: 🎟️ 9 What does MDY stand for? Modern Day Yeshiva My Daf Yomi Mes…" at bounding box center [625, 305] width 794 height 309
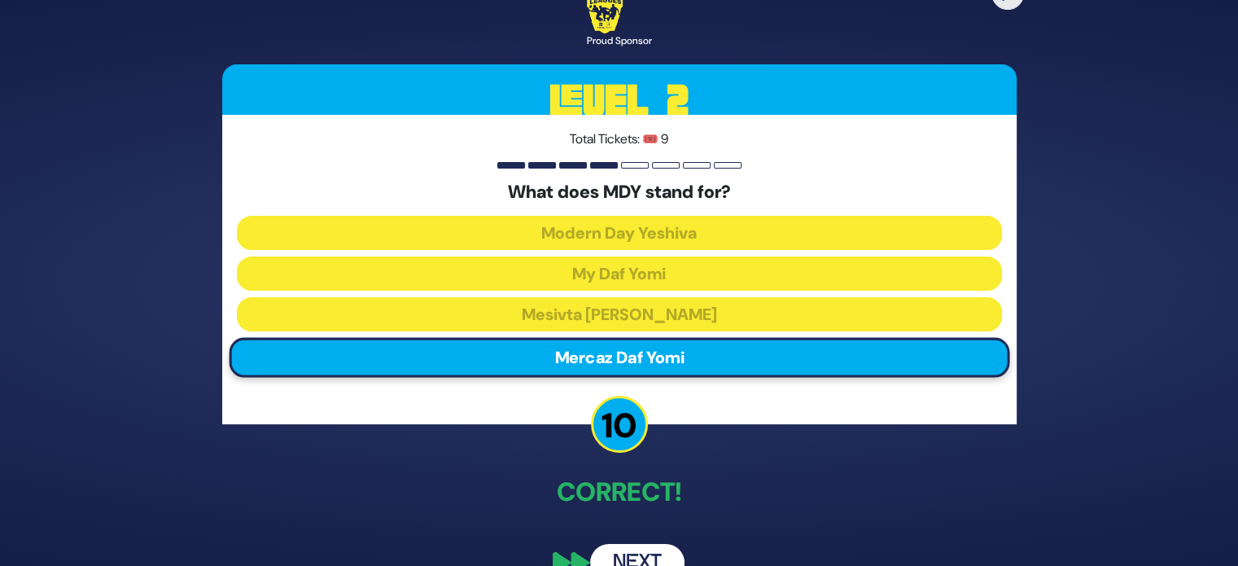
click at [643, 548] on button "Next" at bounding box center [637, 562] width 94 height 37
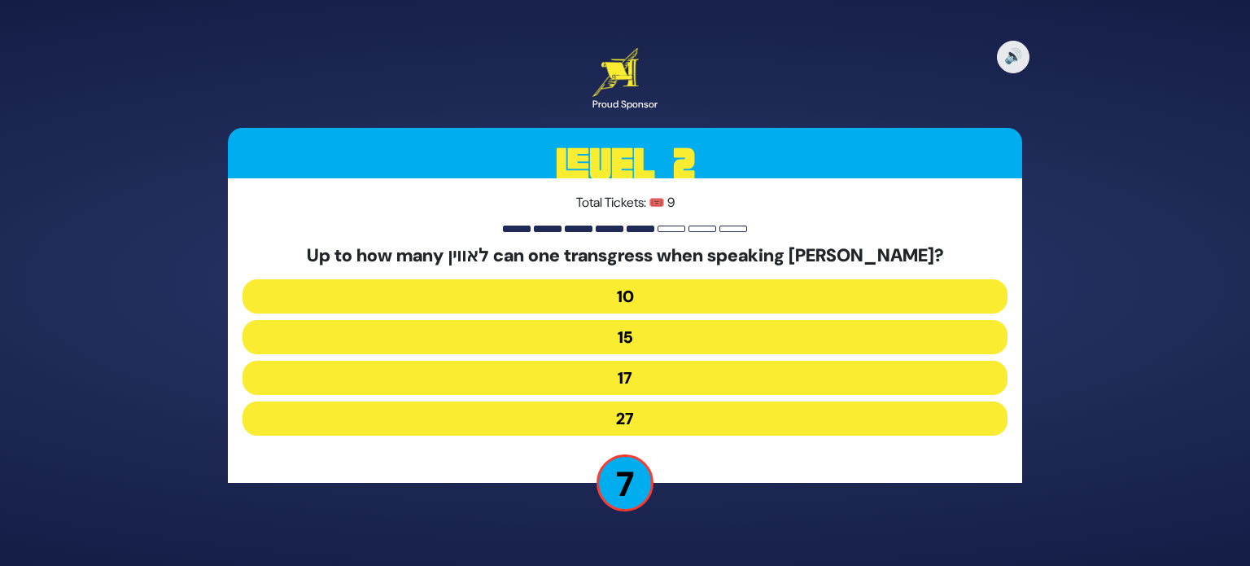
click at [720, 338] on button "15" at bounding box center [624, 337] width 765 height 34
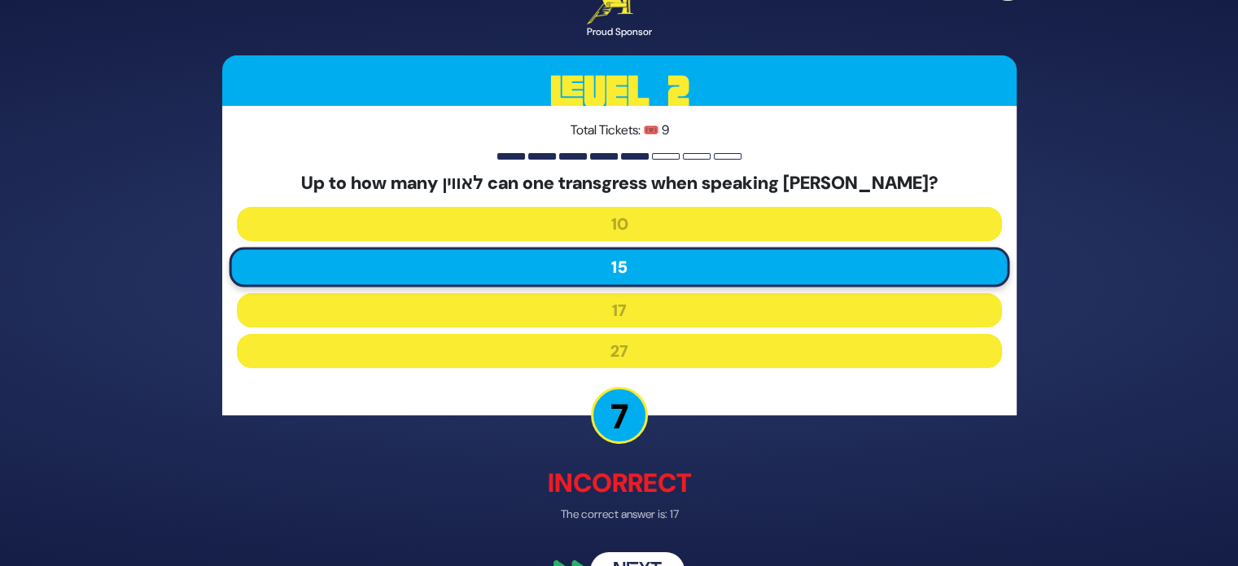
click at [661, 556] on button "Next" at bounding box center [637, 571] width 94 height 37
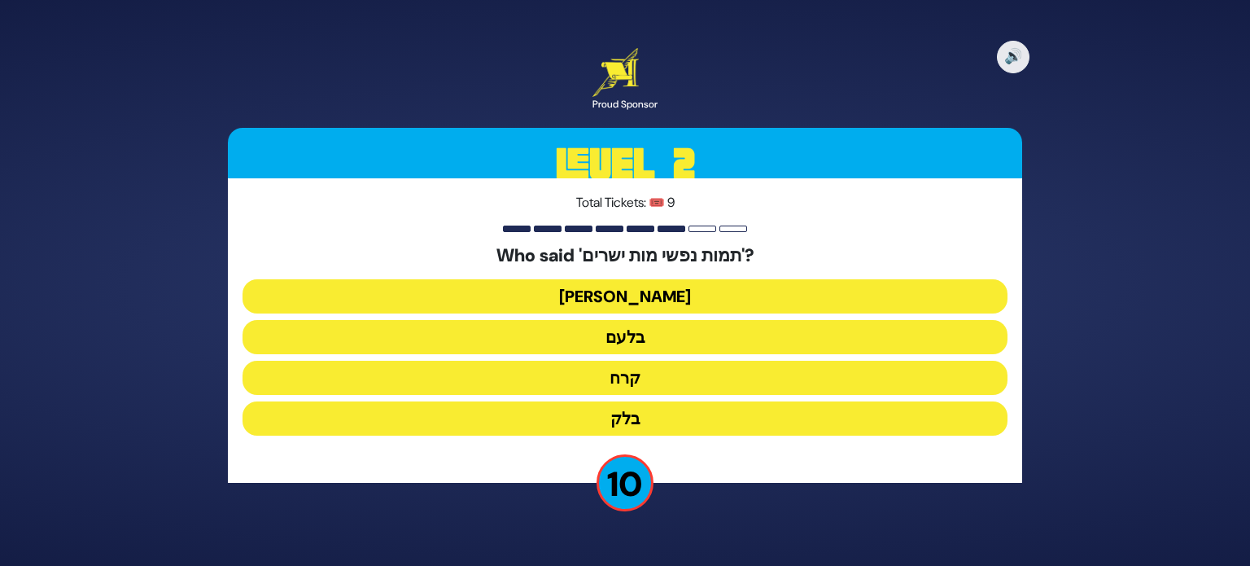
click at [680, 421] on button "בלק" at bounding box center [624, 418] width 765 height 34
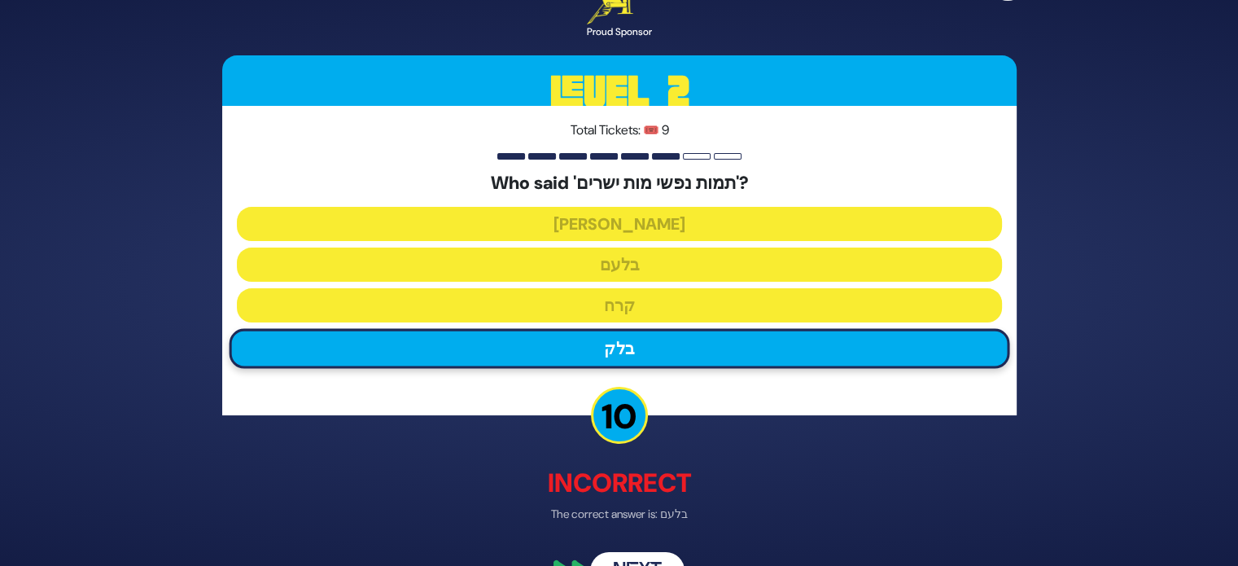
click at [610, 553] on button "Next" at bounding box center [637, 571] width 94 height 37
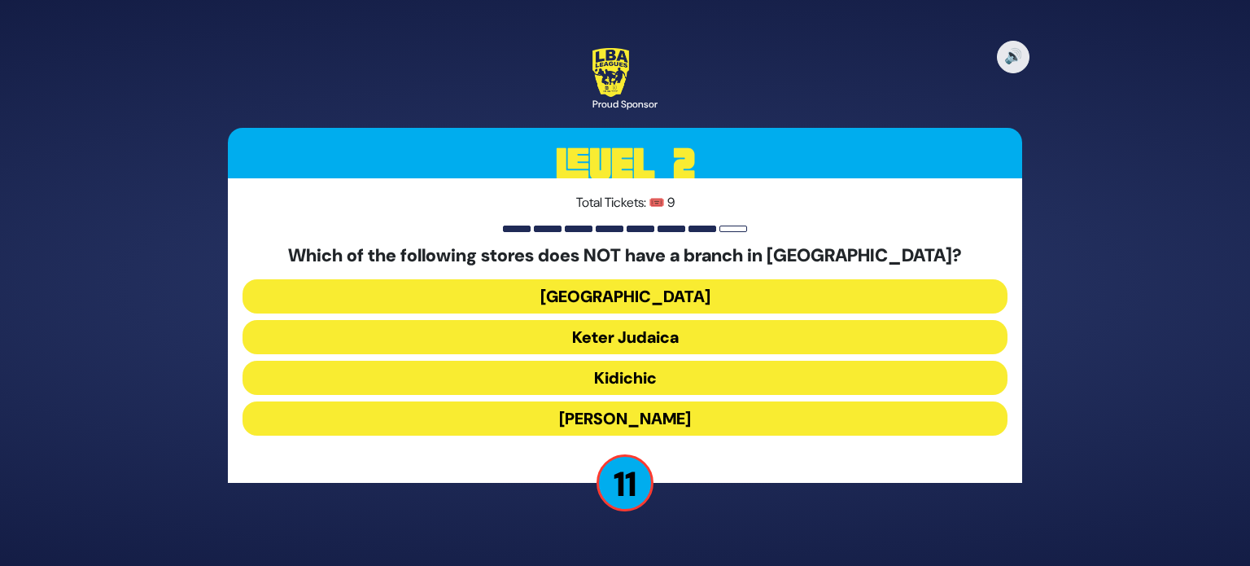
click at [727, 296] on button "Shell Station" at bounding box center [624, 296] width 765 height 34
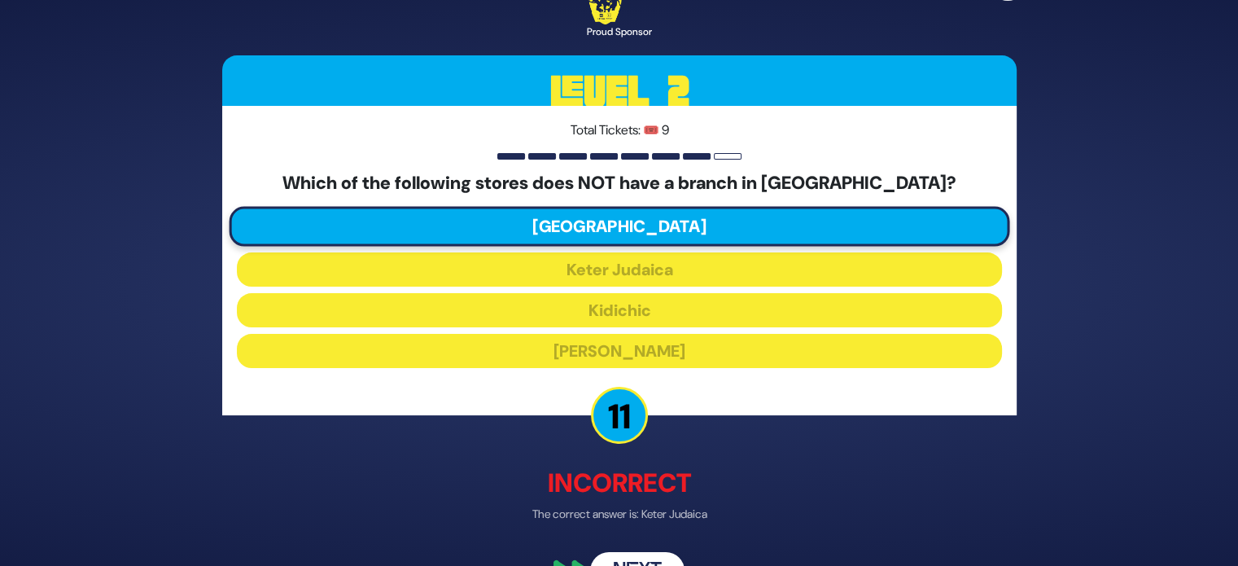
click at [653, 559] on button "Next" at bounding box center [637, 571] width 94 height 37
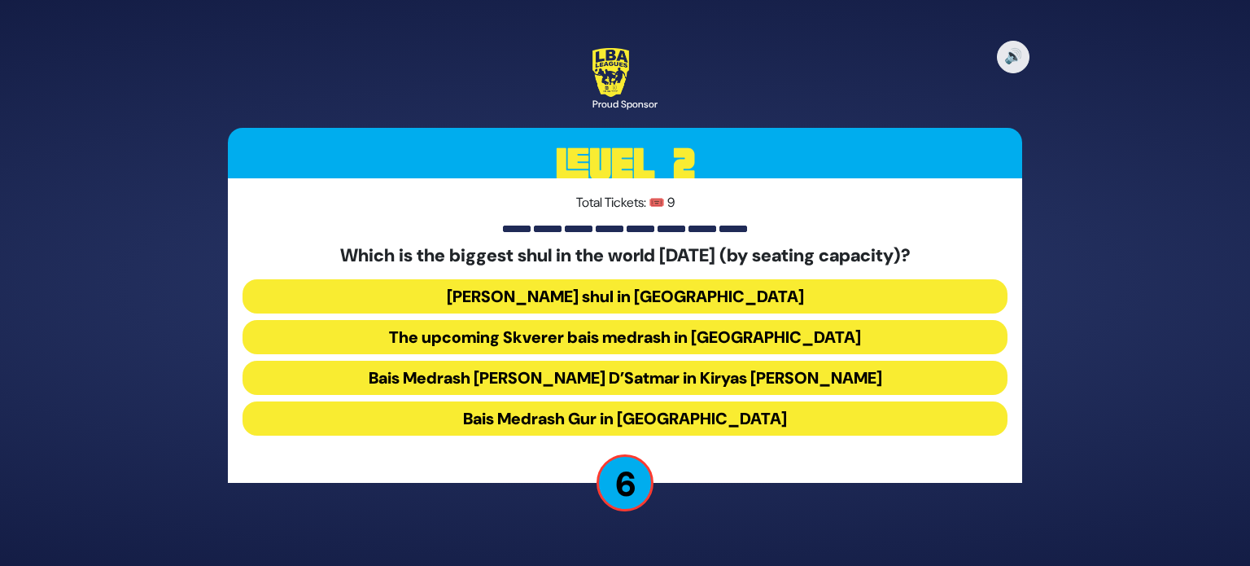
click at [807, 417] on button "Bais Medrash Gur in Yerushalayim" at bounding box center [624, 418] width 765 height 34
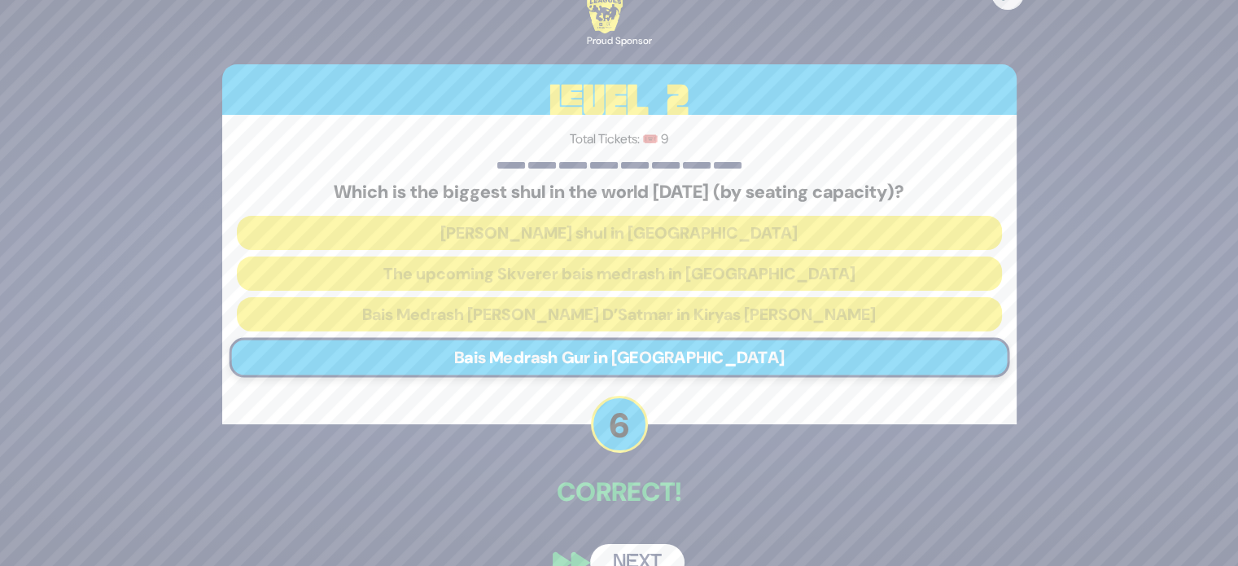
click at [662, 544] on button "Next" at bounding box center [637, 562] width 94 height 37
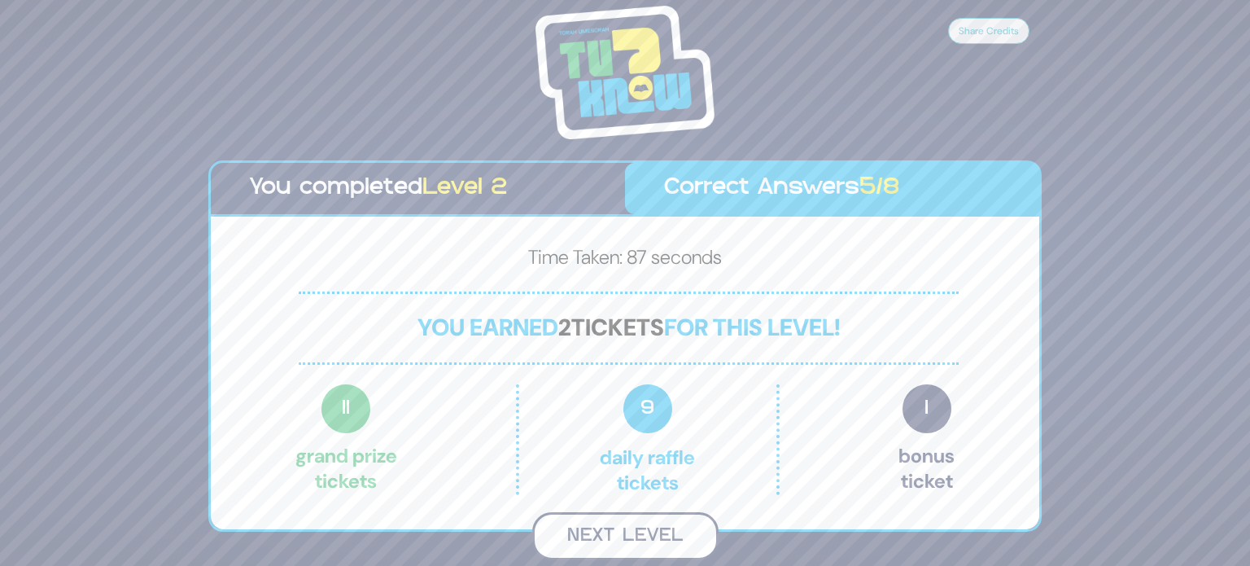
click at [633, 527] on button "Next Level" at bounding box center [625, 536] width 186 height 48
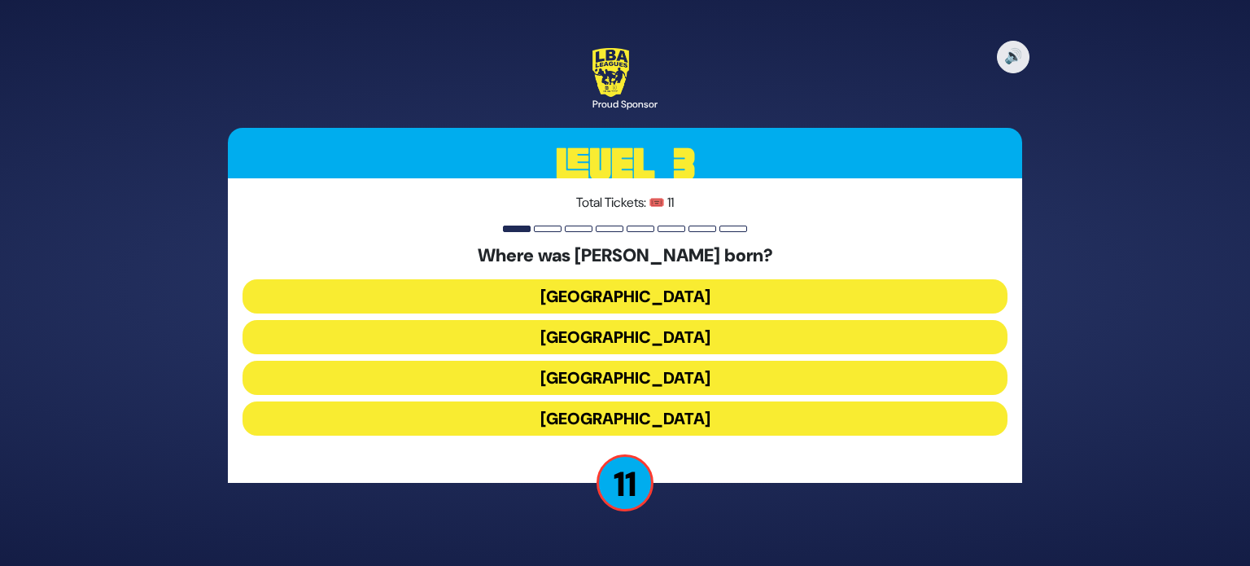
click at [697, 377] on button "Vienna" at bounding box center [624, 377] width 765 height 34
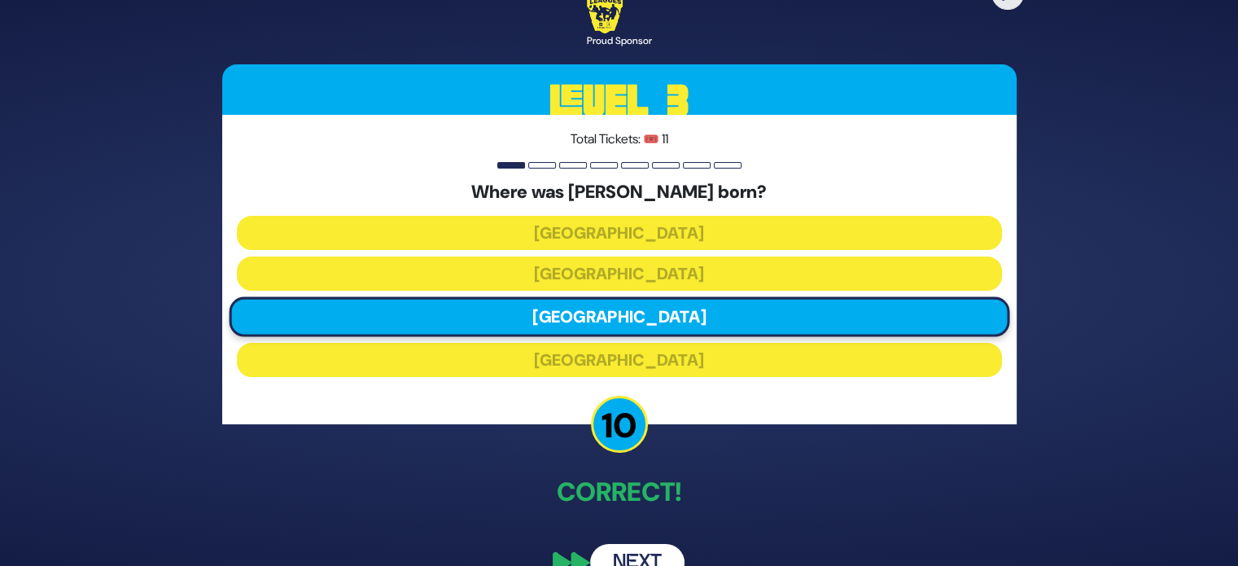
click at [669, 546] on button "Next" at bounding box center [637, 562] width 94 height 37
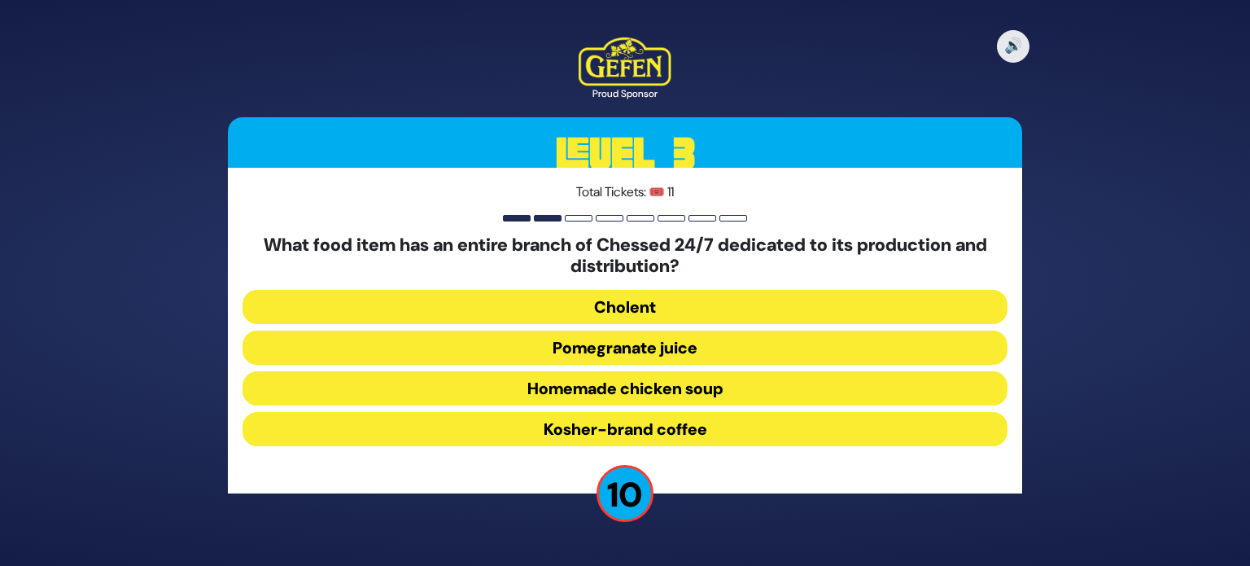
click at [704, 348] on button "Pomegranate juice" at bounding box center [624, 347] width 765 height 34
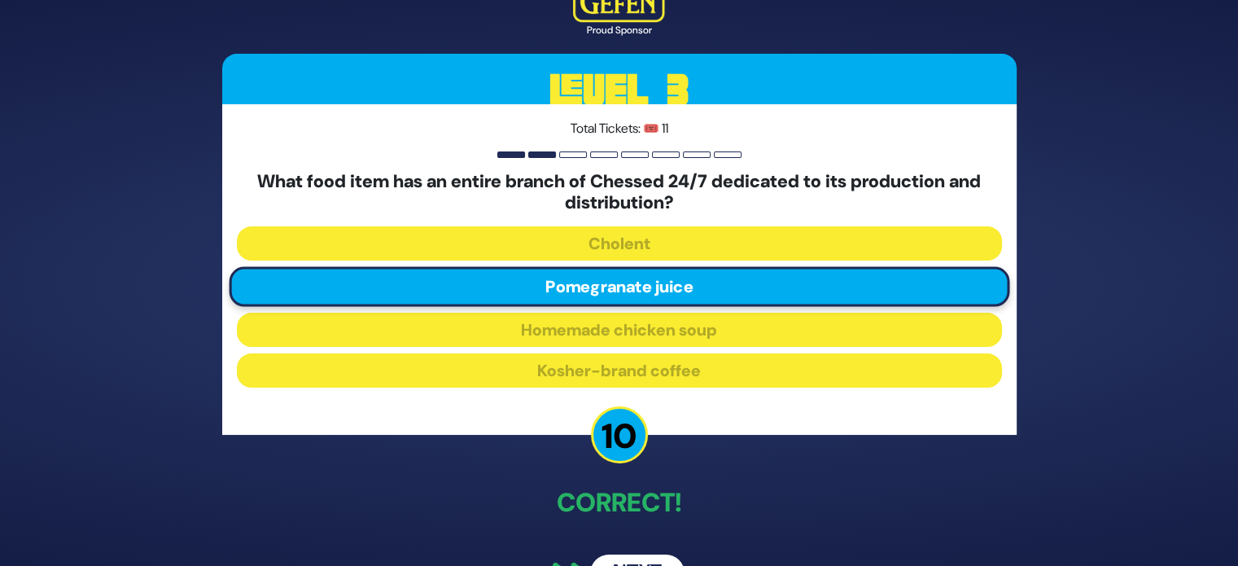
click at [635, 557] on button "Next" at bounding box center [637, 572] width 94 height 37
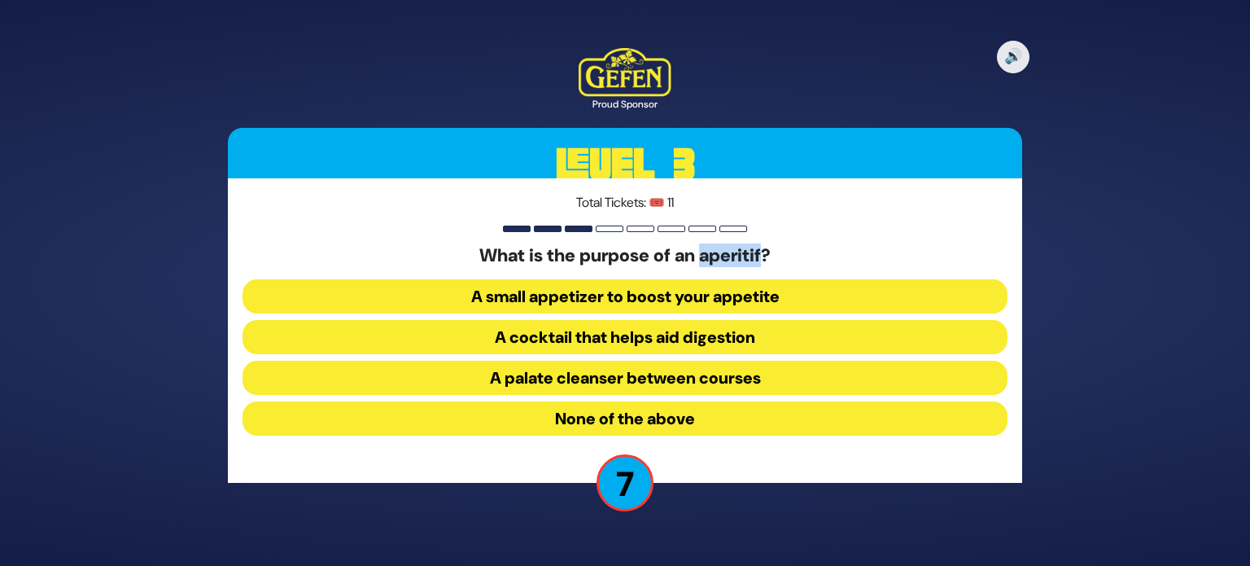
drag, startPoint x: 772, startPoint y: 255, endPoint x: 702, endPoint y: 260, distance: 70.2
click at [702, 260] on h5 "What is the purpose of an aperitif?" at bounding box center [624, 255] width 765 height 21
click at [666, 374] on button "A palate cleanser between courses" at bounding box center [624, 377] width 765 height 34
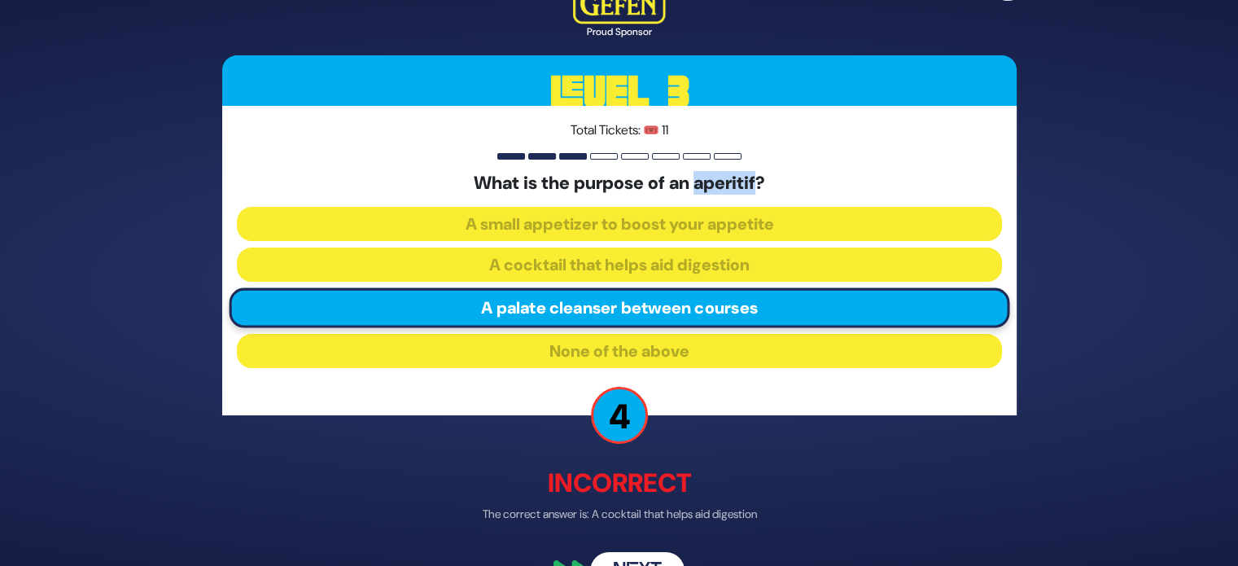
click at [651, 556] on button "Next" at bounding box center [637, 571] width 94 height 37
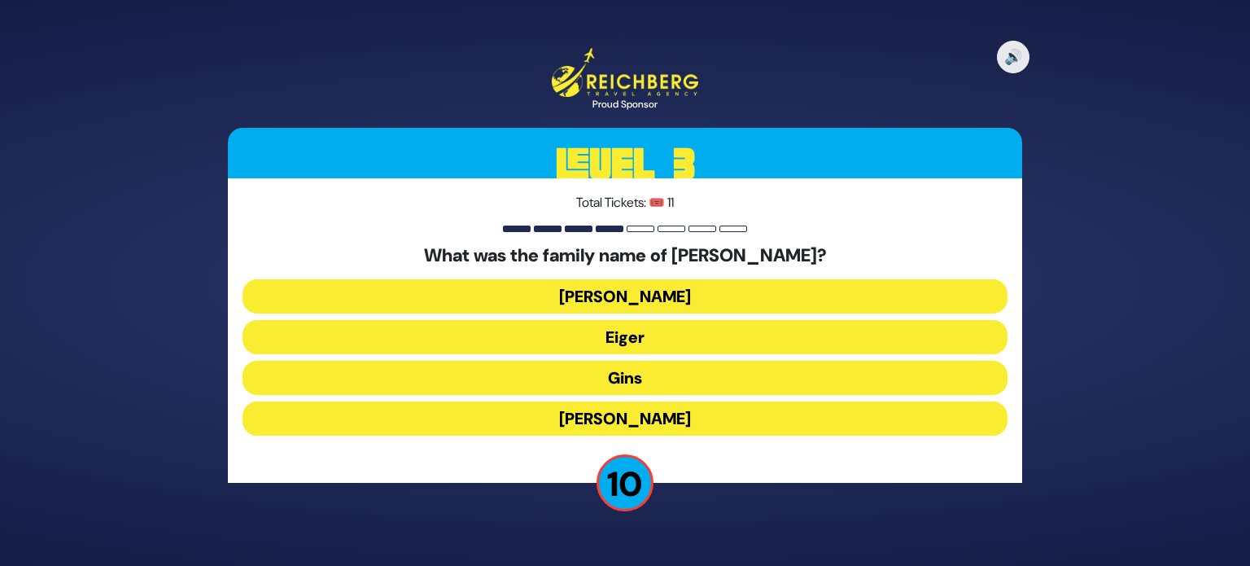
click at [706, 381] on button "Gins" at bounding box center [624, 377] width 765 height 34
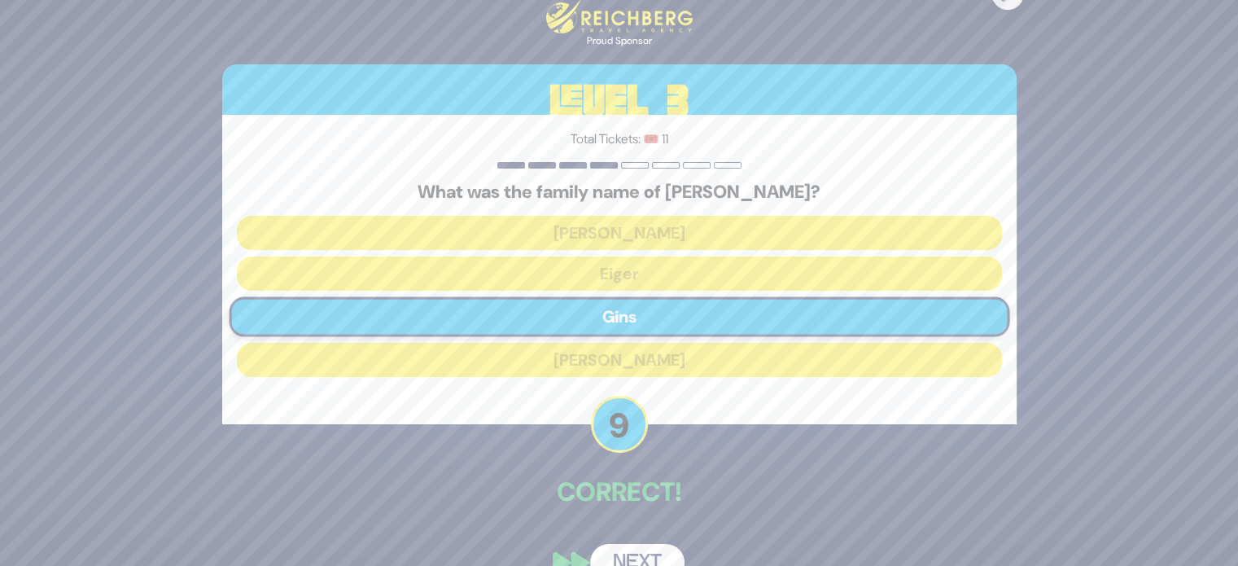
click at [663, 548] on button "Next" at bounding box center [637, 562] width 94 height 37
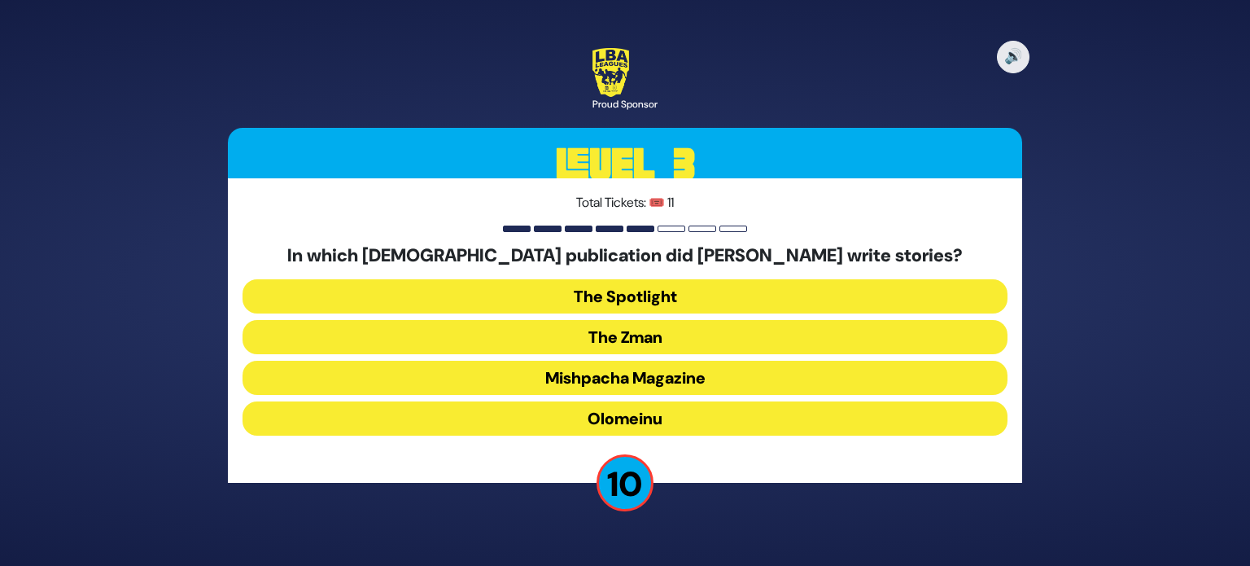
click at [674, 422] on button "Olomeinu" at bounding box center [624, 418] width 765 height 34
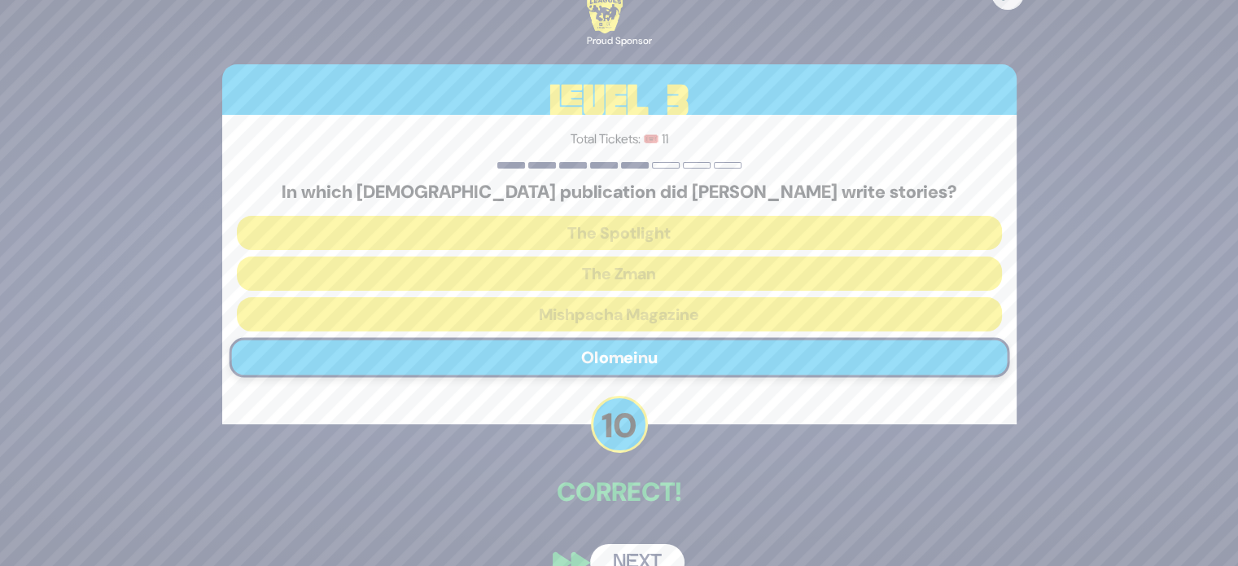
click at [657, 559] on button "Next" at bounding box center [637, 562] width 94 height 37
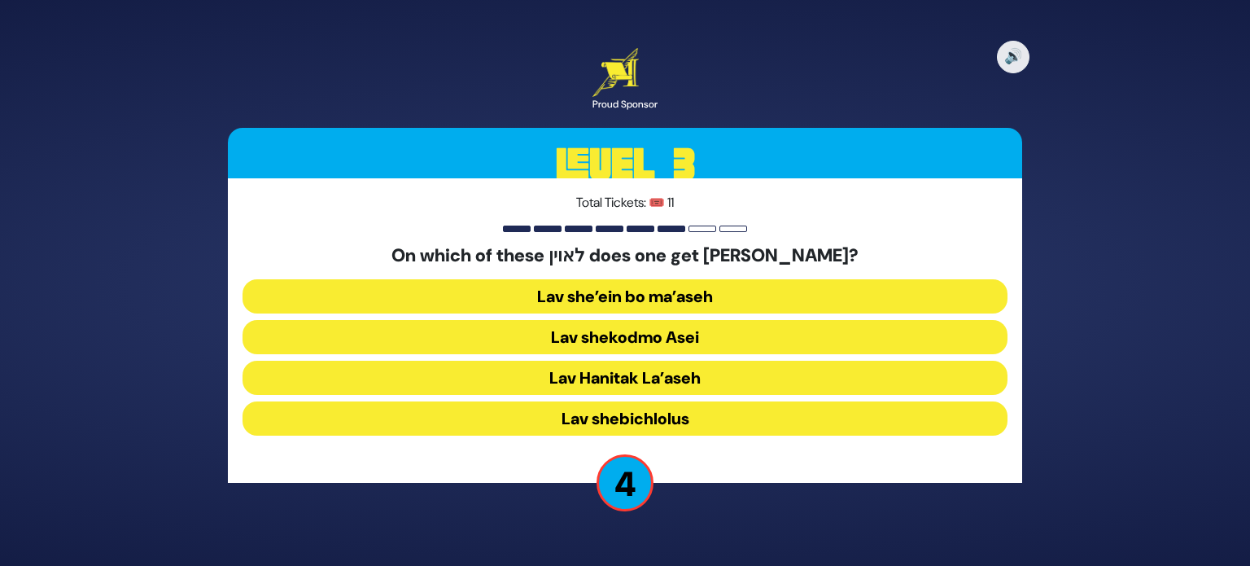
click at [694, 419] on button "Lav shebichlolus" at bounding box center [624, 418] width 765 height 34
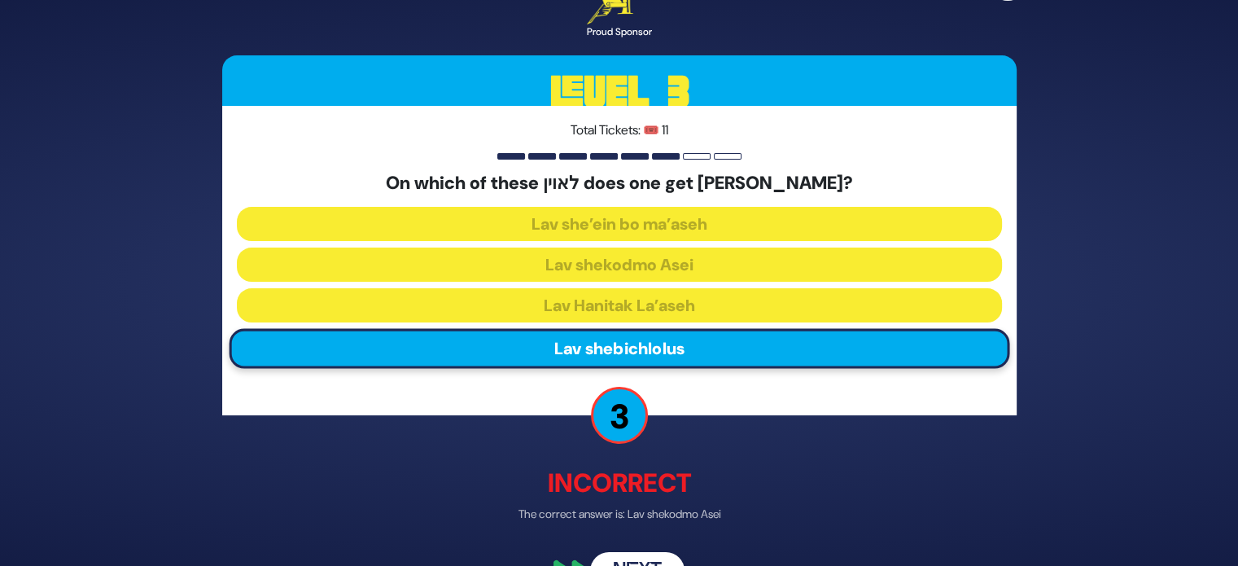
click at [651, 557] on button "Next" at bounding box center [637, 571] width 94 height 37
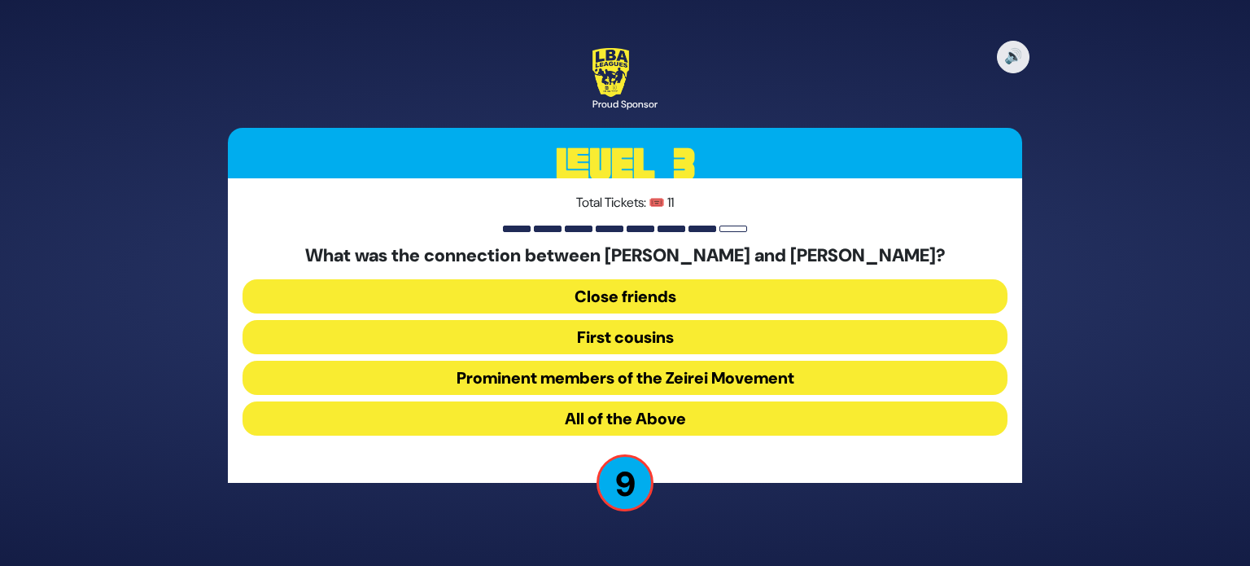
click at [717, 413] on button "All of the Above" at bounding box center [624, 418] width 765 height 34
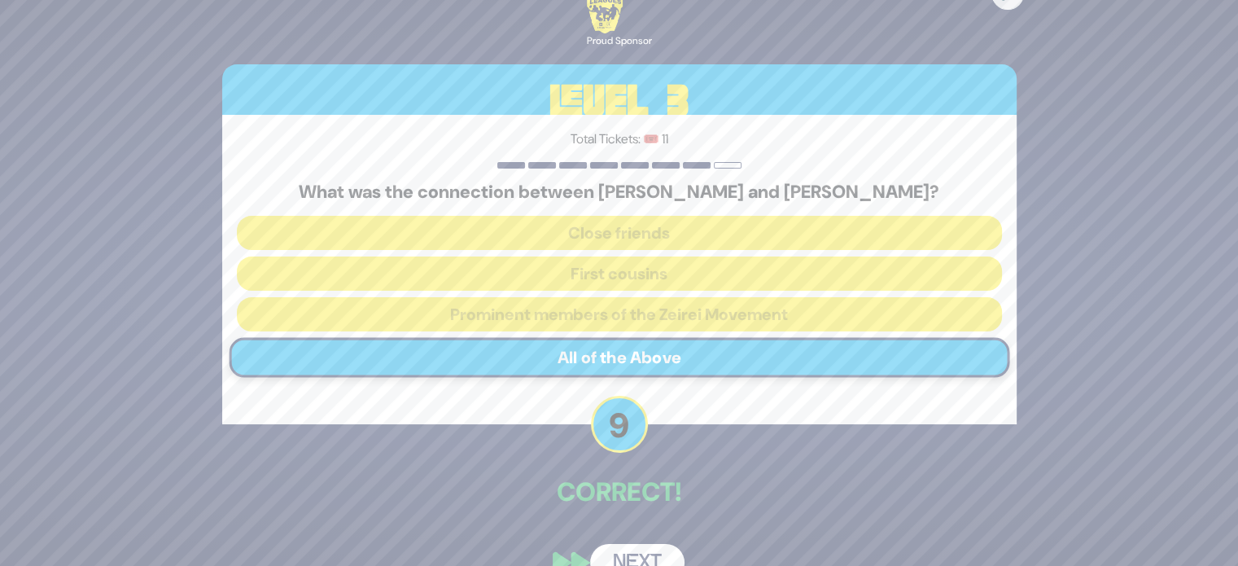
click at [649, 553] on button "Next" at bounding box center [637, 562] width 94 height 37
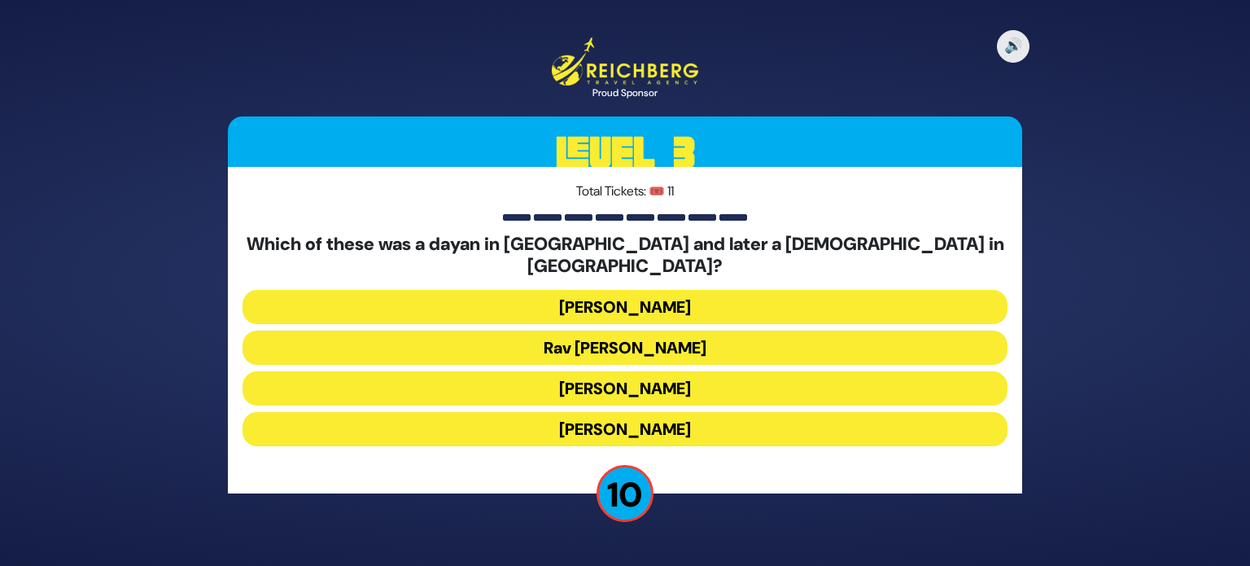
drag, startPoint x: 712, startPoint y: 295, endPoint x: 710, endPoint y: 317, distance: 22.1
click at [712, 295] on button "Rav Yisroel Zev Gustman" at bounding box center [624, 307] width 765 height 34
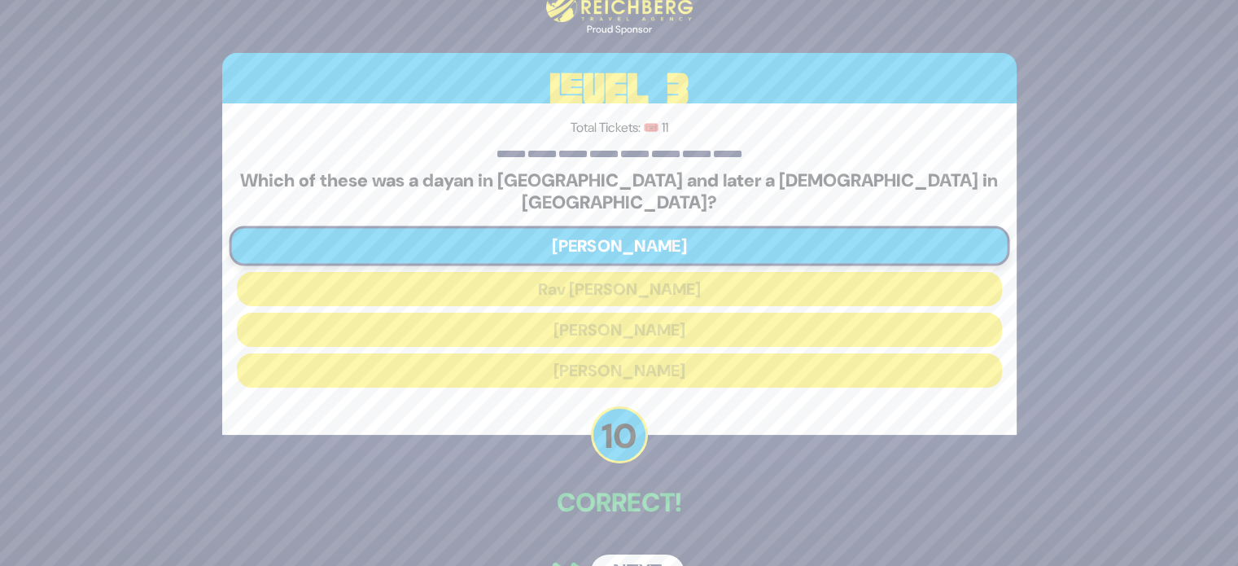
click at [658, 556] on button "Next" at bounding box center [637, 572] width 94 height 37
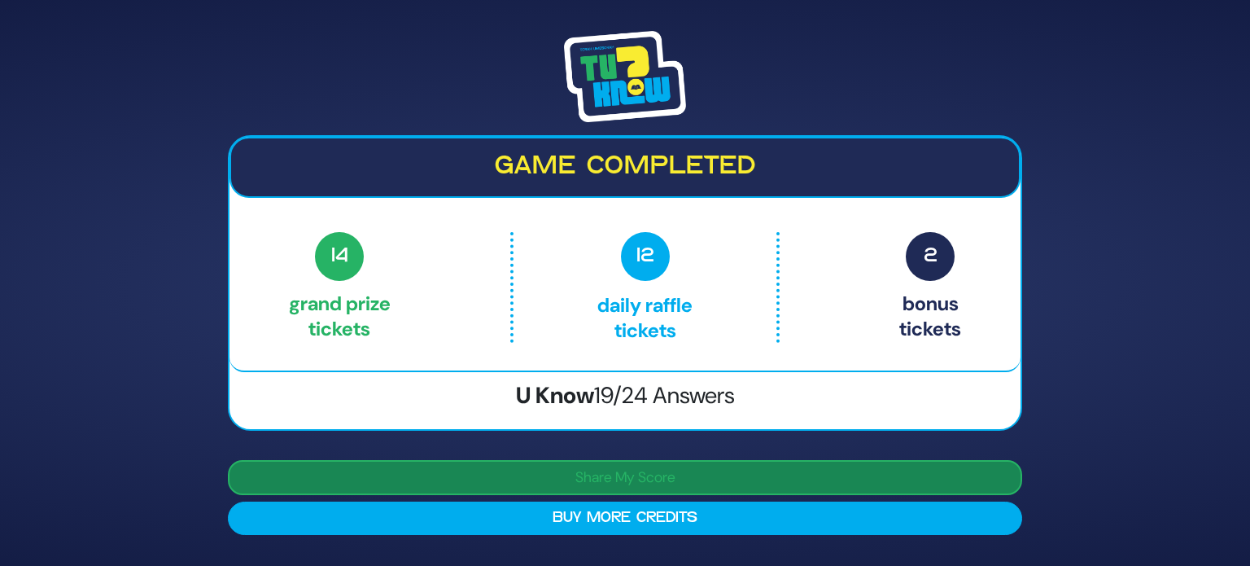
click at [679, 474] on button "Share My Score" at bounding box center [625, 477] width 794 height 35
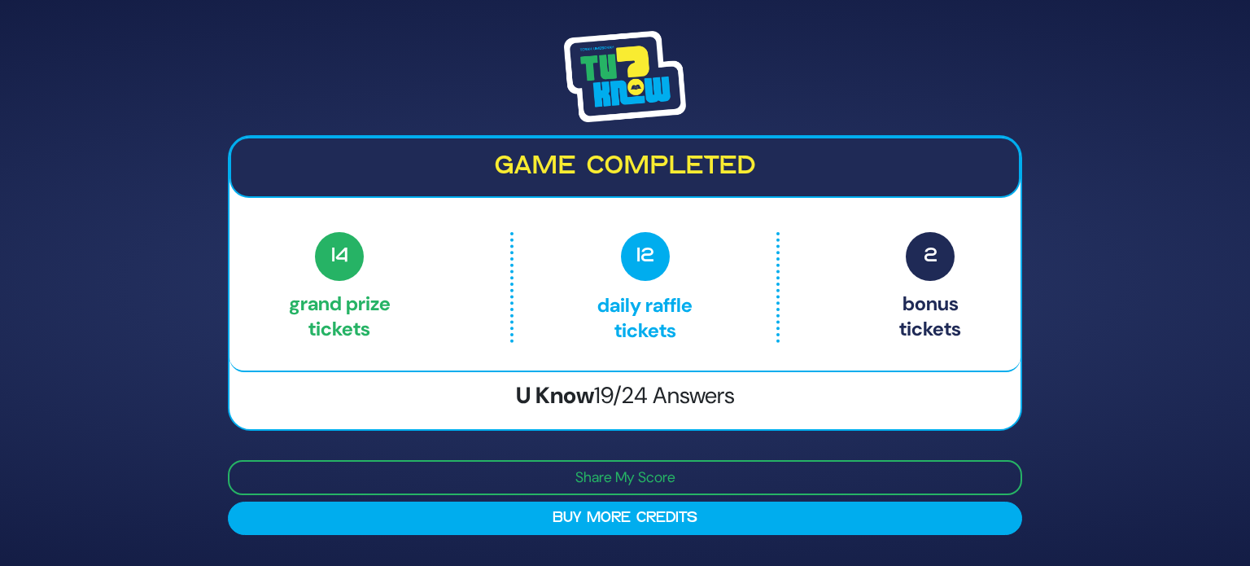
click at [632, 83] on img at bounding box center [625, 76] width 122 height 91
drag, startPoint x: 610, startPoint y: 77, endPoint x: 601, endPoint y: 73, distance: 9.8
click at [609, 76] on img at bounding box center [625, 76] width 122 height 91
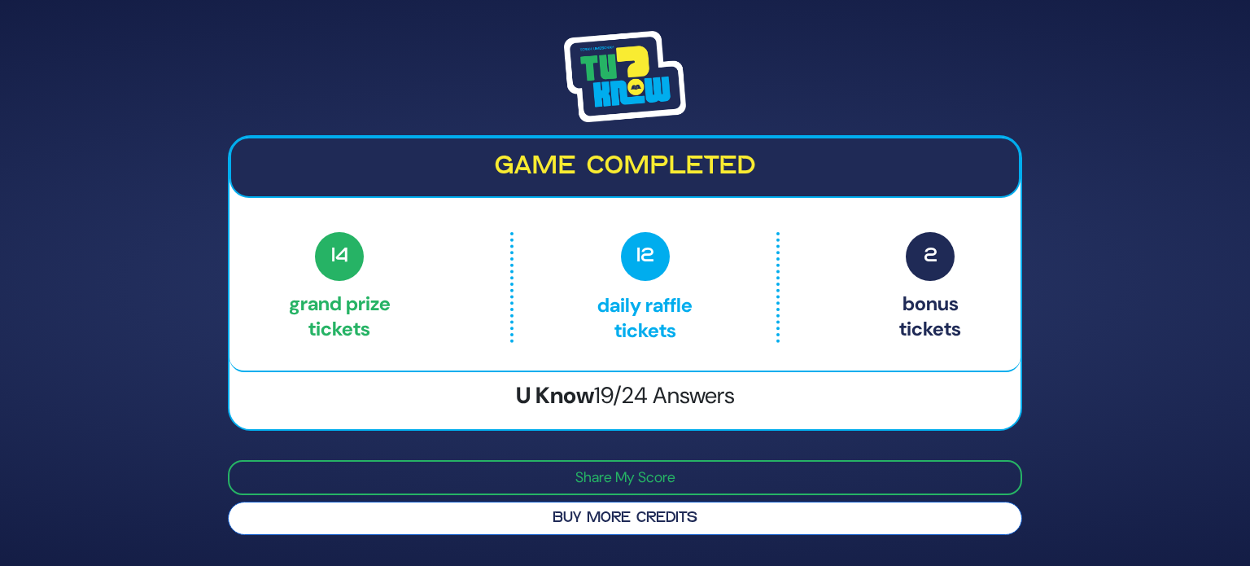
click at [690, 510] on button "Buy More Credits" at bounding box center [625, 517] width 794 height 33
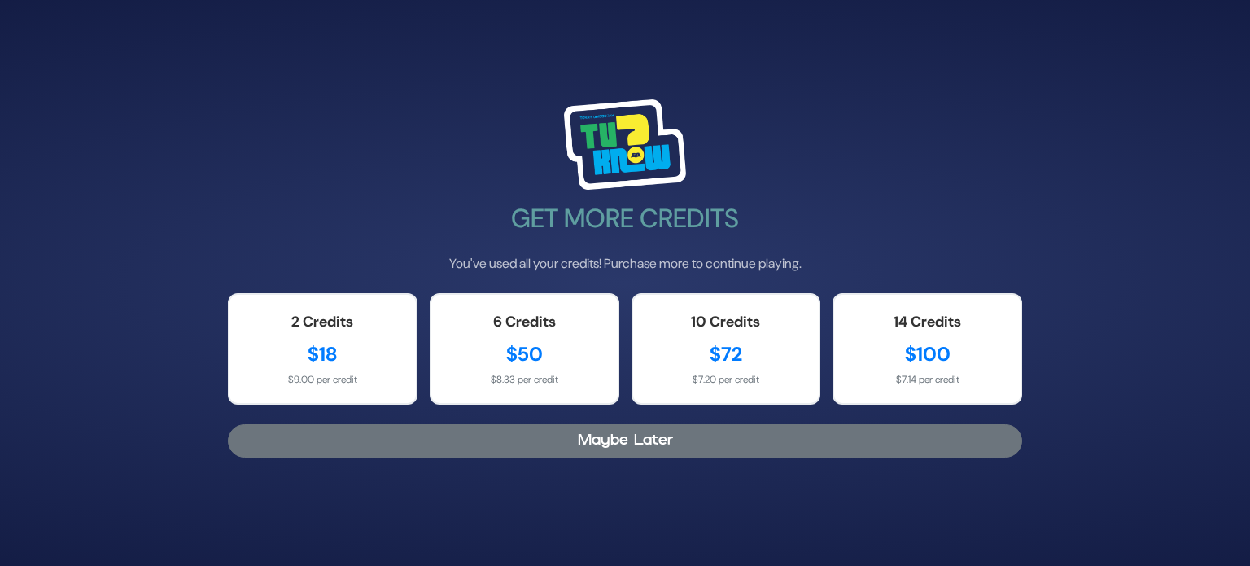
click at [667, 443] on button "Maybe Later" at bounding box center [625, 440] width 794 height 33
